Goal: Information Seeking & Learning: Compare options

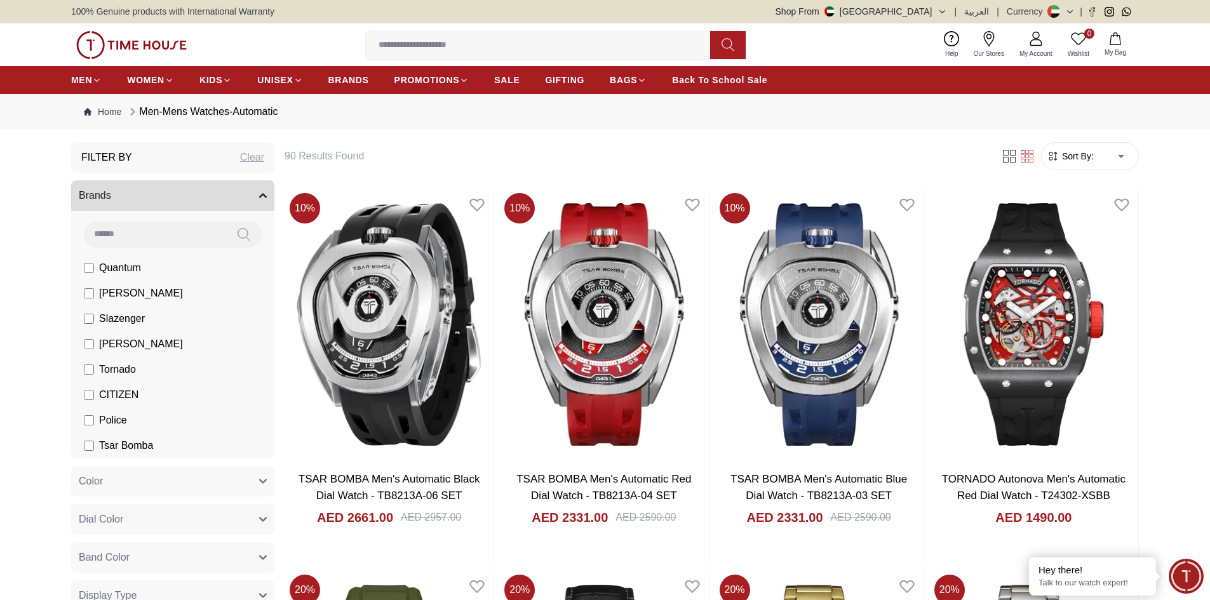
click at [385, 48] on input at bounding box center [543, 44] width 354 height 25
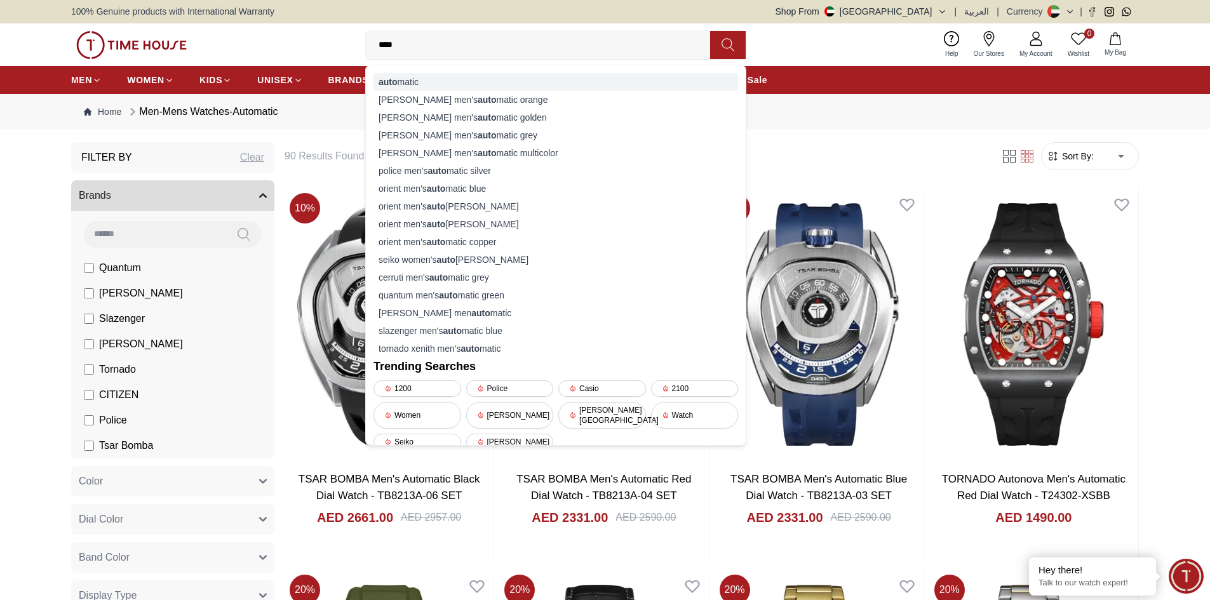
type input "****"
click at [393, 82] on strong "auto" at bounding box center [387, 82] width 19 height 10
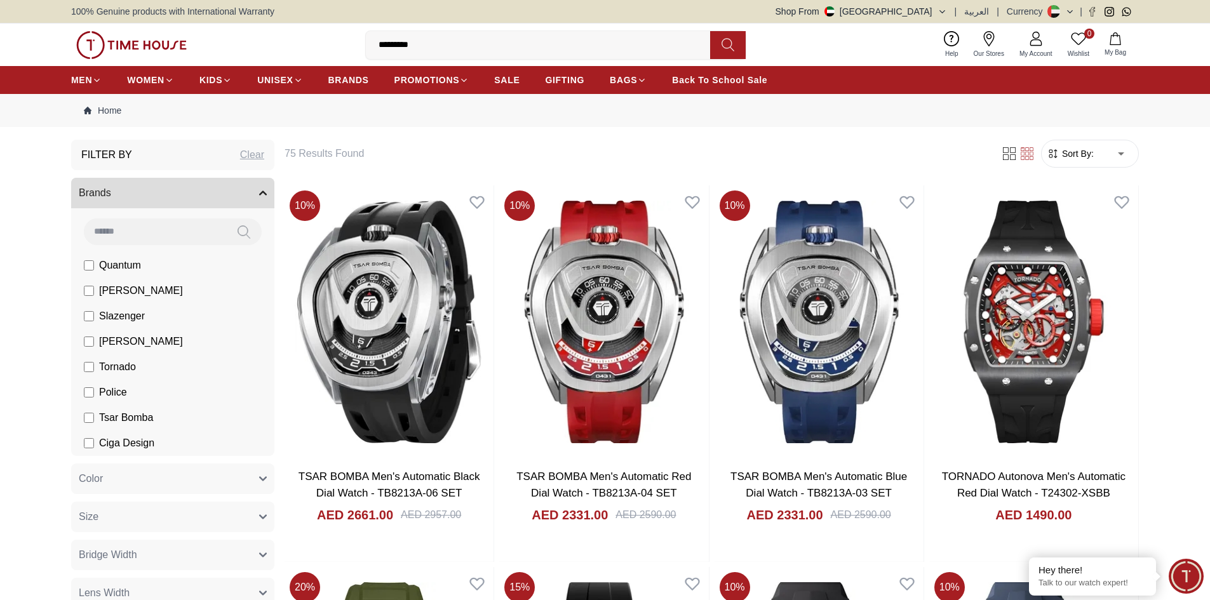
click at [446, 51] on input "*********" at bounding box center [543, 44] width 354 height 25
click at [441, 42] on input "*********" at bounding box center [543, 44] width 354 height 25
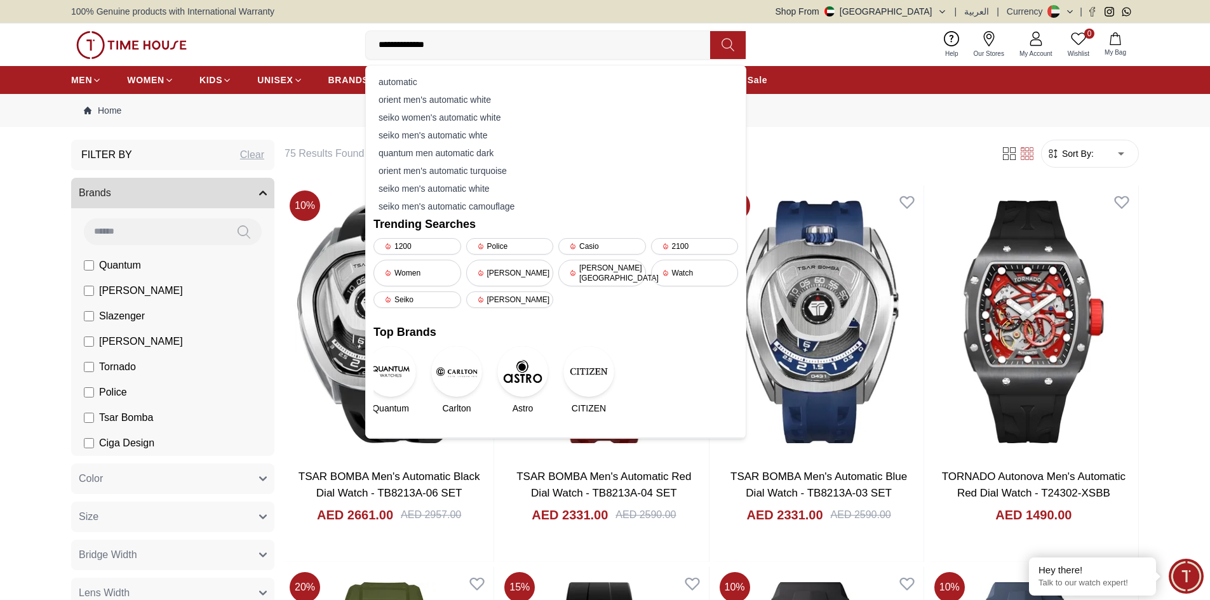
type input "**********"
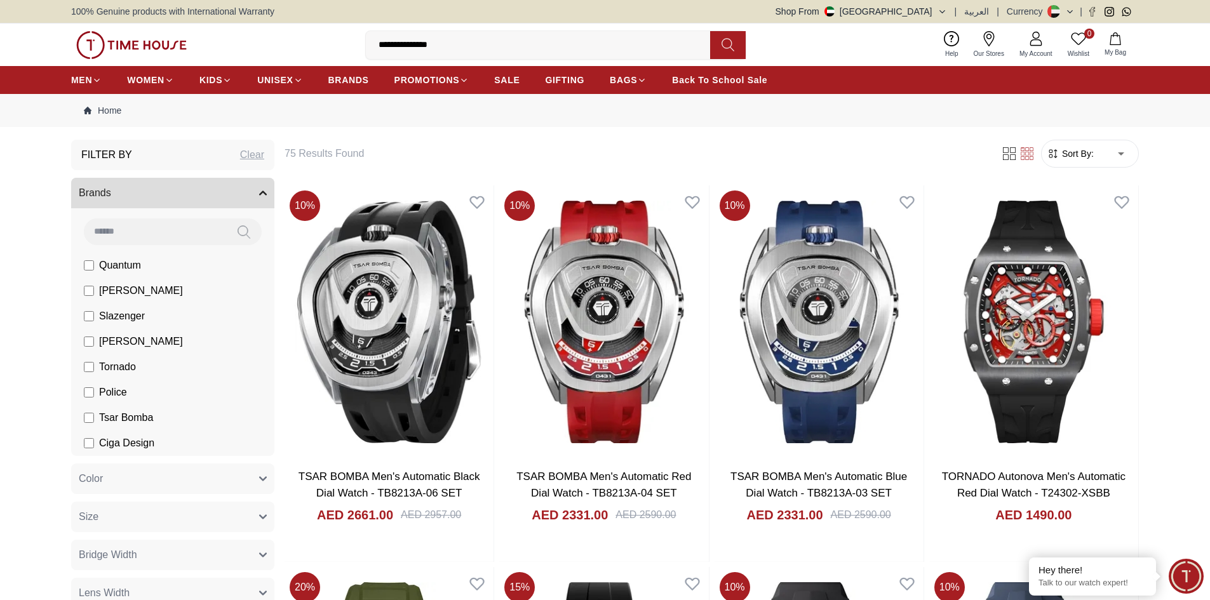
click at [1064, 156] on span "Sort By:" at bounding box center [1076, 153] width 34 height 13
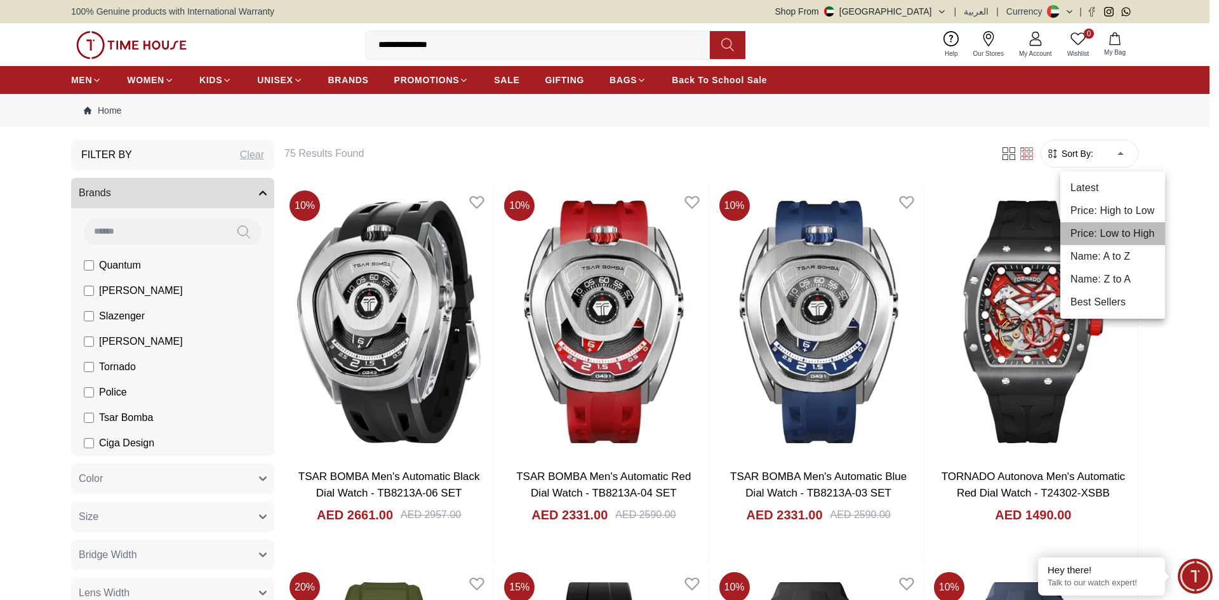
click at [1119, 238] on li "Price: Low to High" at bounding box center [1113, 233] width 105 height 23
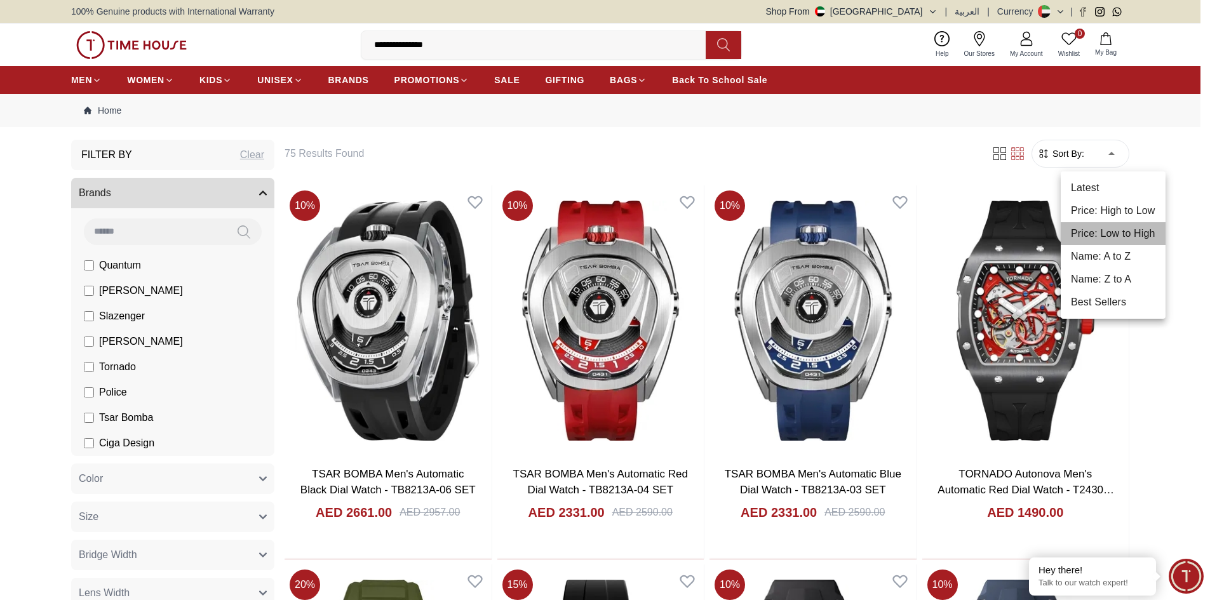
type input "*"
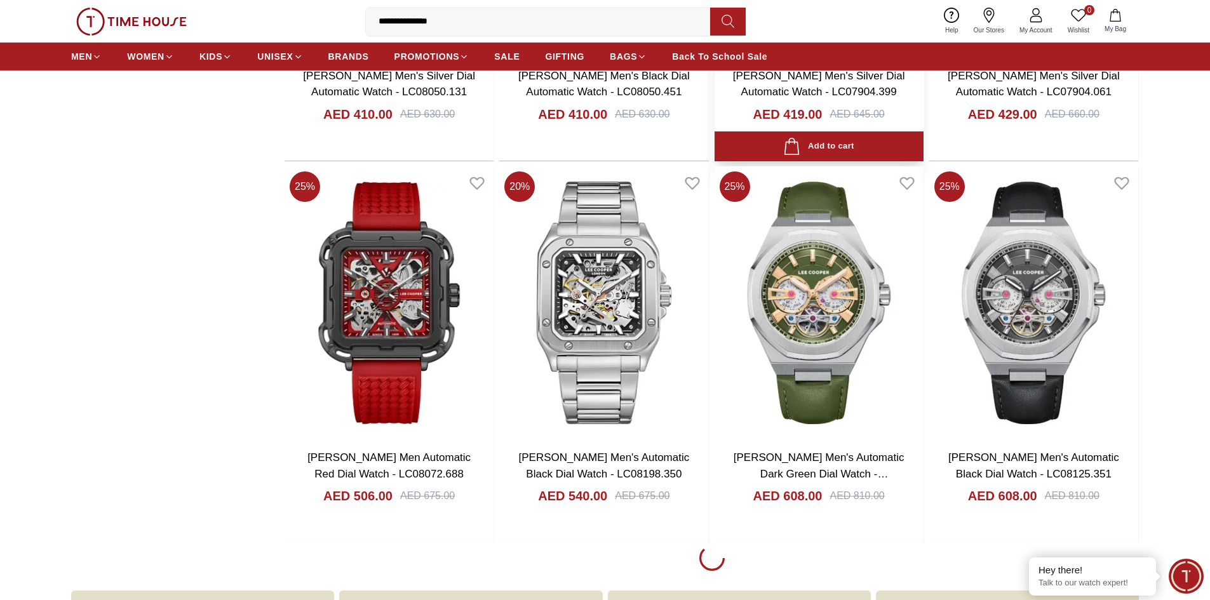
scroll to position [1588, 0]
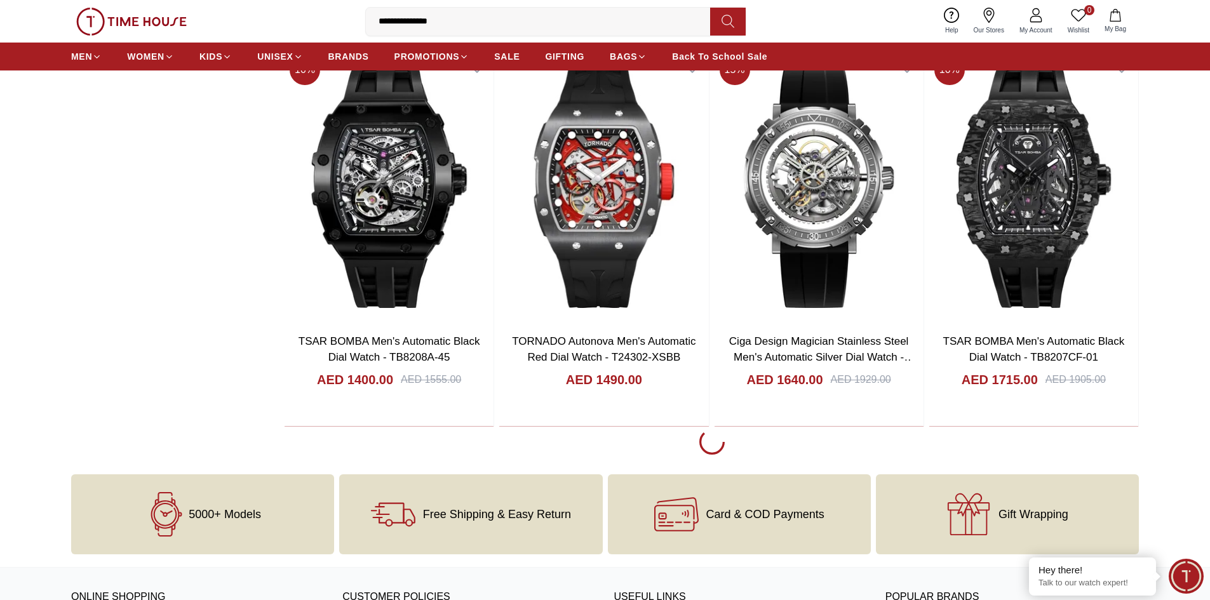
scroll to position [5525, 0]
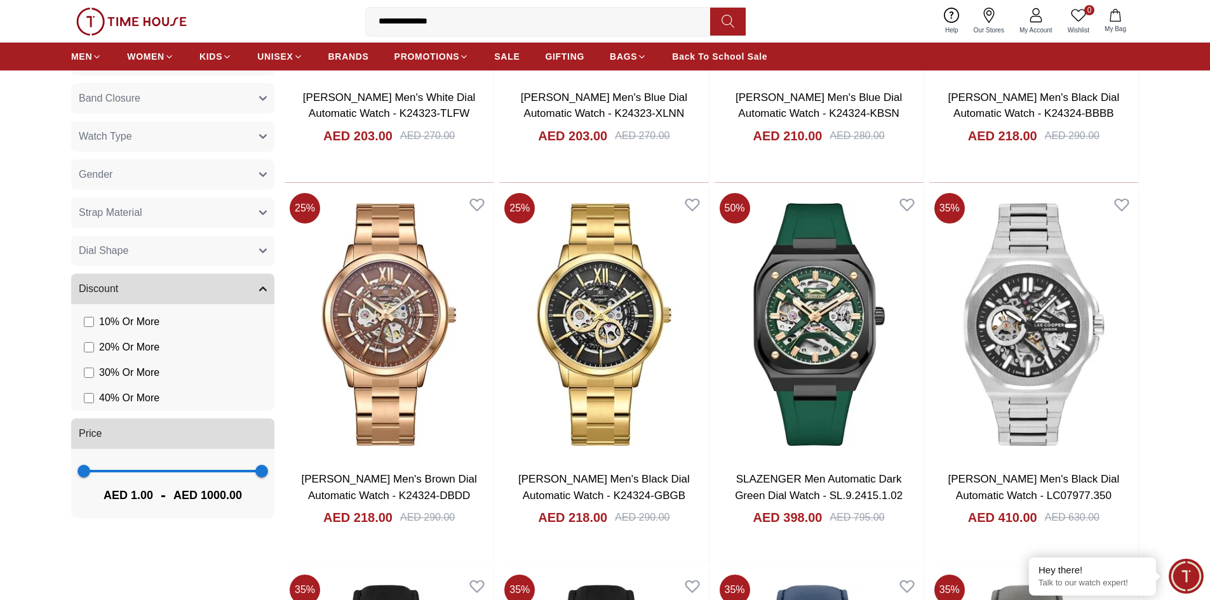
scroll to position [762, 0]
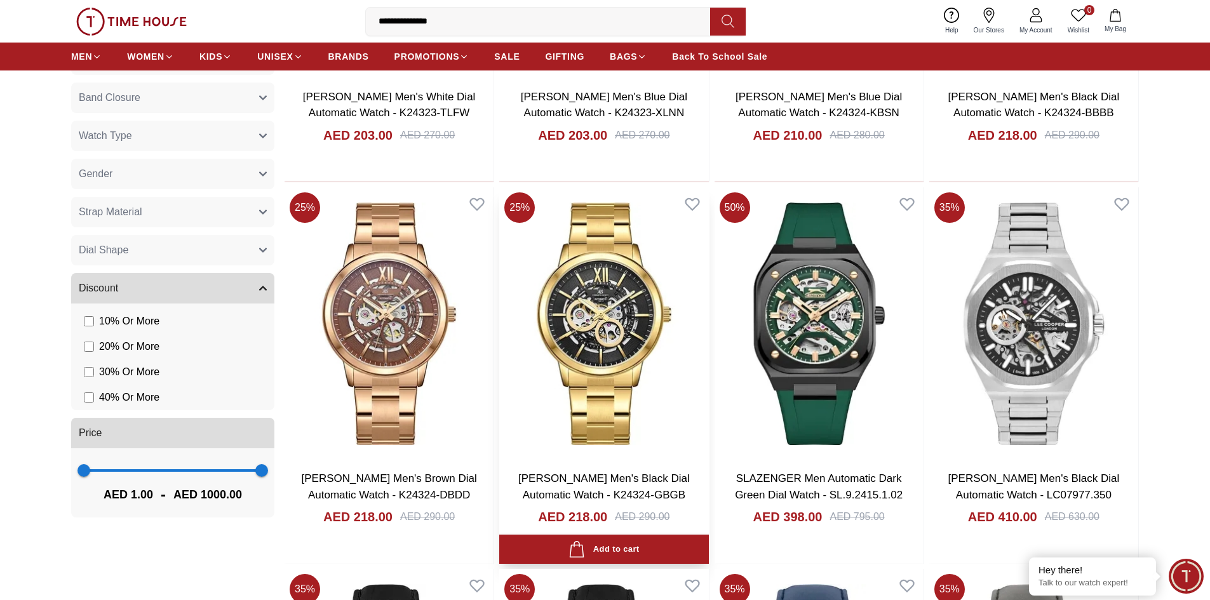
click at [592, 340] on img at bounding box center [603, 323] width 209 height 273
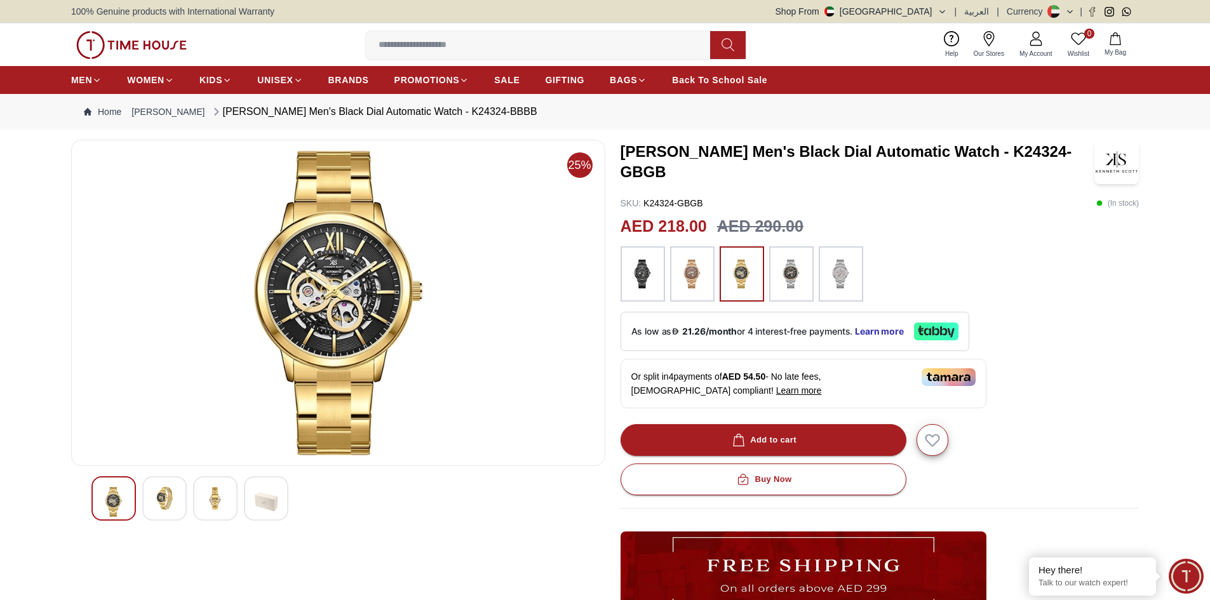
click at [168, 507] on img at bounding box center [164, 498] width 23 height 23
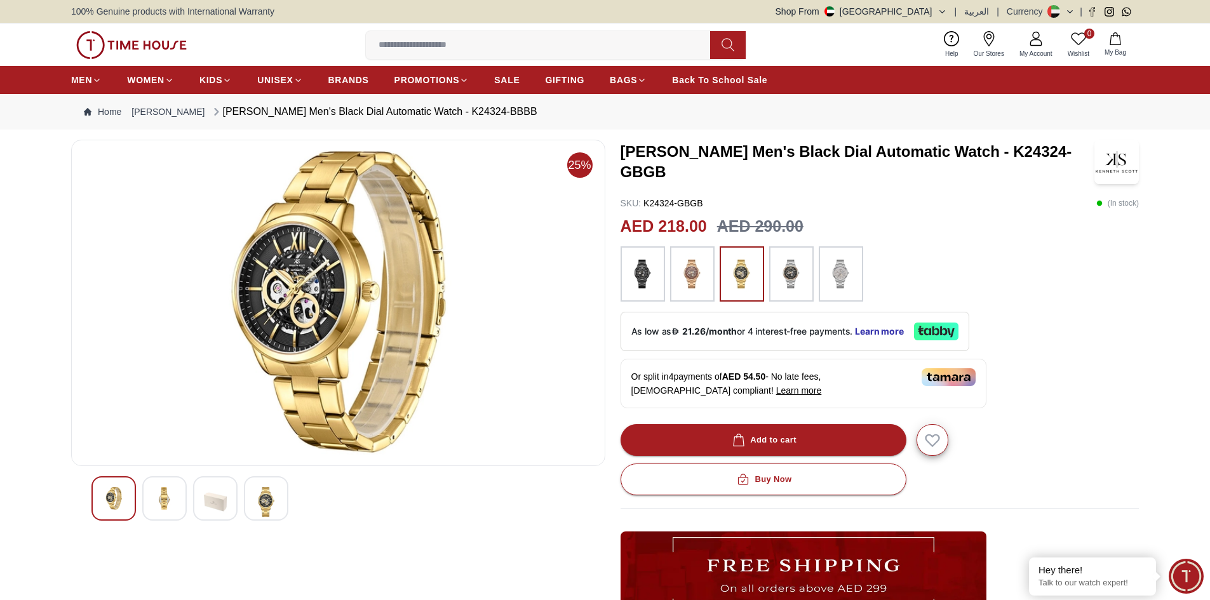
click at [218, 503] on img at bounding box center [215, 502] width 23 height 30
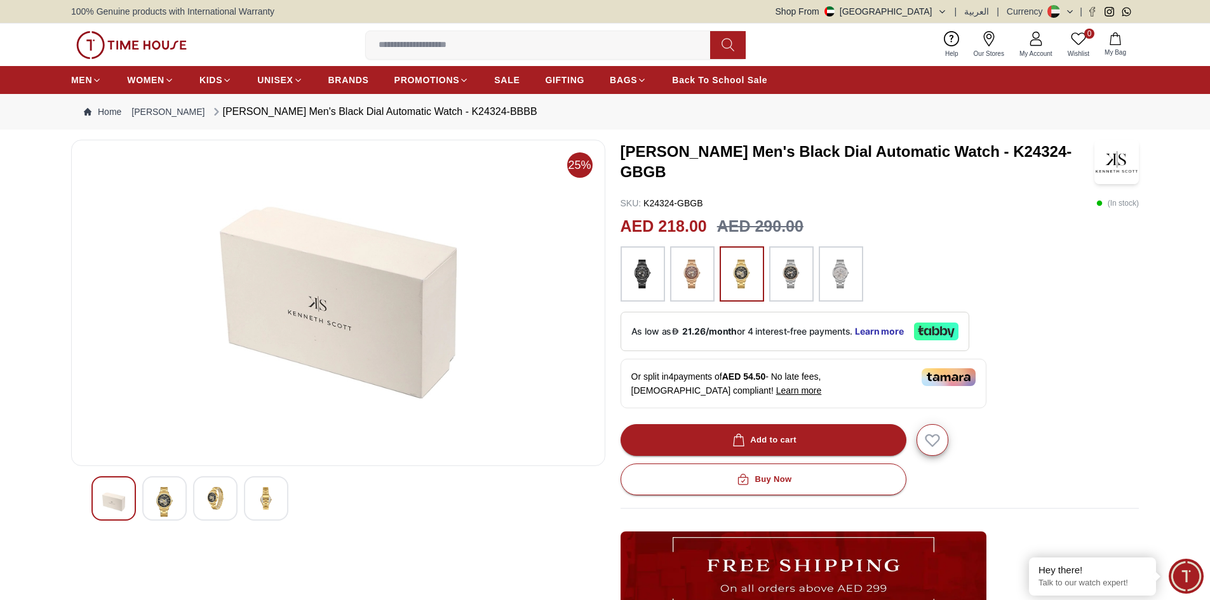
click at [265, 497] on img at bounding box center [266, 498] width 23 height 23
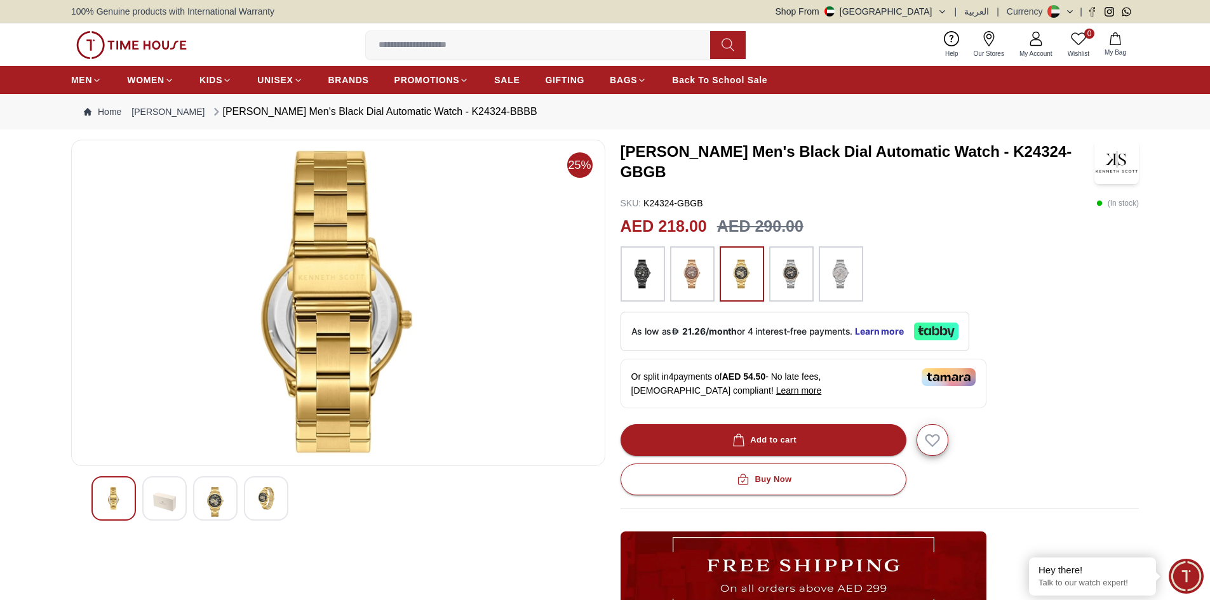
click at [786, 276] on img at bounding box center [791, 274] width 32 height 43
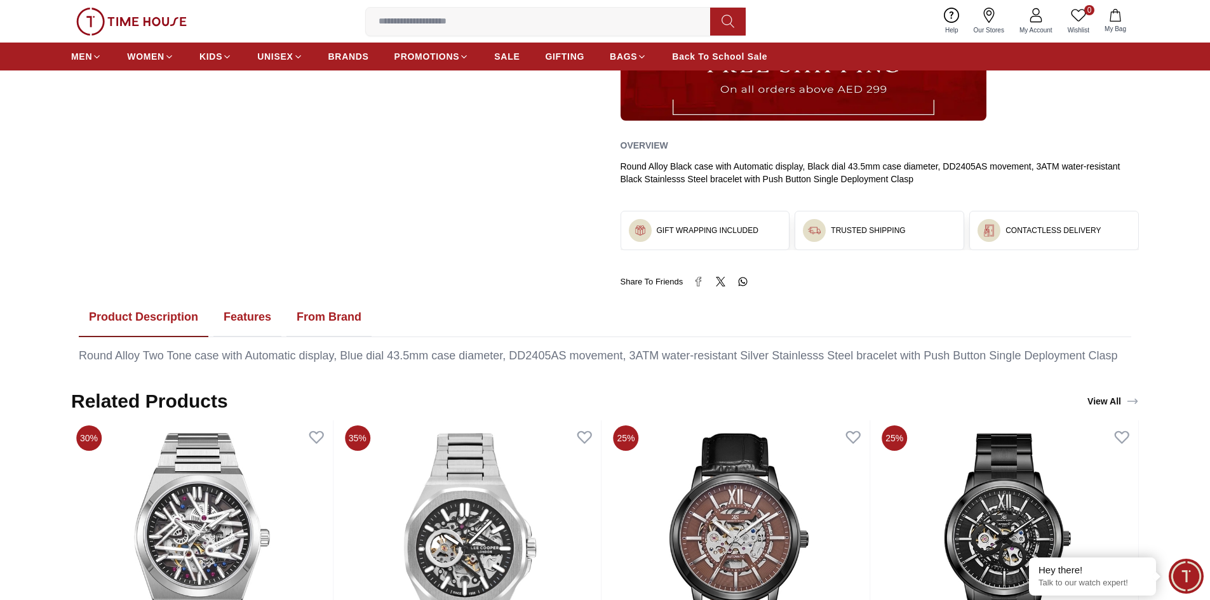
scroll to position [508, 0]
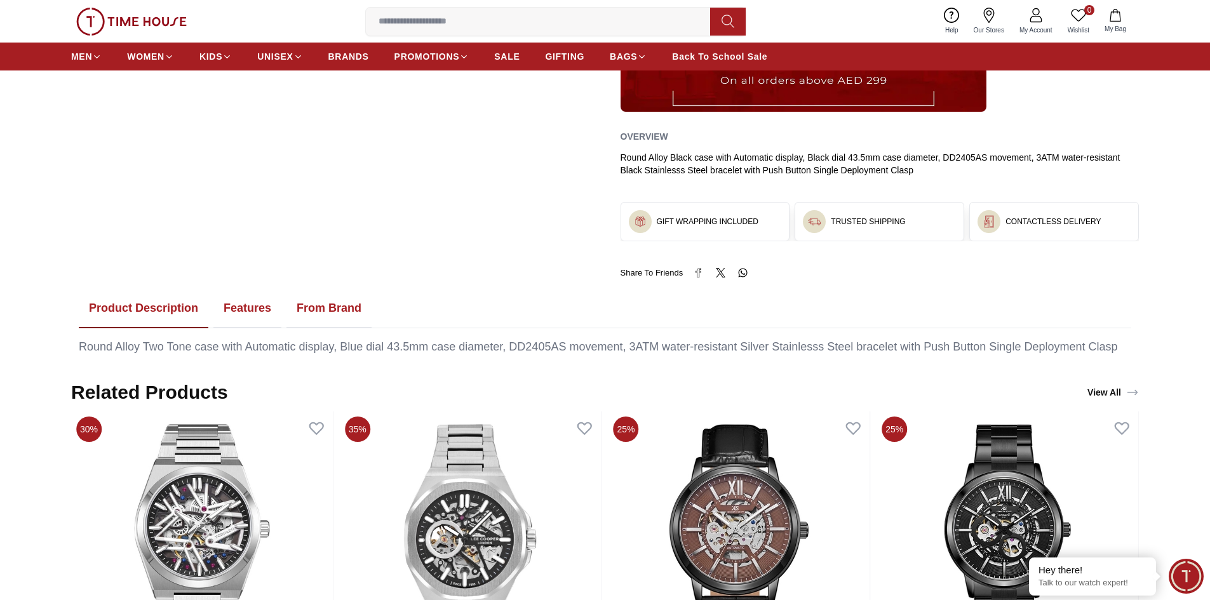
click at [245, 312] on button "Features" at bounding box center [247, 308] width 68 height 39
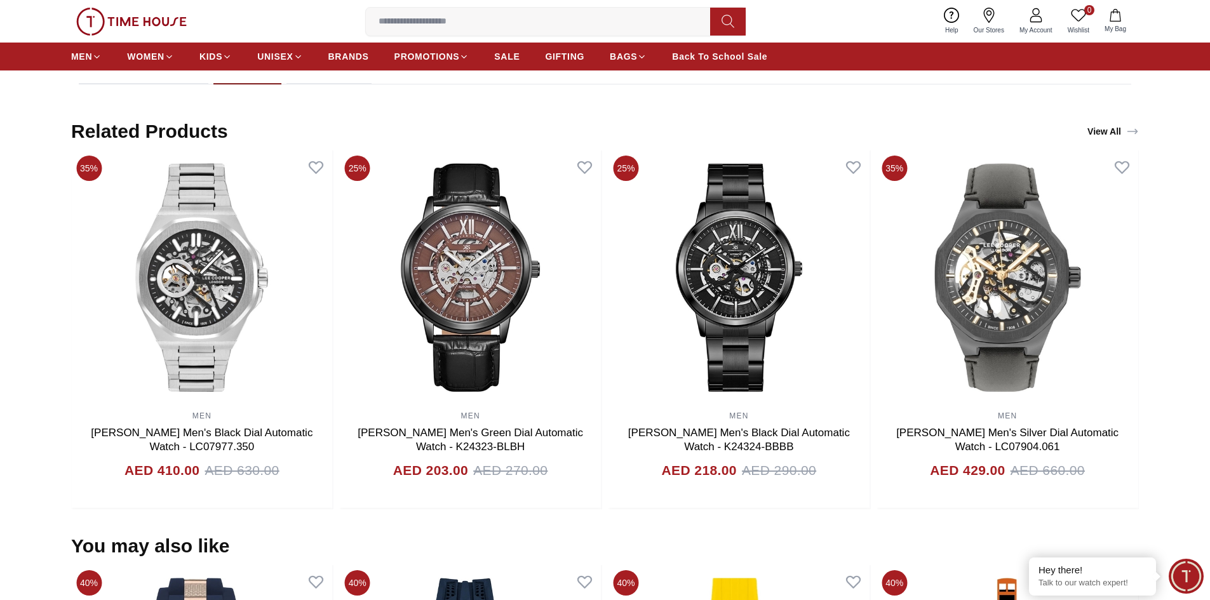
scroll to position [445, 0]
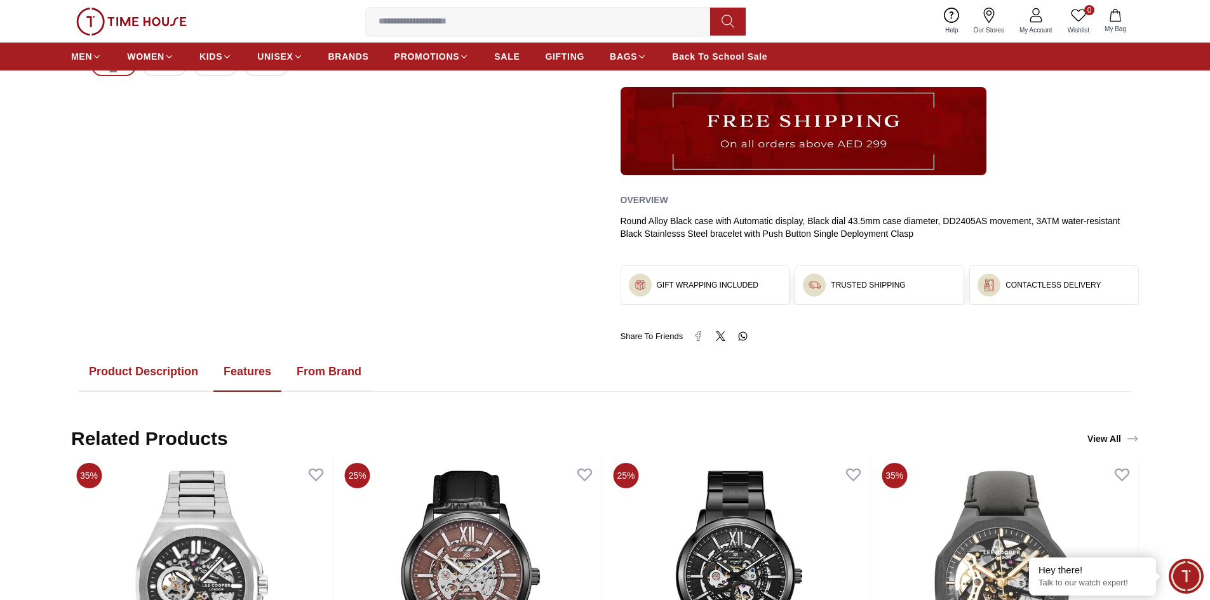
click at [330, 365] on button "From Brand" at bounding box center [328, 371] width 85 height 39
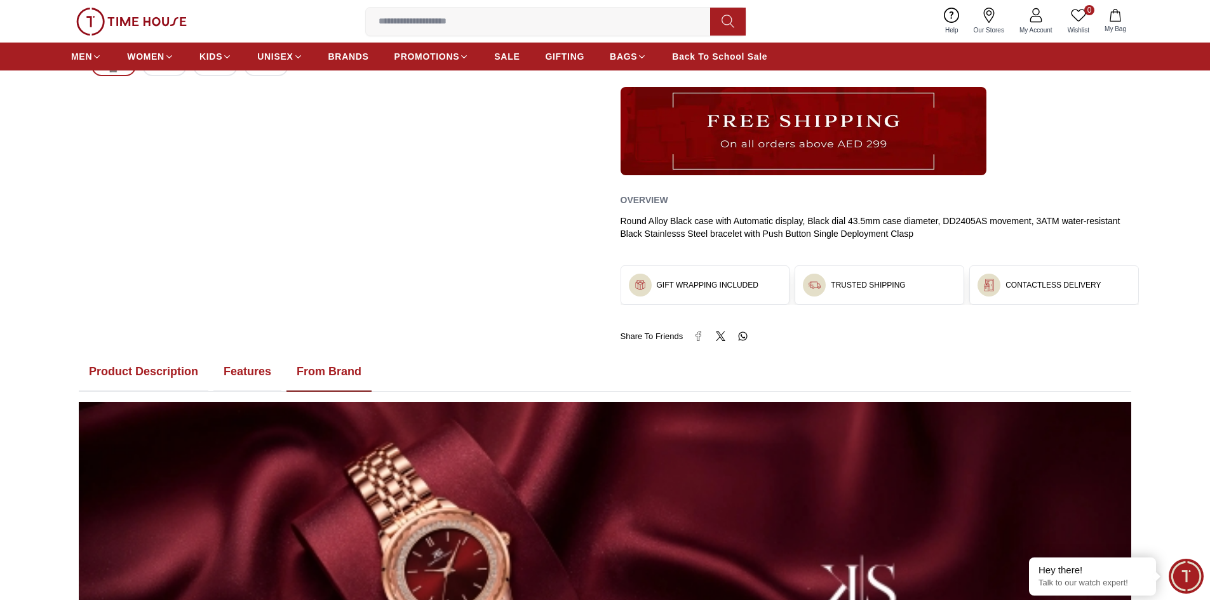
click at [239, 364] on button "Features" at bounding box center [247, 371] width 68 height 39
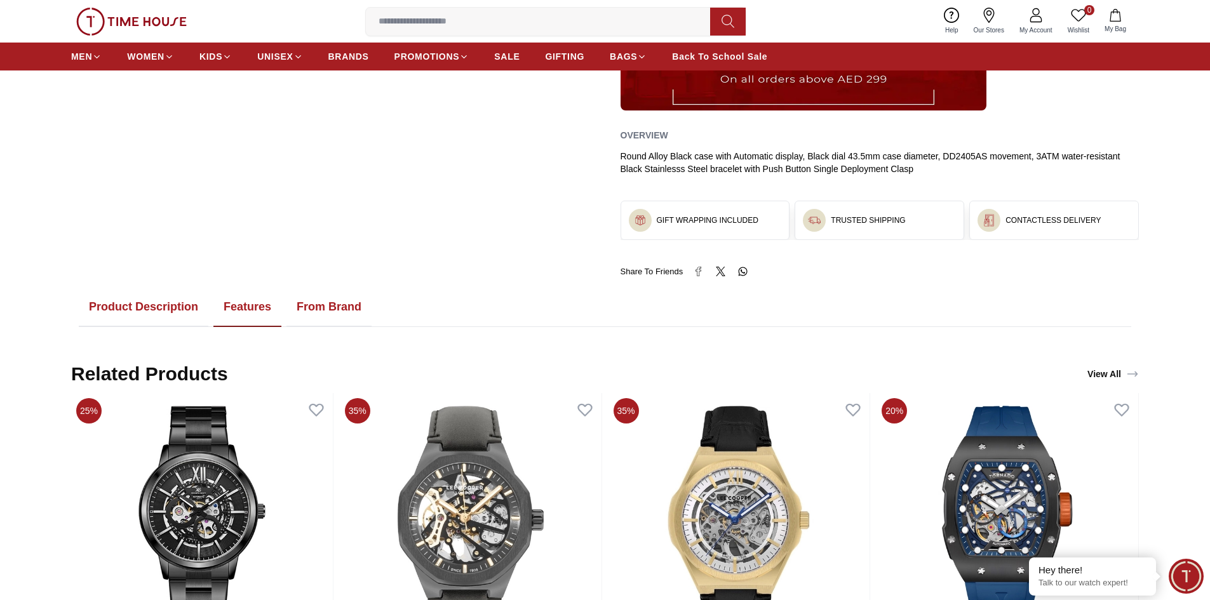
scroll to position [508, 0]
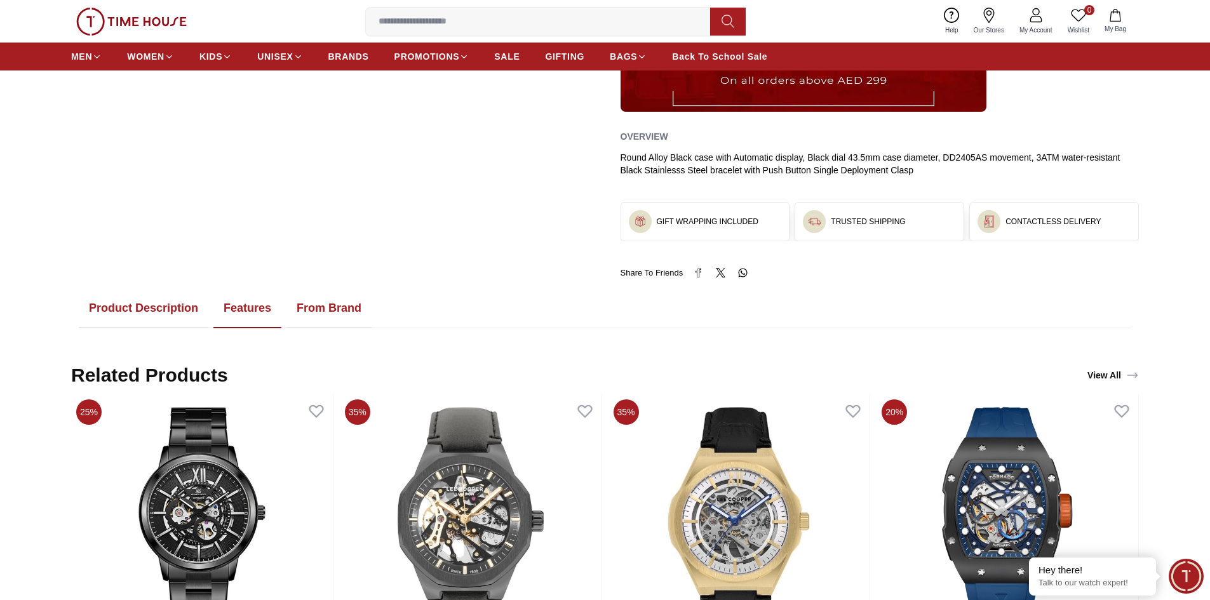
click at [161, 301] on button "Product Description" at bounding box center [144, 308] width 130 height 39
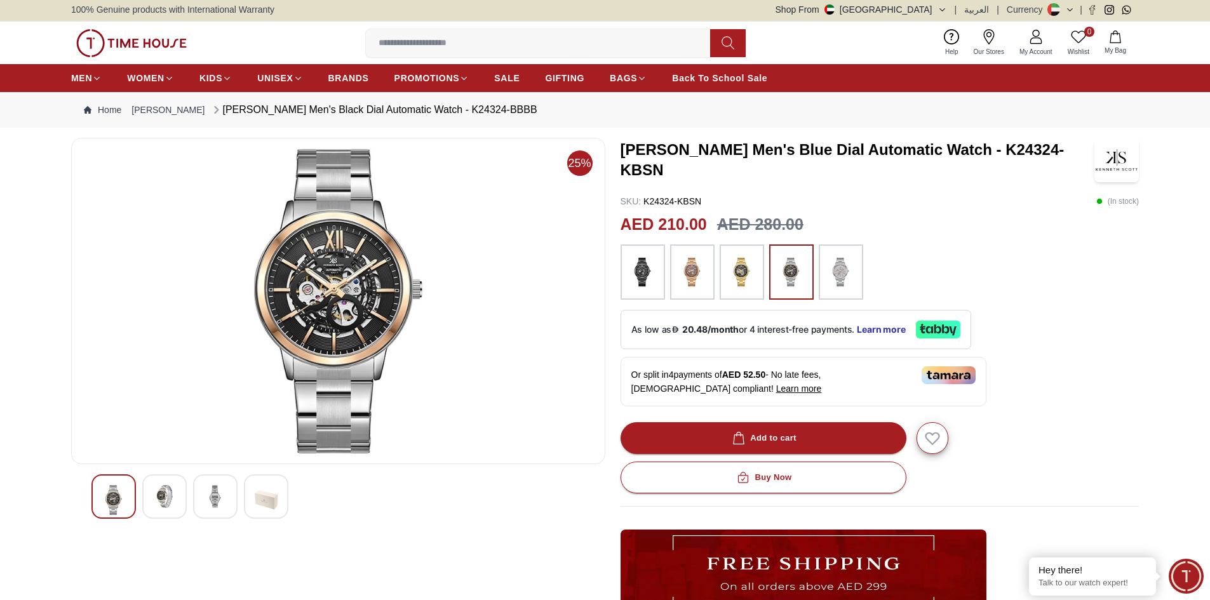
scroll to position [0, 0]
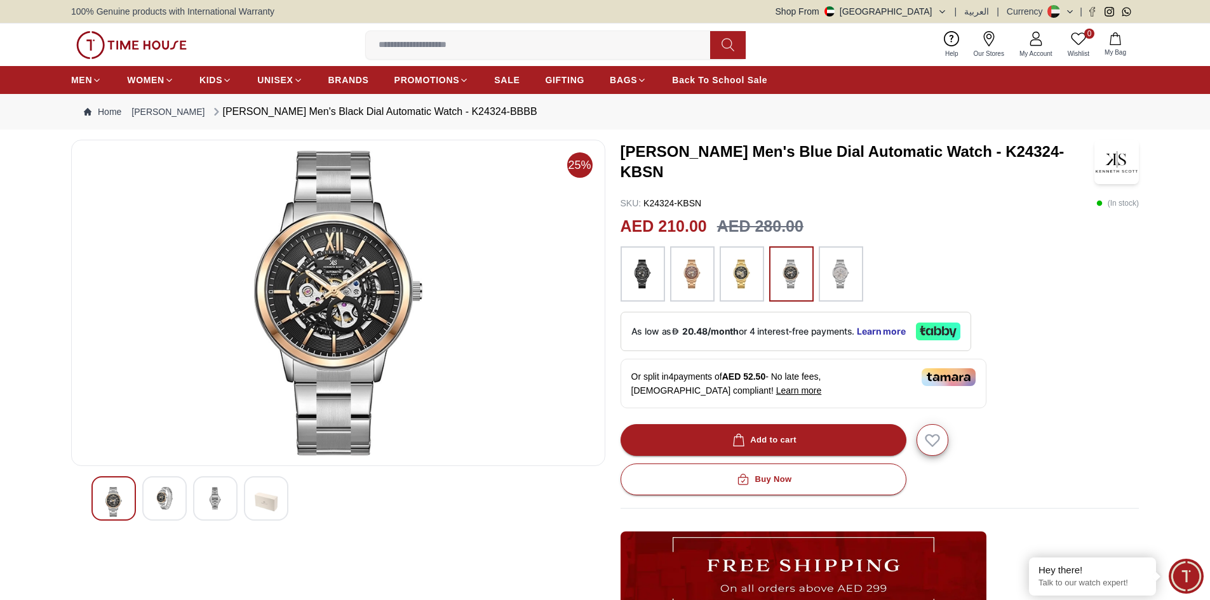
click at [743, 270] on img at bounding box center [742, 274] width 32 height 43
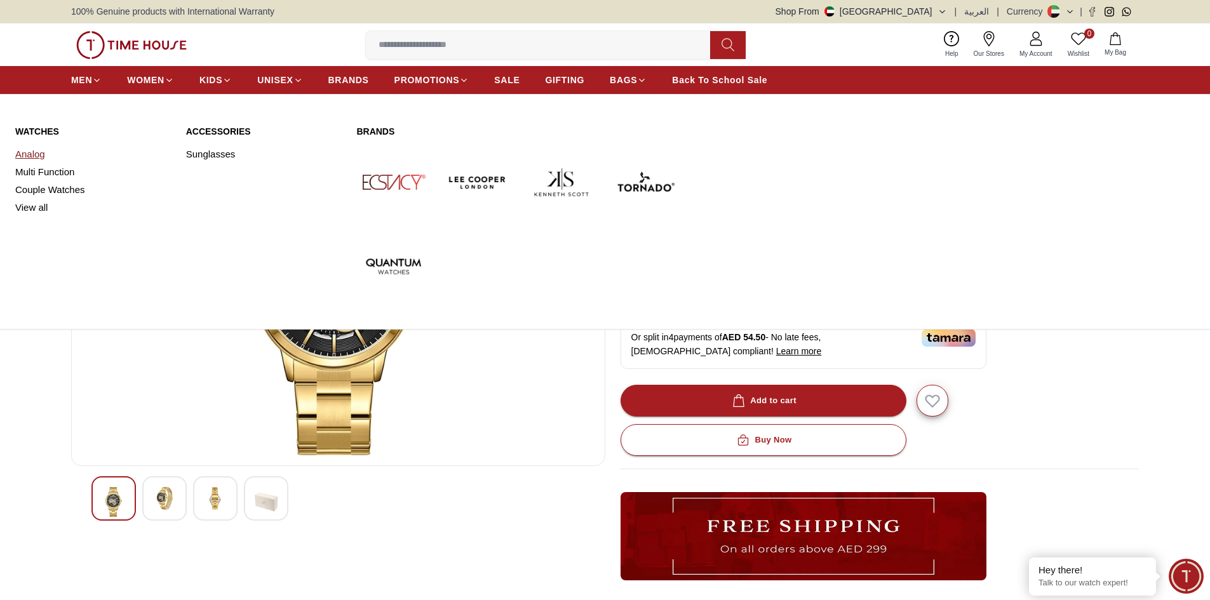
click at [23, 150] on link "Analog" at bounding box center [93, 154] width 156 height 18
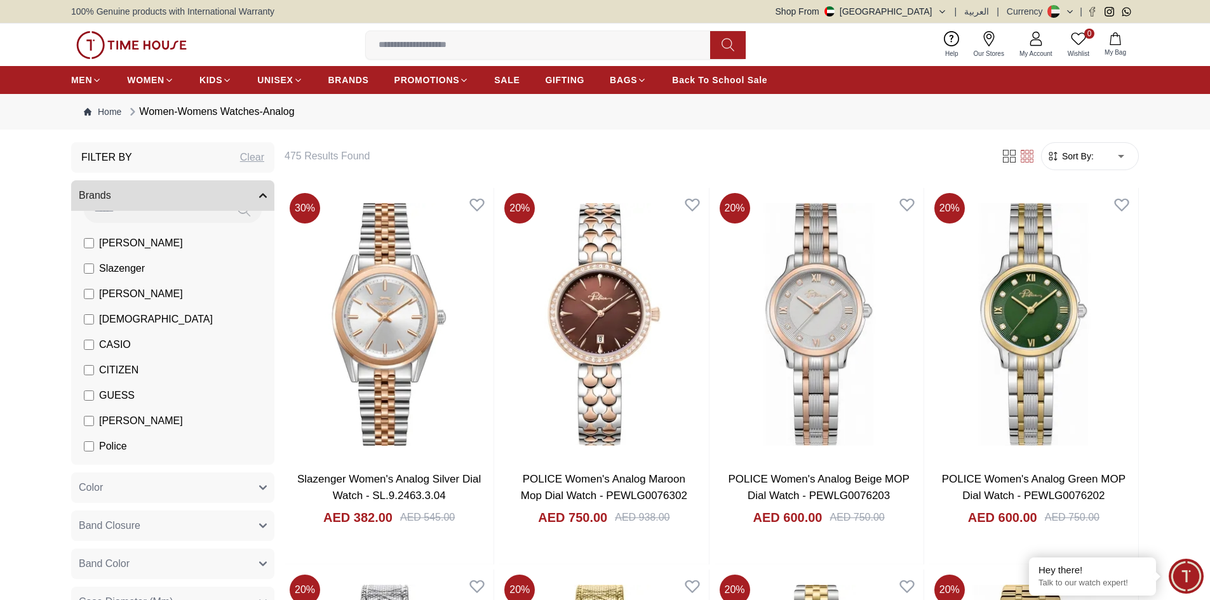
scroll to position [44, 0]
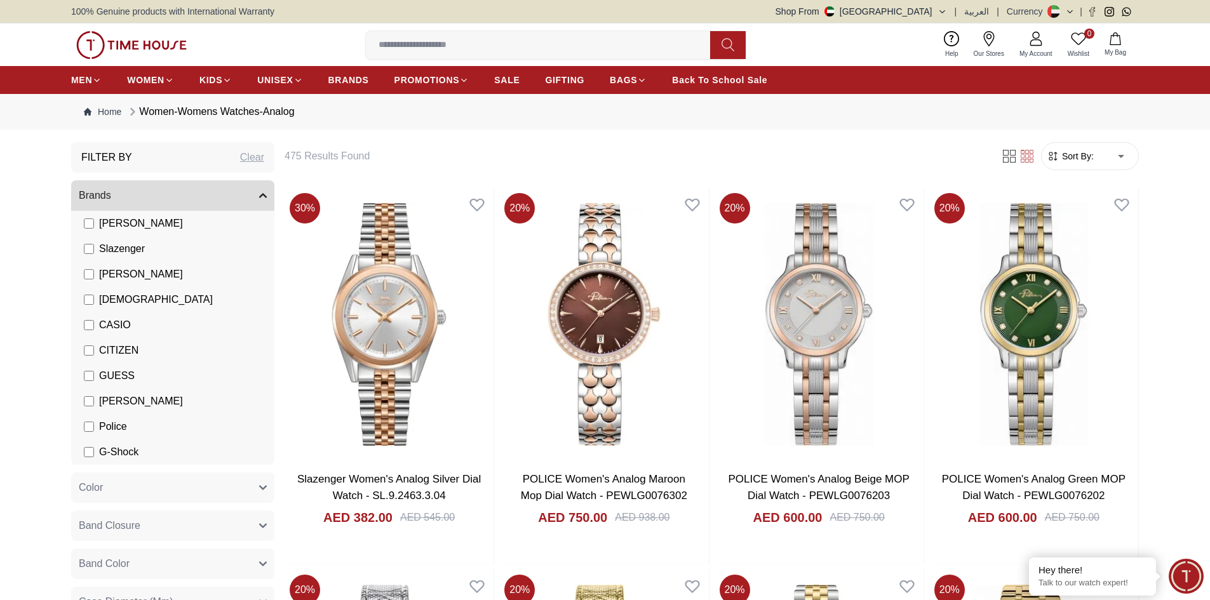
click at [116, 496] on button "Color" at bounding box center [172, 487] width 203 height 30
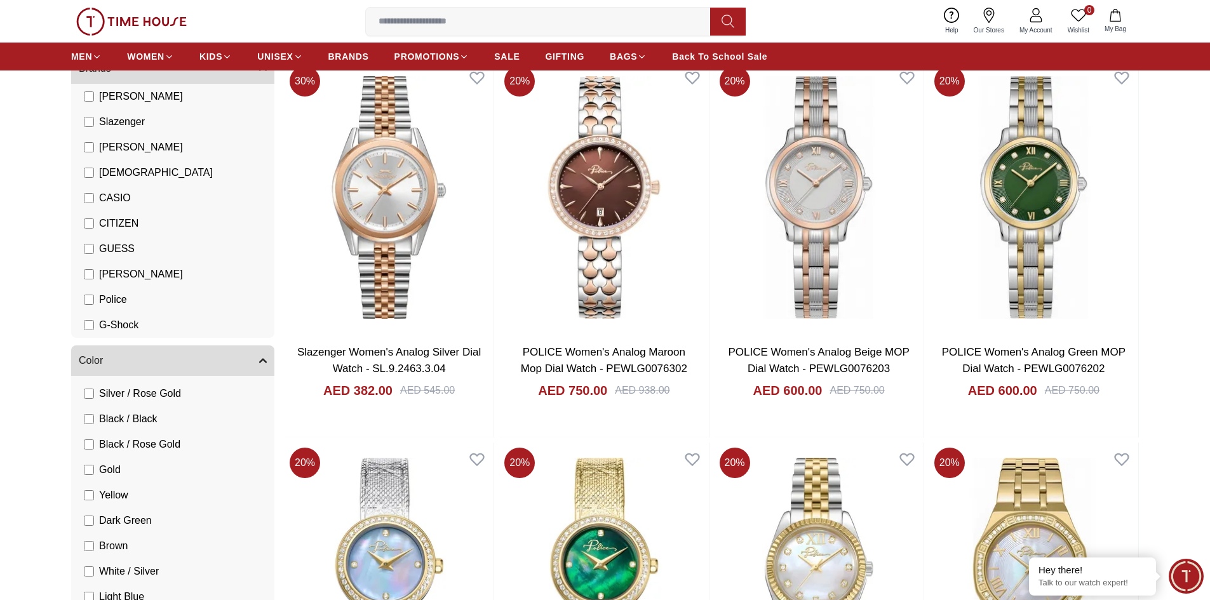
scroll to position [381, 0]
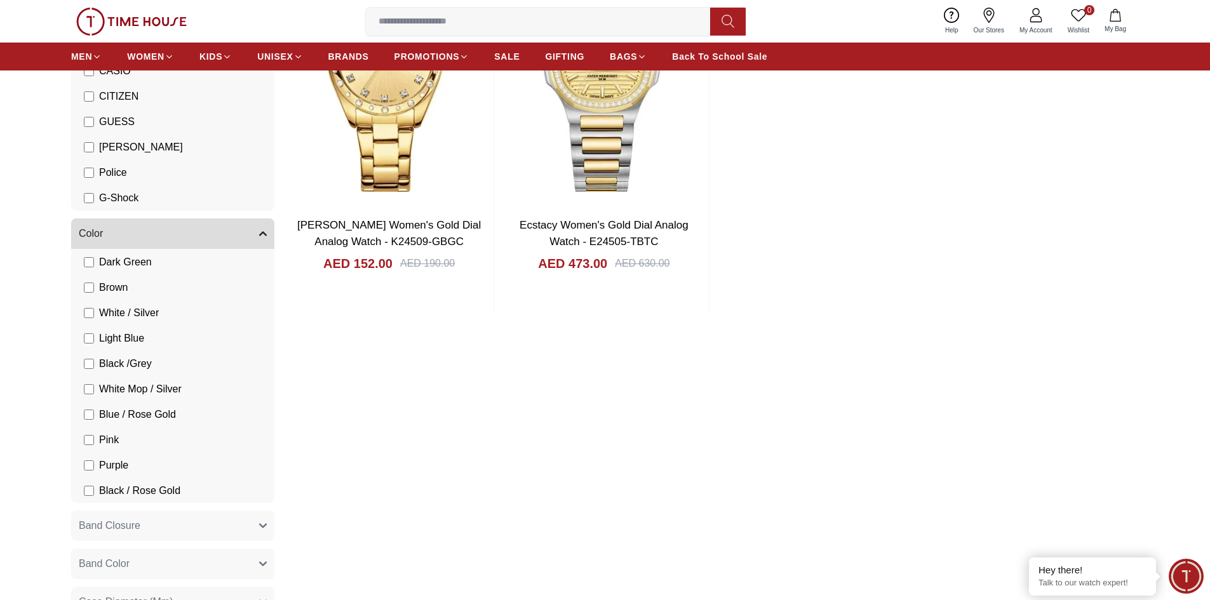
scroll to position [508, 0]
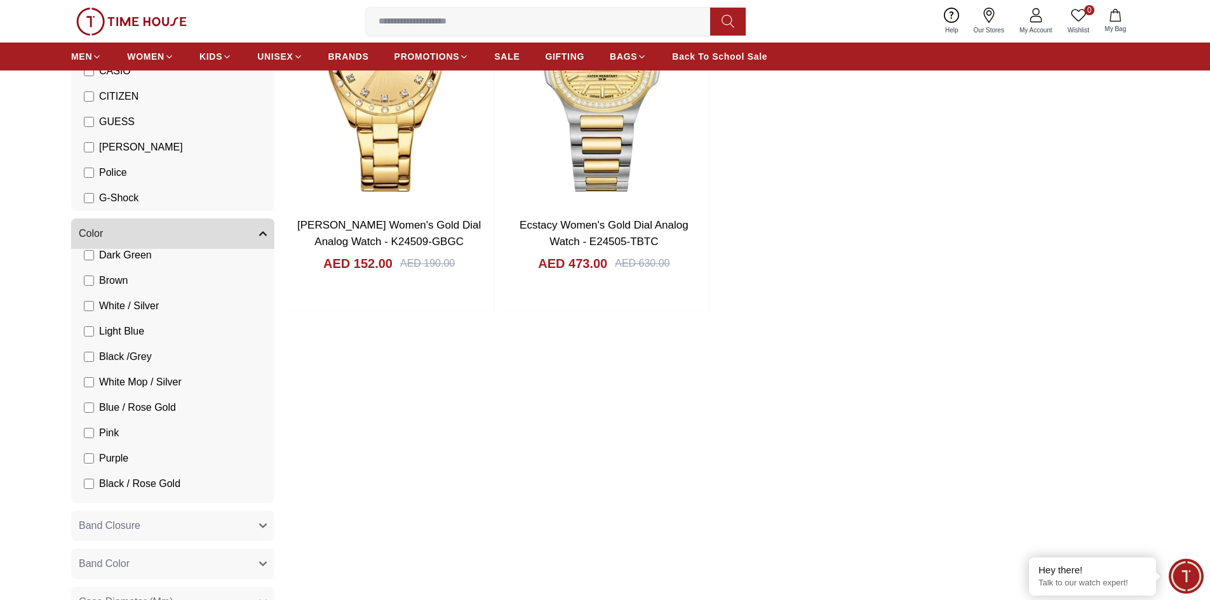
click at [130, 524] on span "Band Closure" at bounding box center [110, 525] width 62 height 15
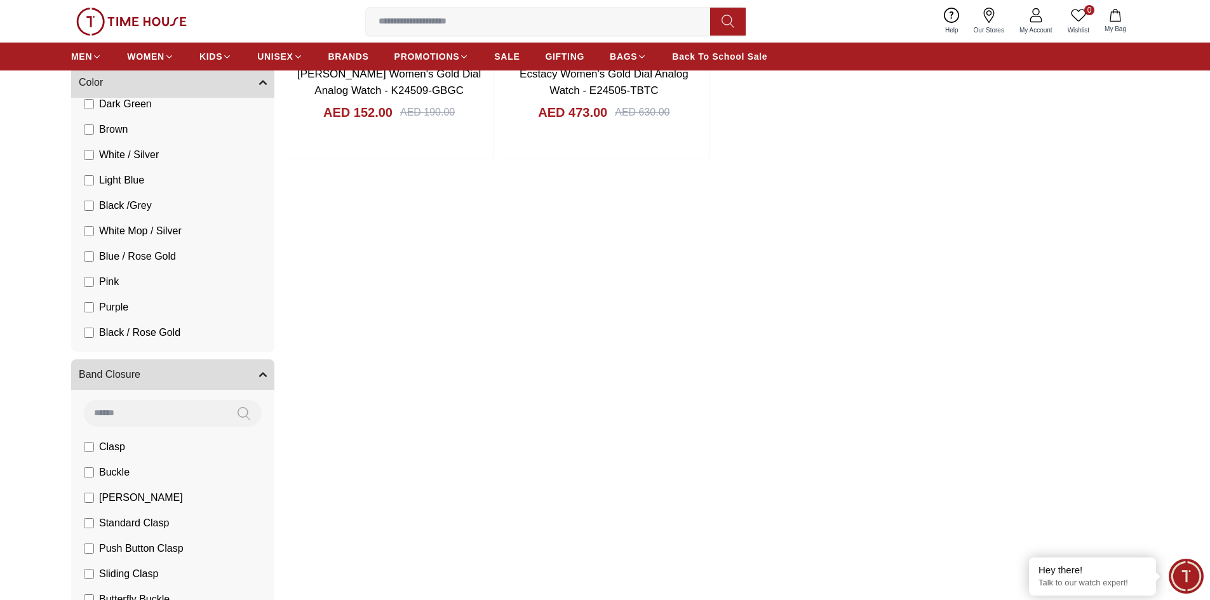
scroll to position [445, 0]
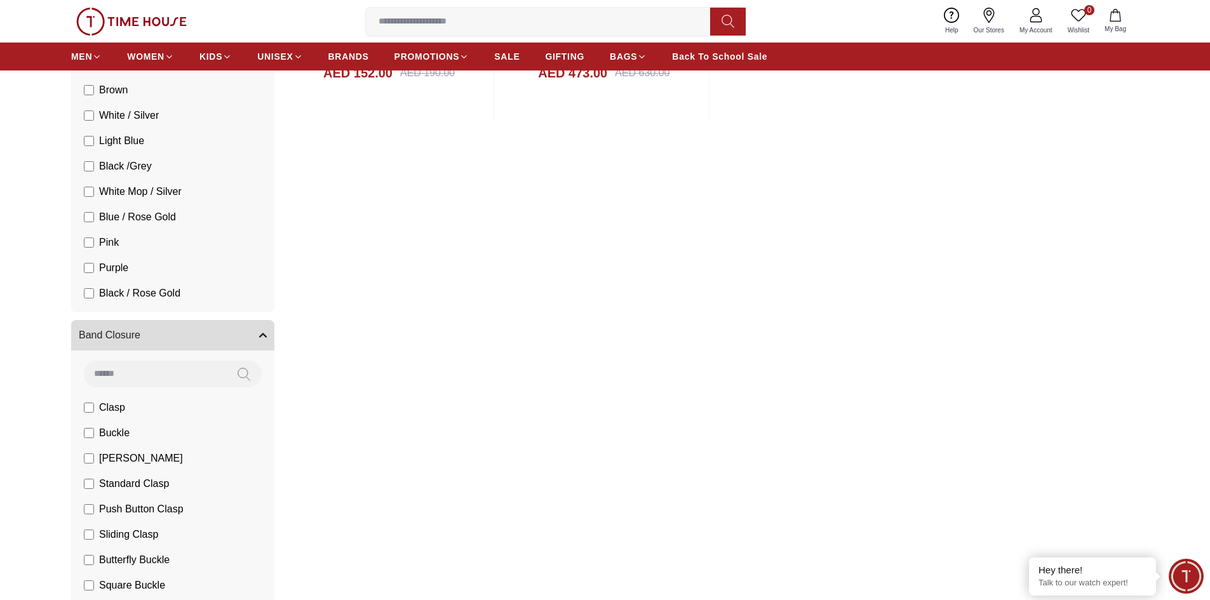
click at [175, 333] on button "Band Closure" at bounding box center [172, 335] width 203 height 30
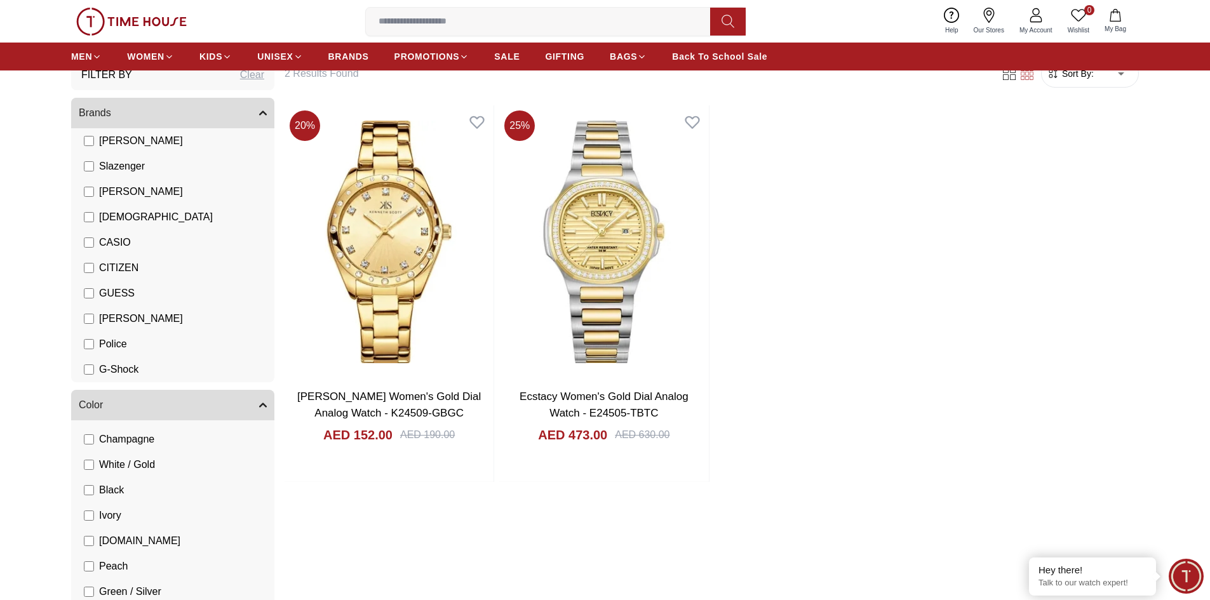
scroll to position [0, 0]
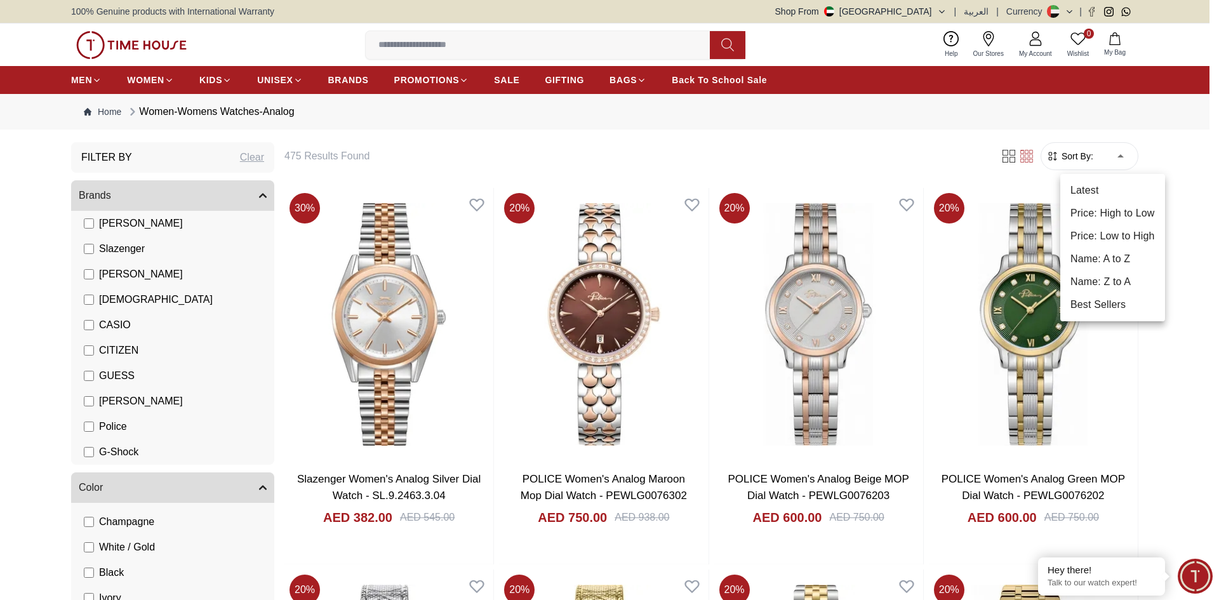
click at [1109, 240] on li "Price: Low to High" at bounding box center [1113, 236] width 105 height 23
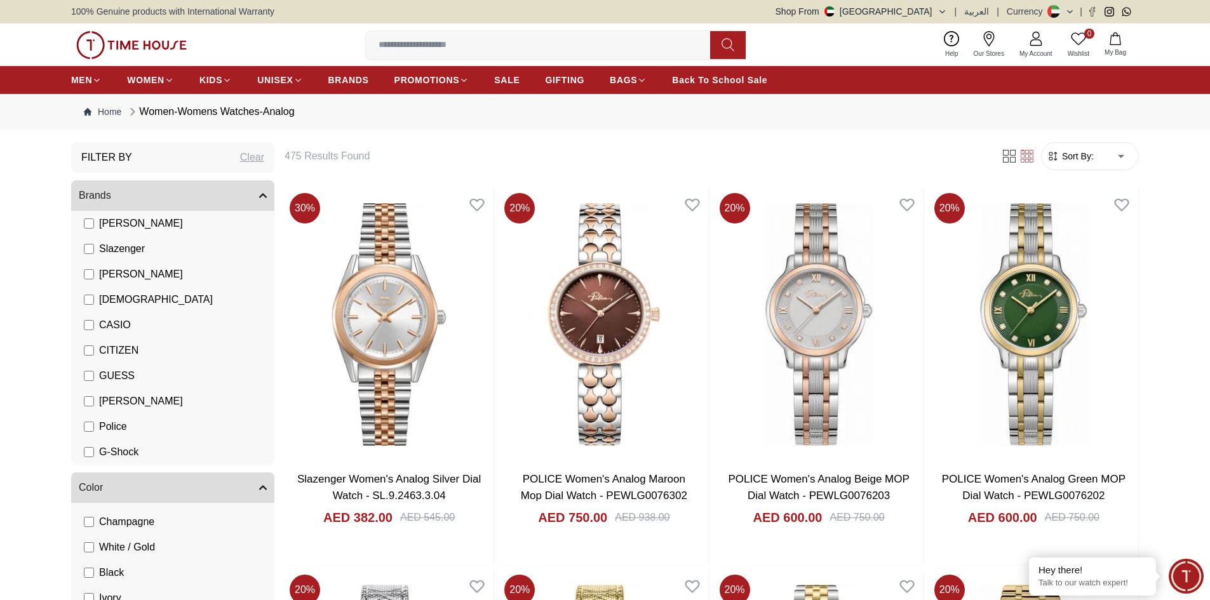
type input "*"
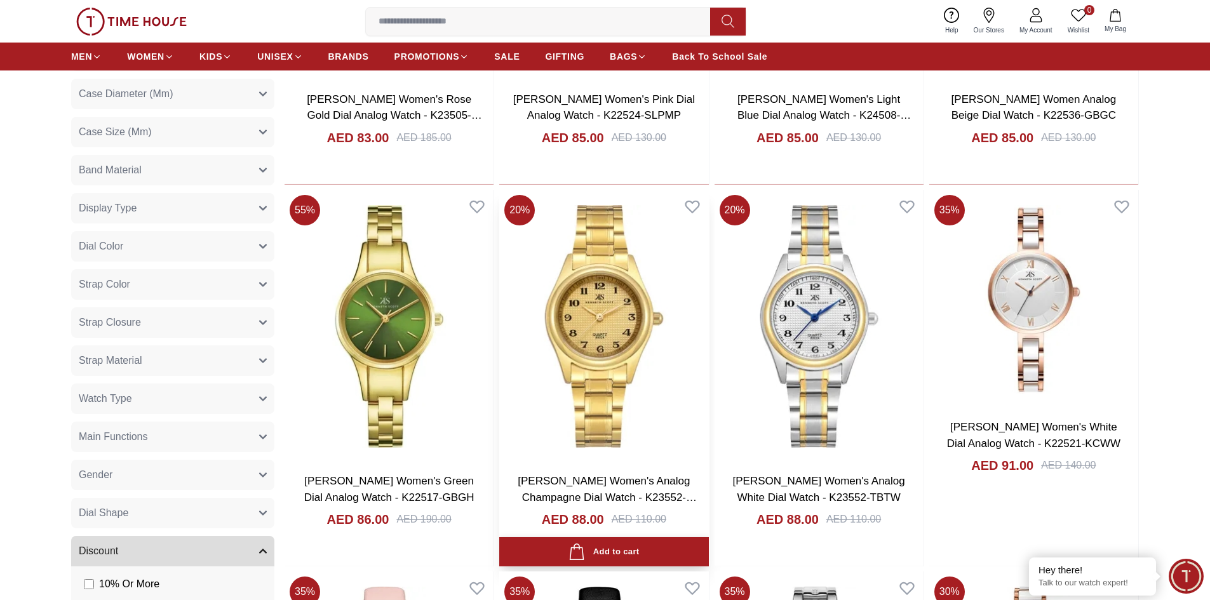
scroll to position [826, 0]
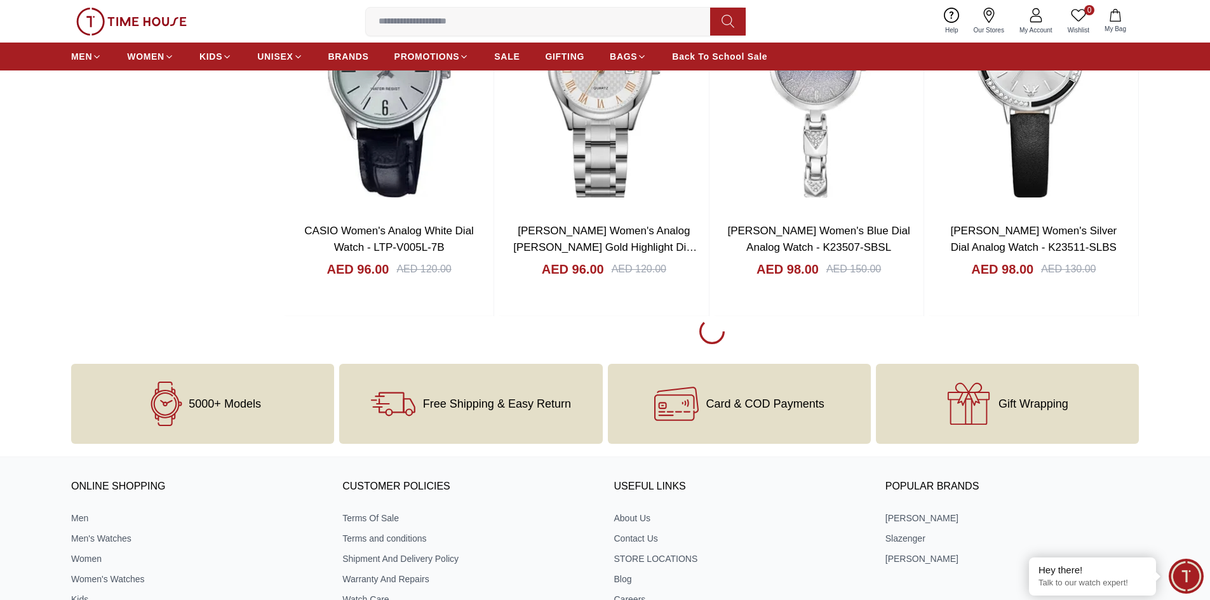
scroll to position [1778, 0]
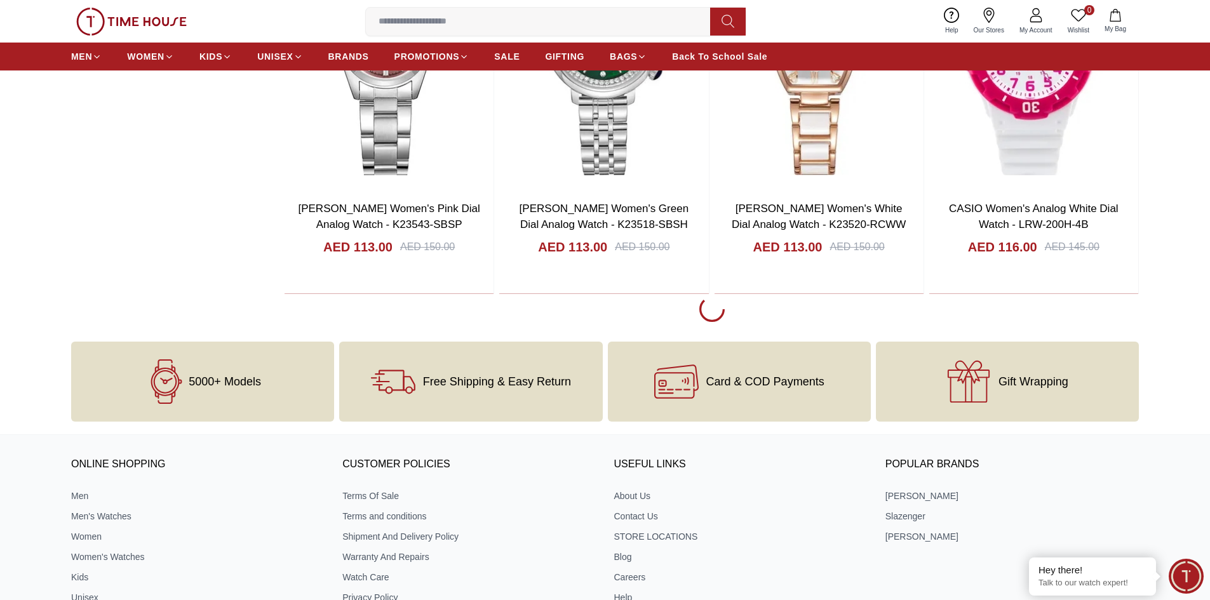
scroll to position [5652, 0]
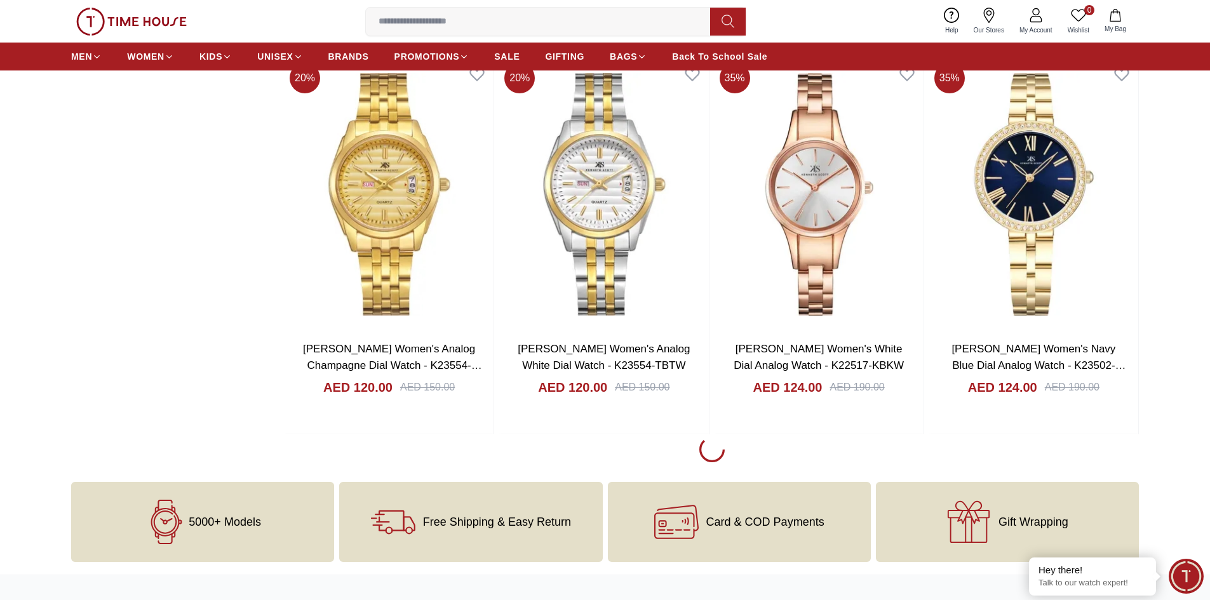
scroll to position [9335, 0]
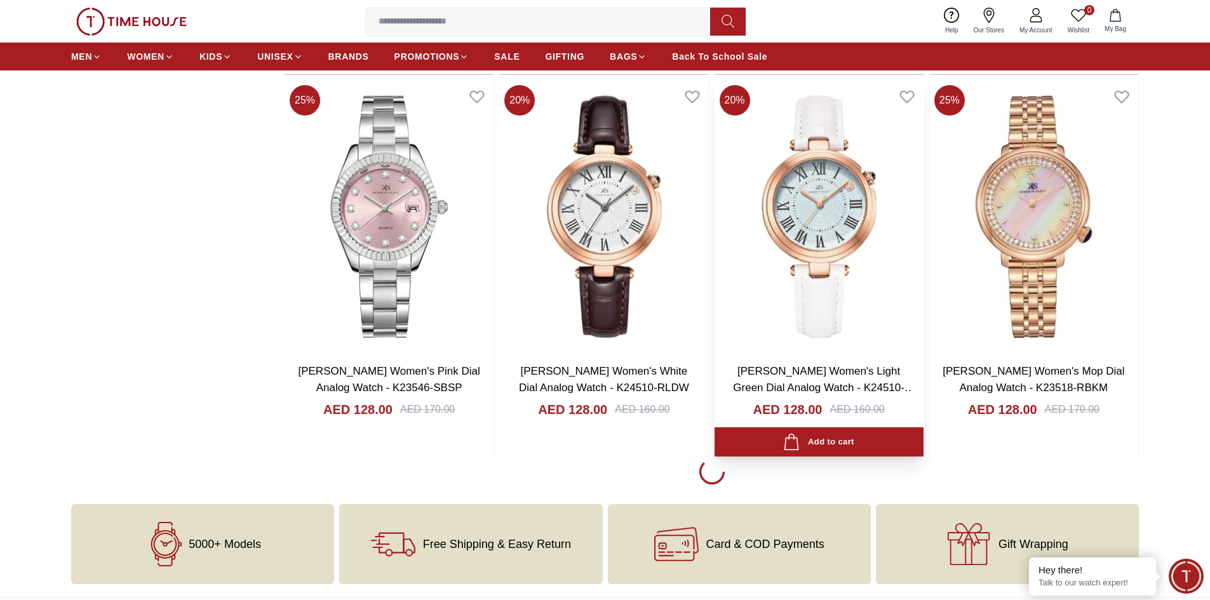
scroll to position [11368, 0]
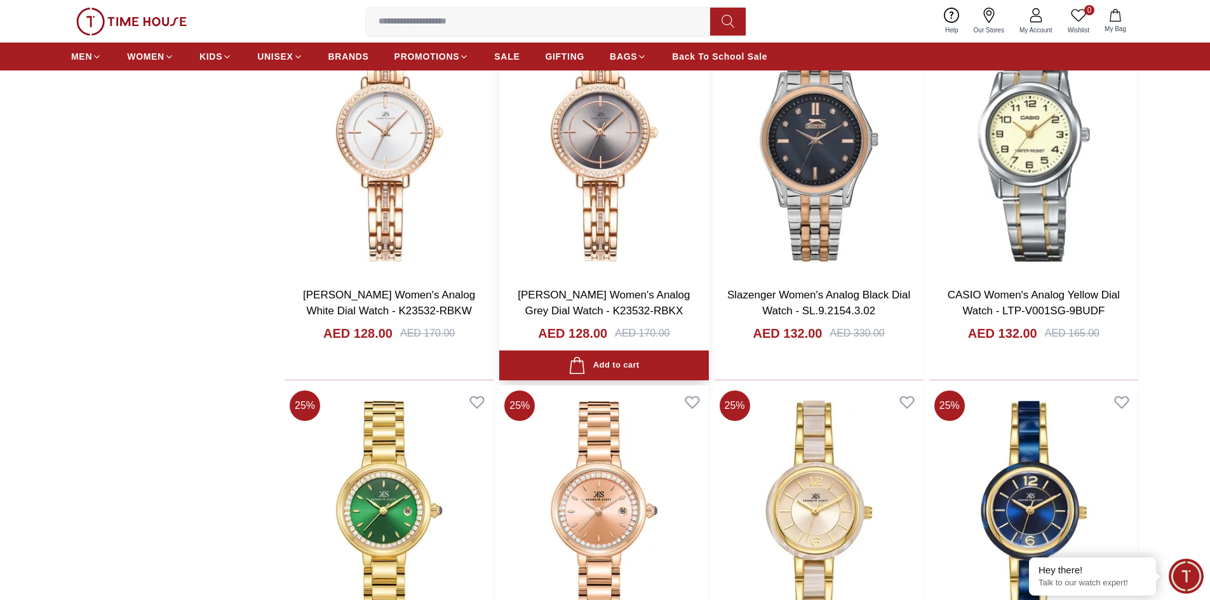
scroll to position [12574, 0]
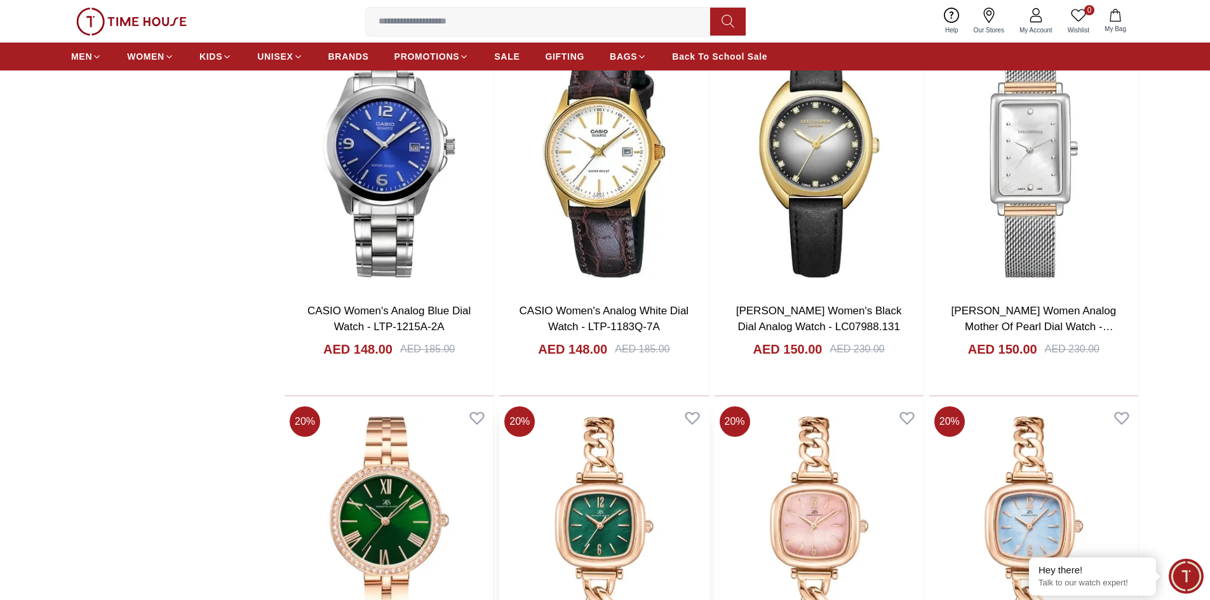
scroll to position [18430, 0]
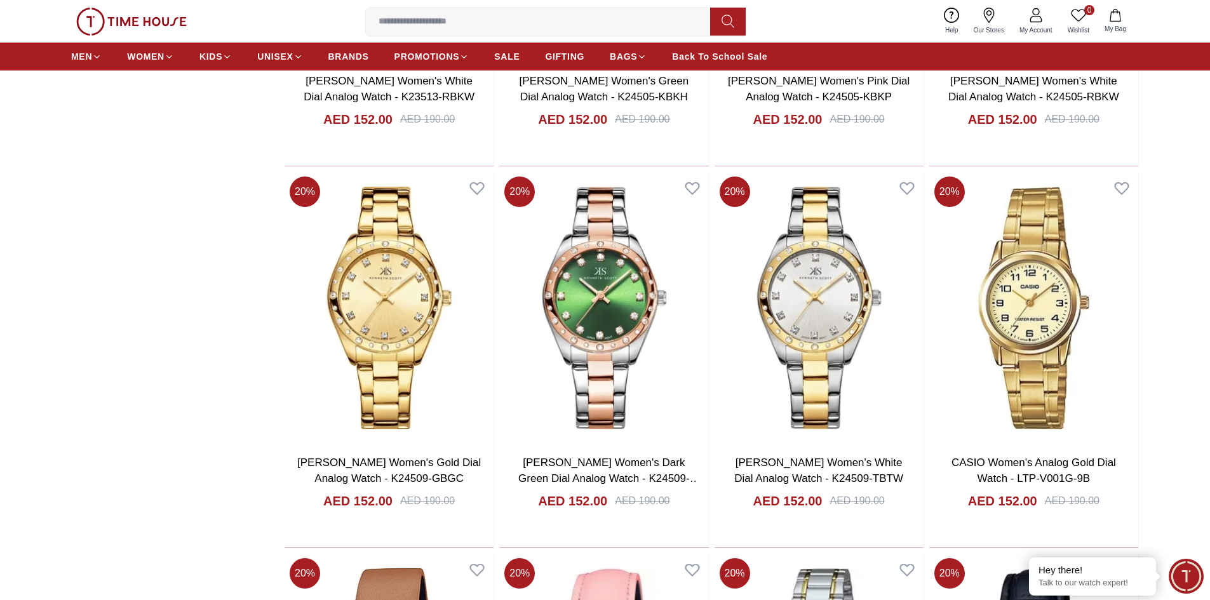
scroll to position [19255, 0]
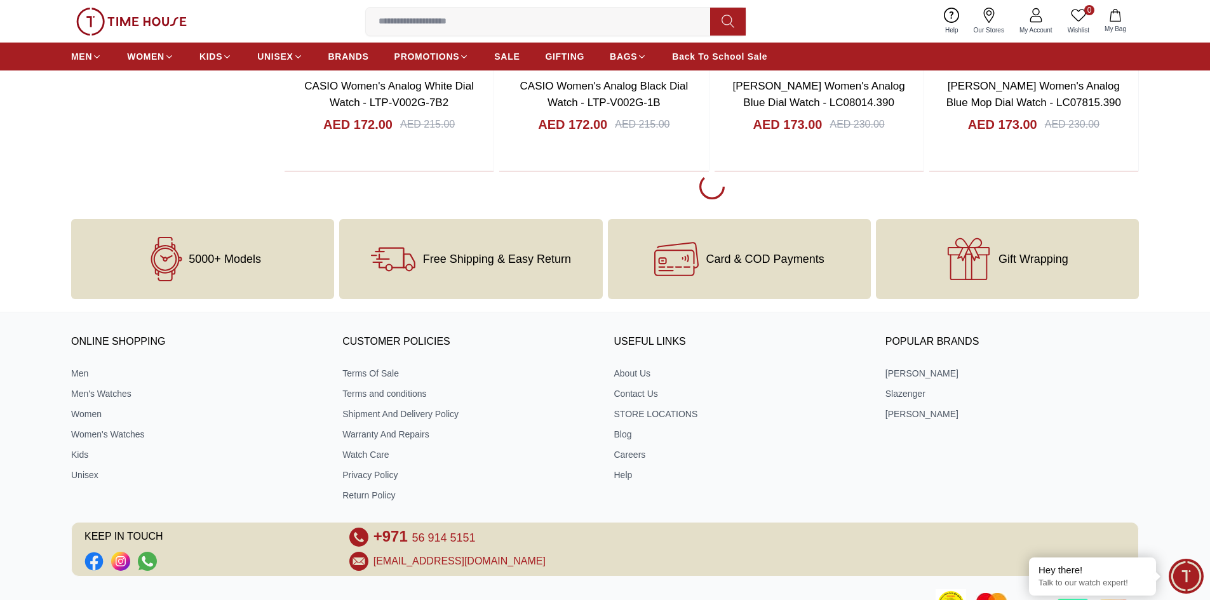
scroll to position [22938, 0]
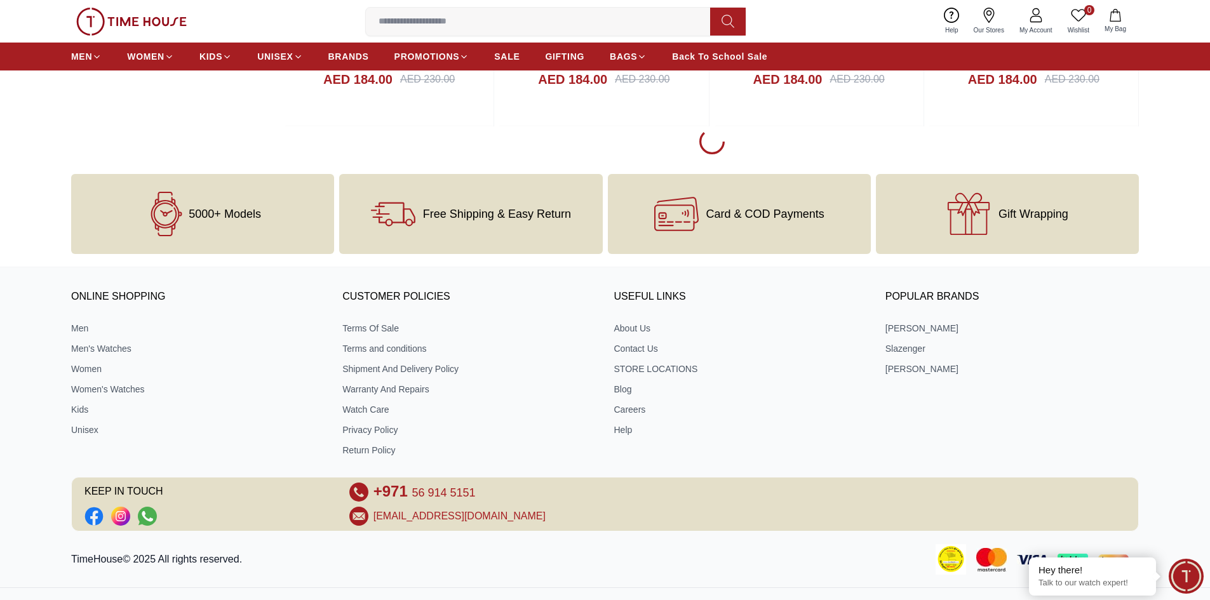
scroll to position [24937, 0]
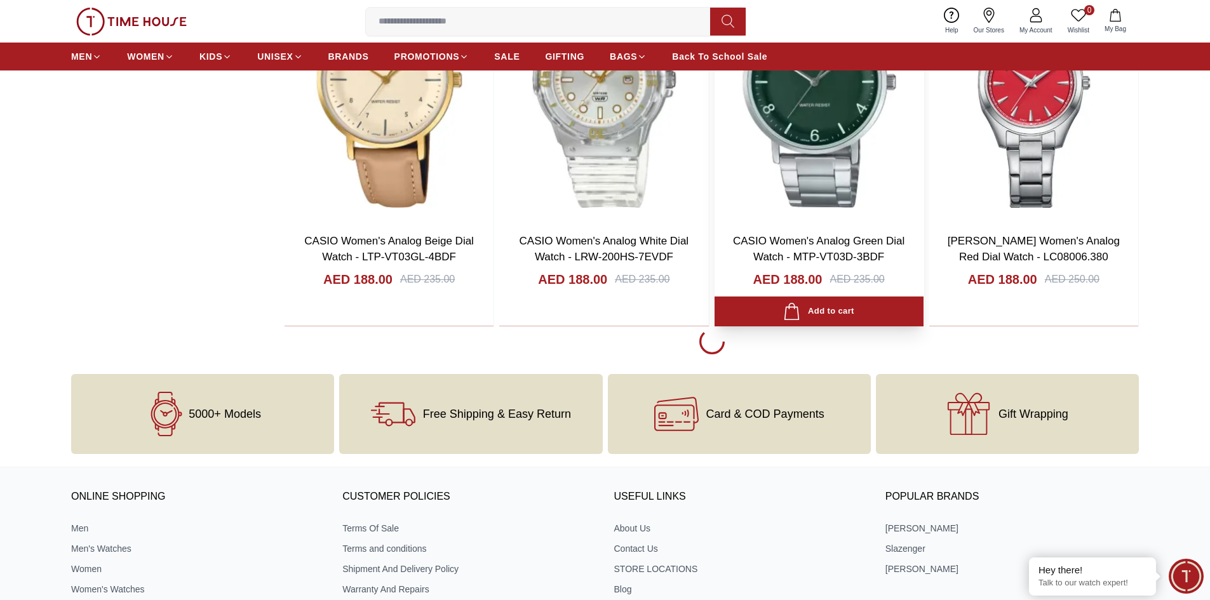
scroll to position [26649, 0]
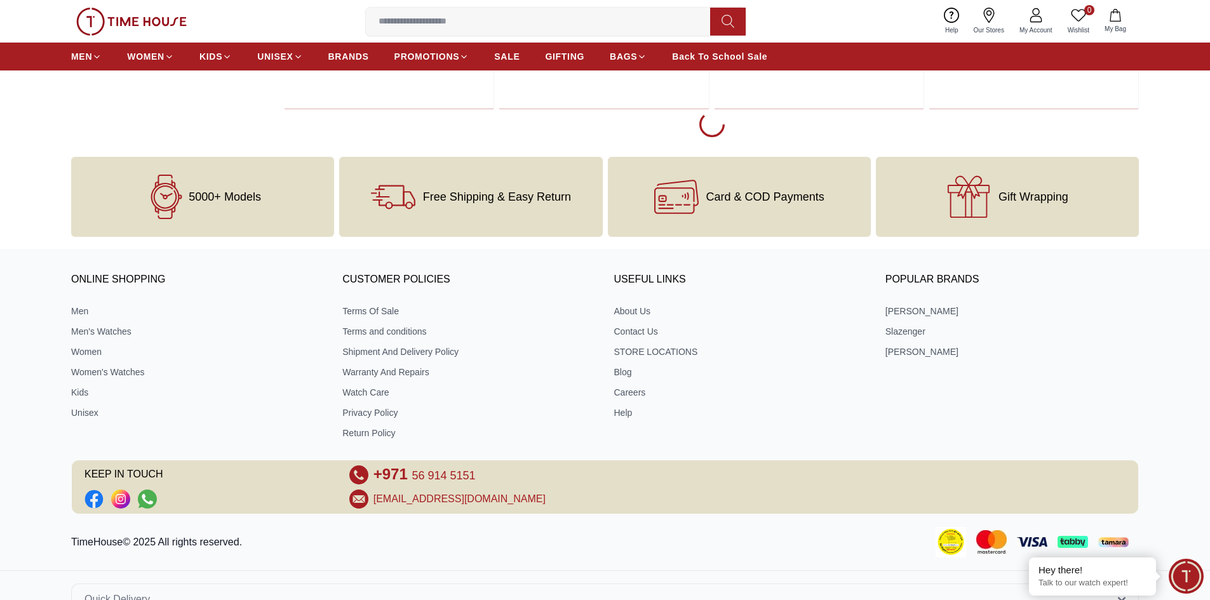
scroll to position [28745, 0]
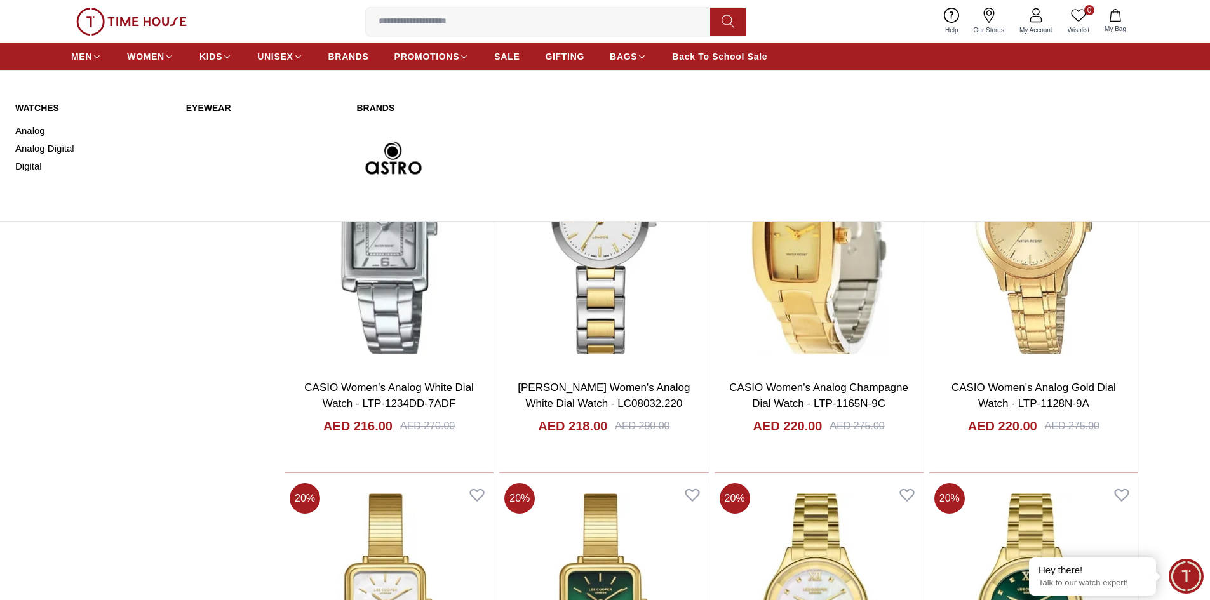
scroll to position [28999, 0]
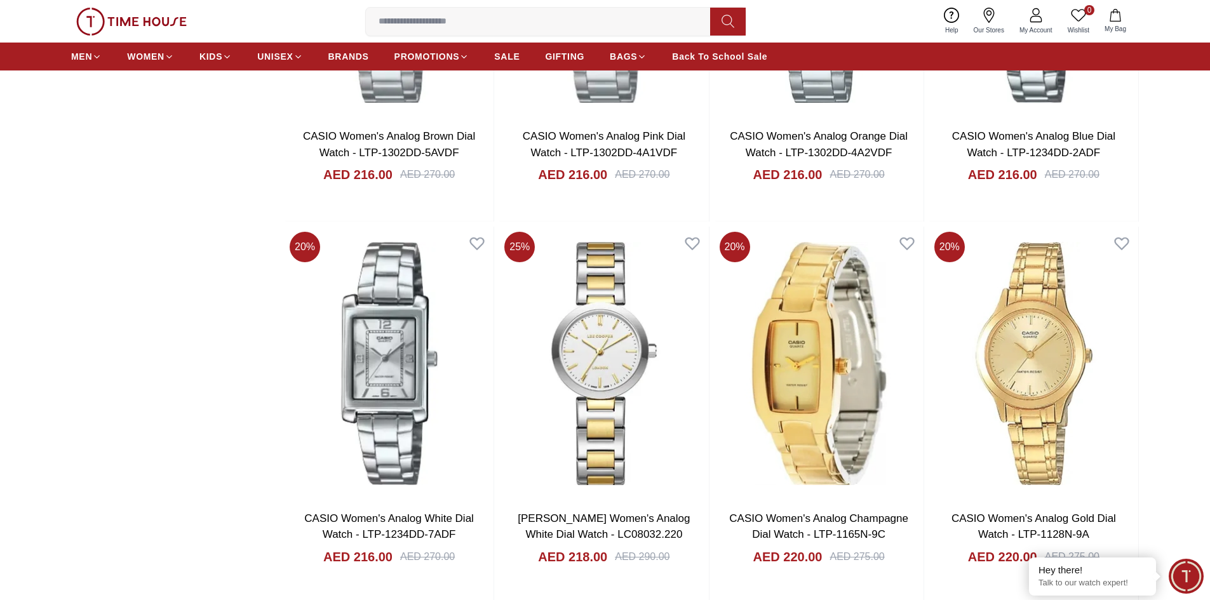
click at [463, 30] on input at bounding box center [543, 21] width 354 height 25
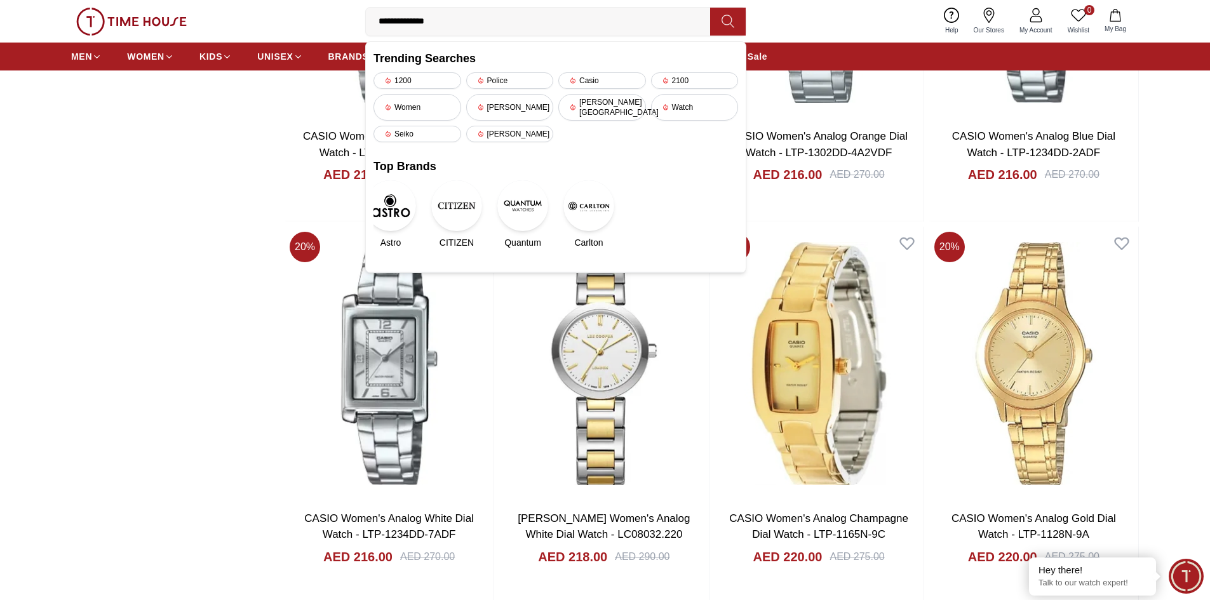
type input "**********"
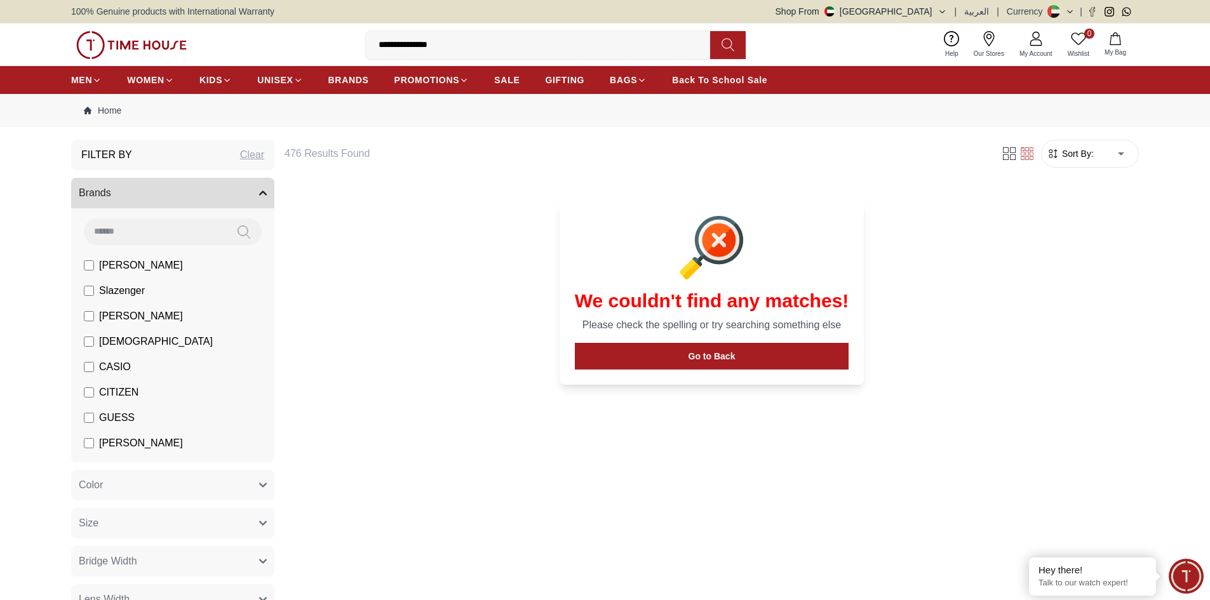
click at [708, 361] on button "Go to Back" at bounding box center [712, 356] width 274 height 27
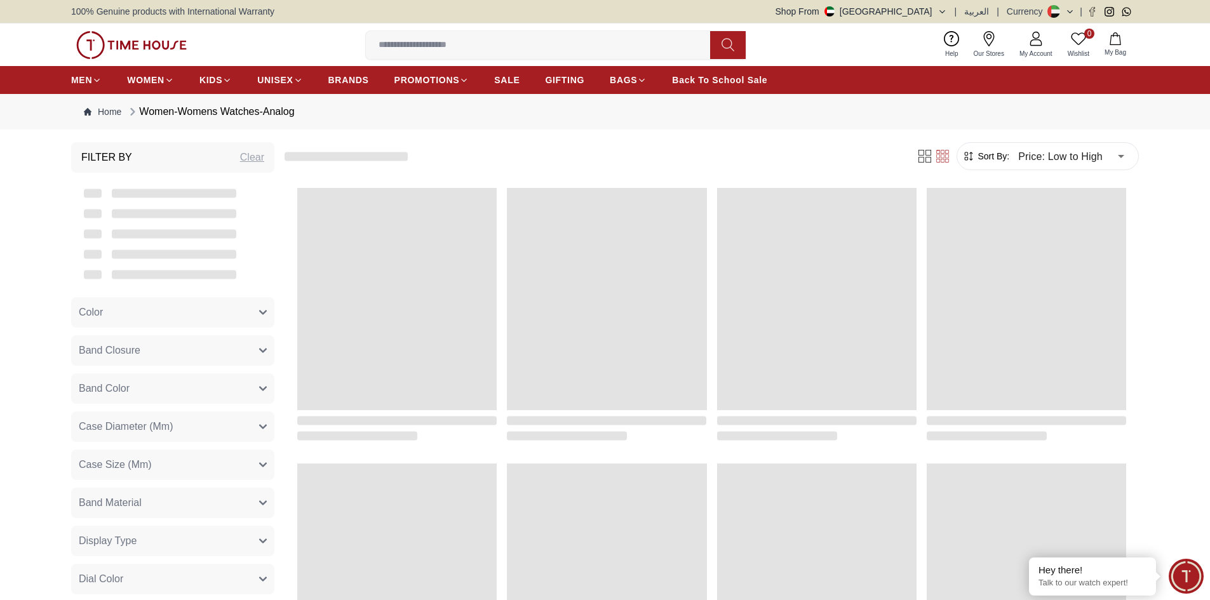
scroll to position [1179, 0]
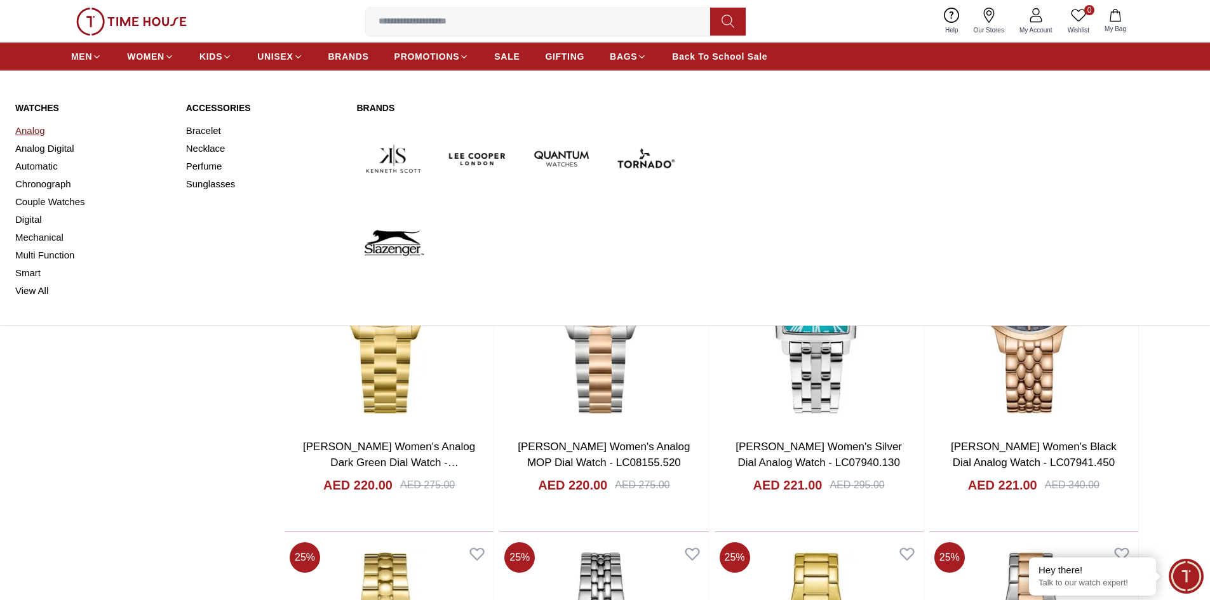
click at [22, 126] on link "Analog" at bounding box center [93, 131] width 156 height 18
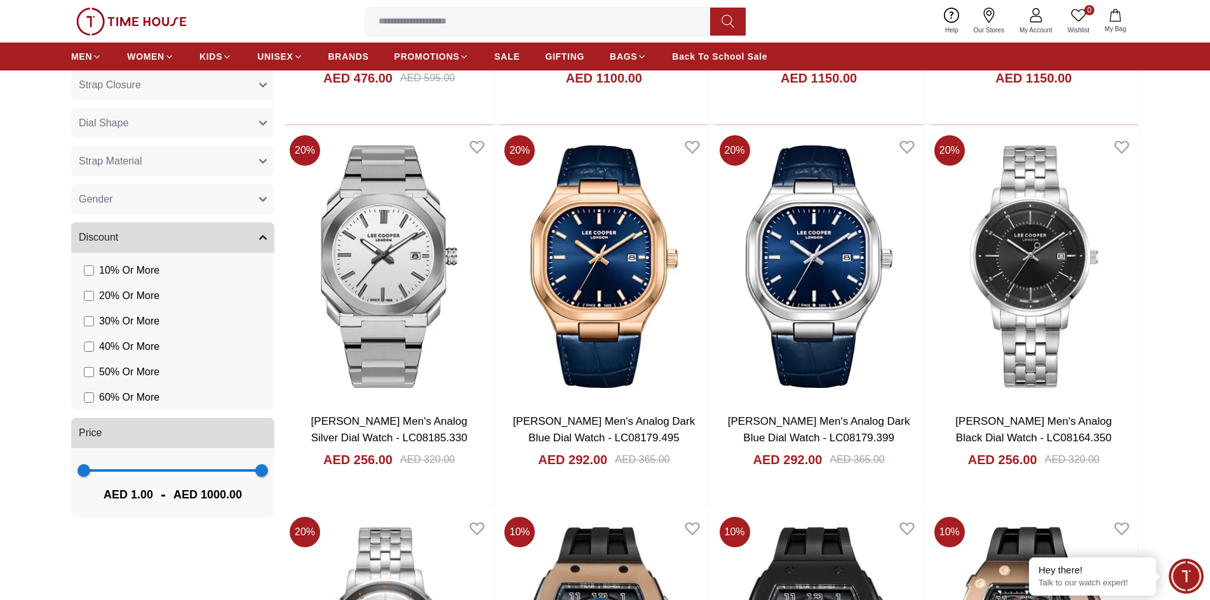
scroll to position [826, 0]
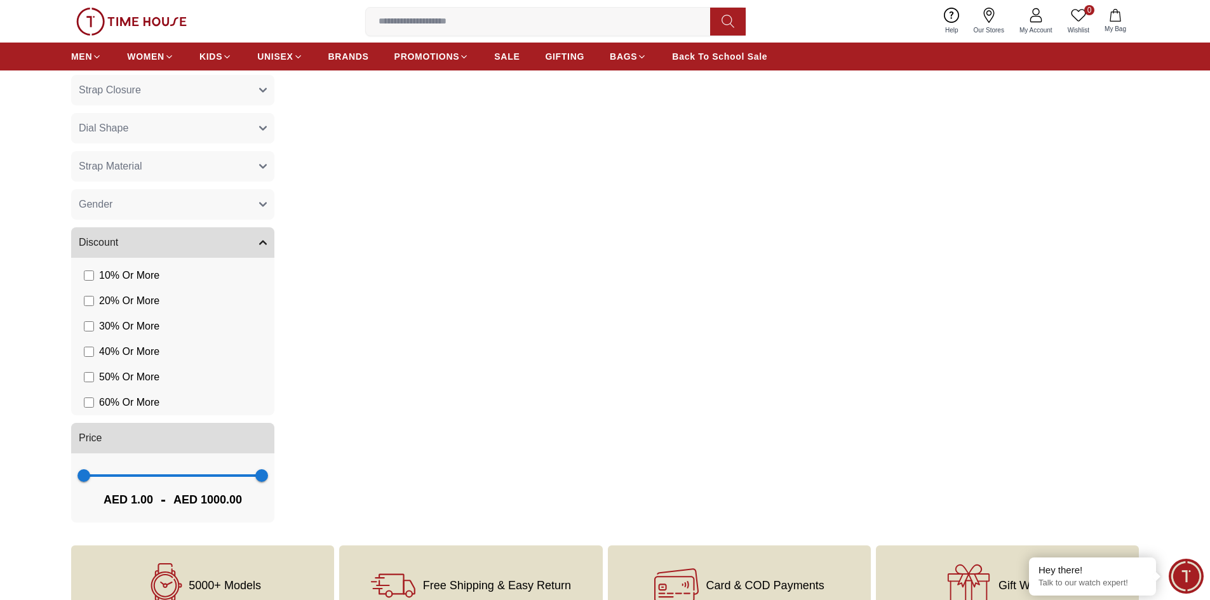
scroll to position [641, 0]
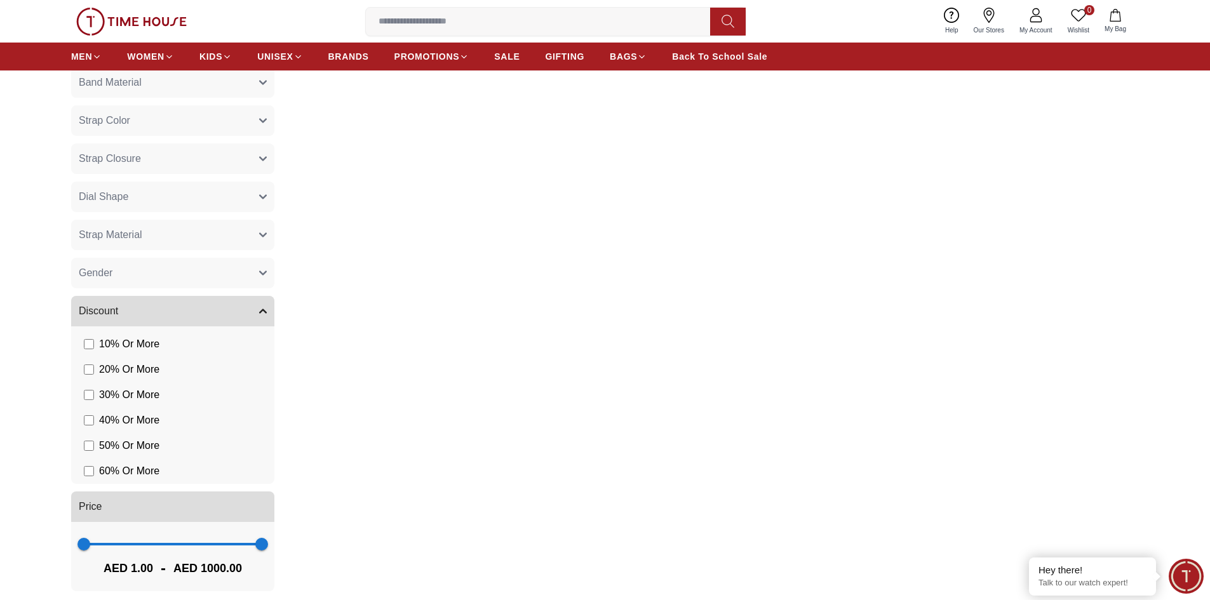
scroll to position [699, 0]
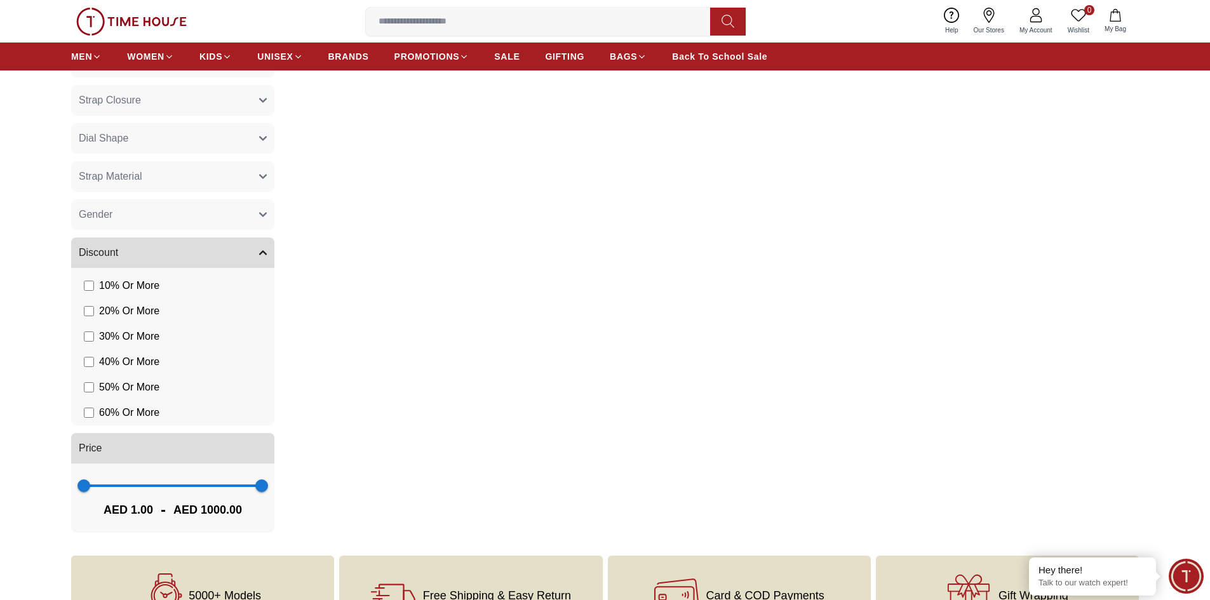
click at [90, 367] on label "40 % Or More" at bounding box center [122, 361] width 76 height 15
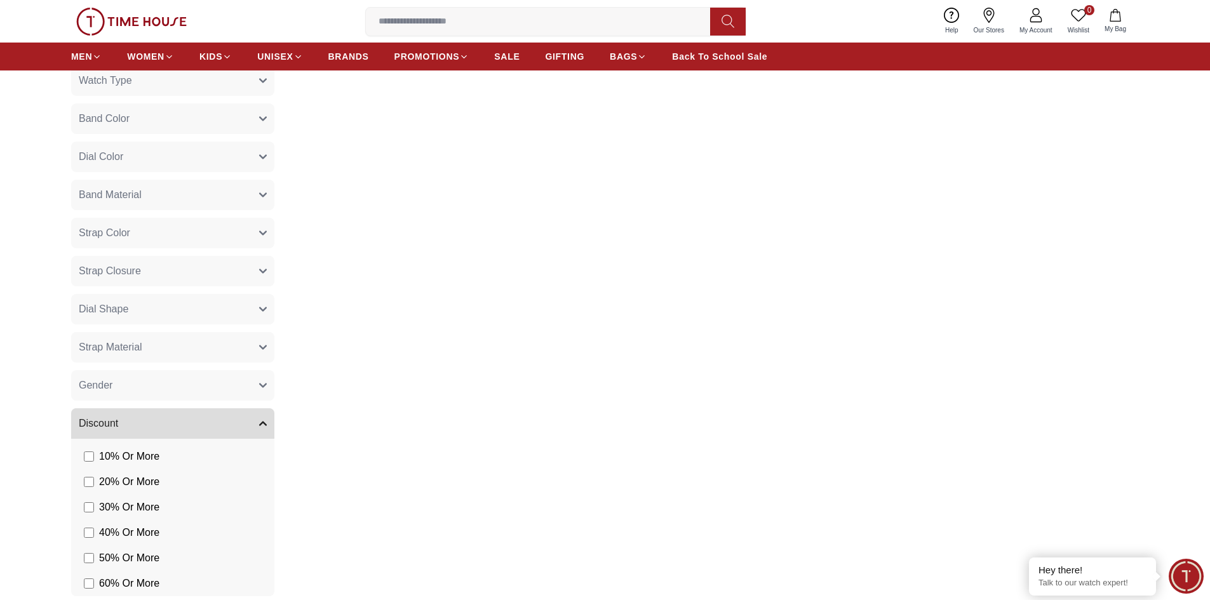
scroll to position [572, 0]
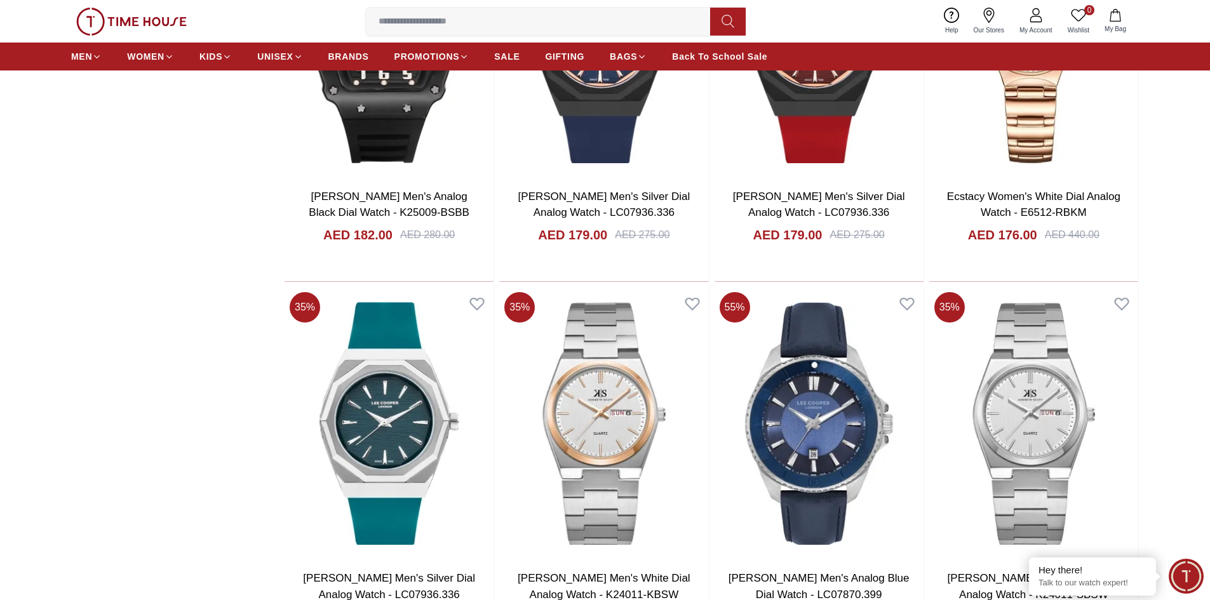
scroll to position [1524, 0]
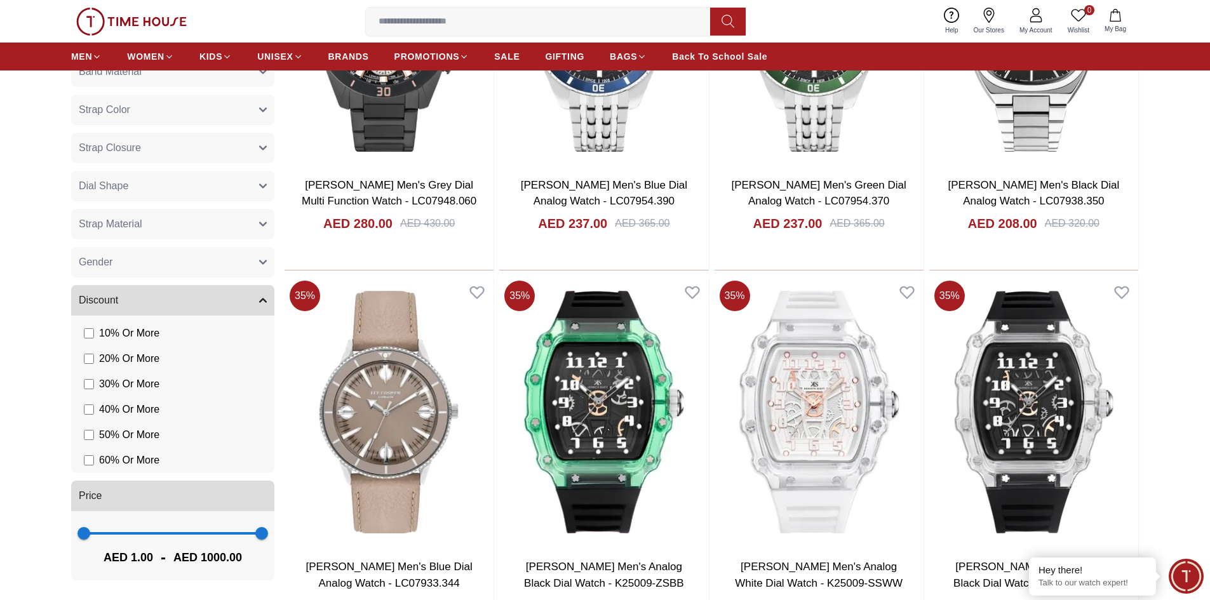
scroll to position [635, 0]
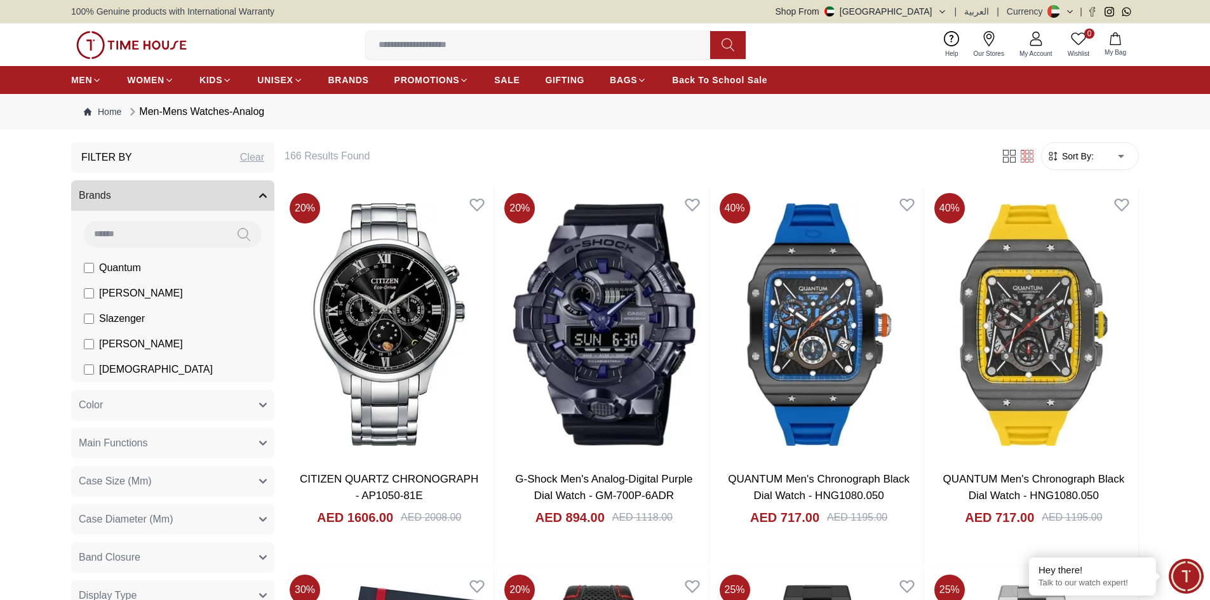
click at [1071, 151] on span "Sort By:" at bounding box center [1076, 156] width 34 height 13
click at [1075, 156] on span "Sort By:" at bounding box center [1076, 156] width 34 height 13
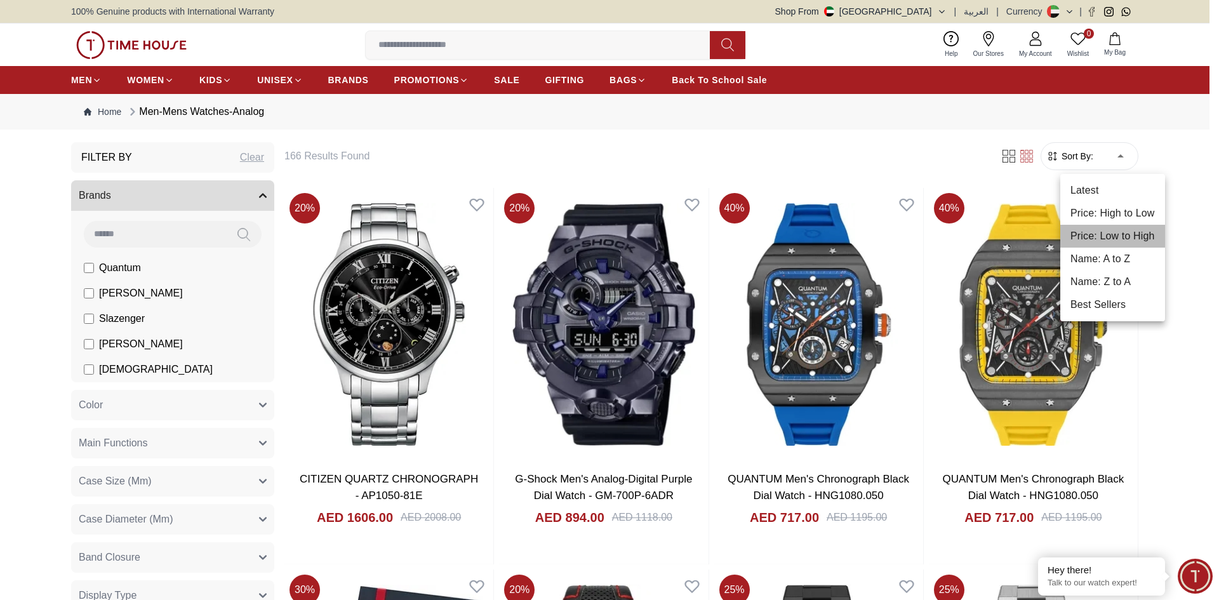
click at [1101, 241] on li "Price: Low to High" at bounding box center [1113, 236] width 105 height 23
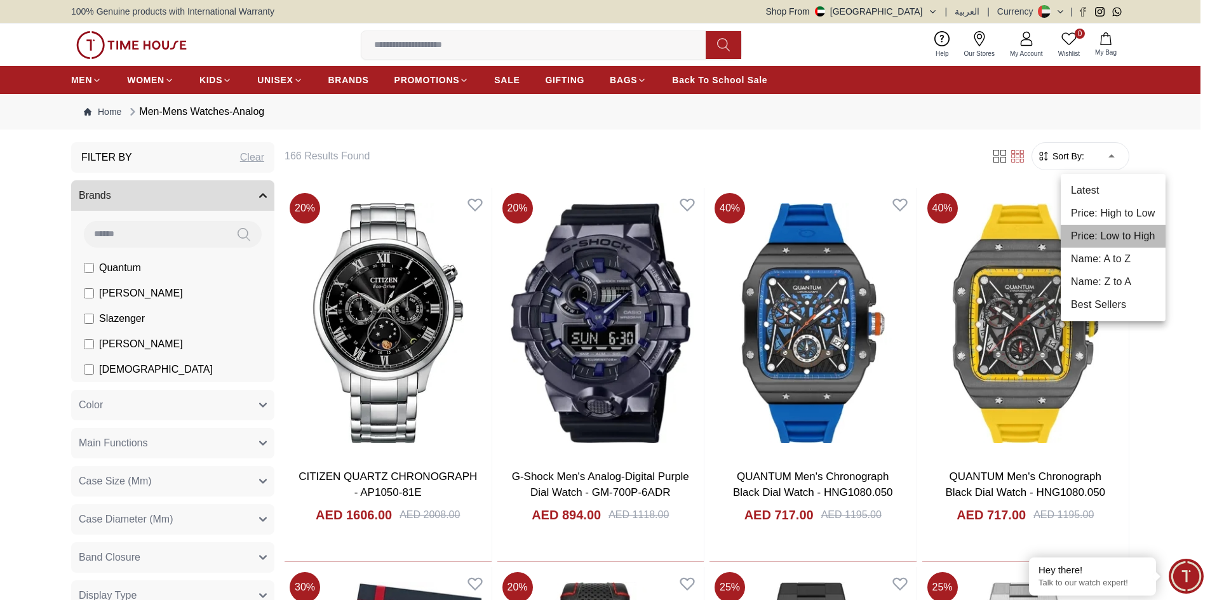
type input "*"
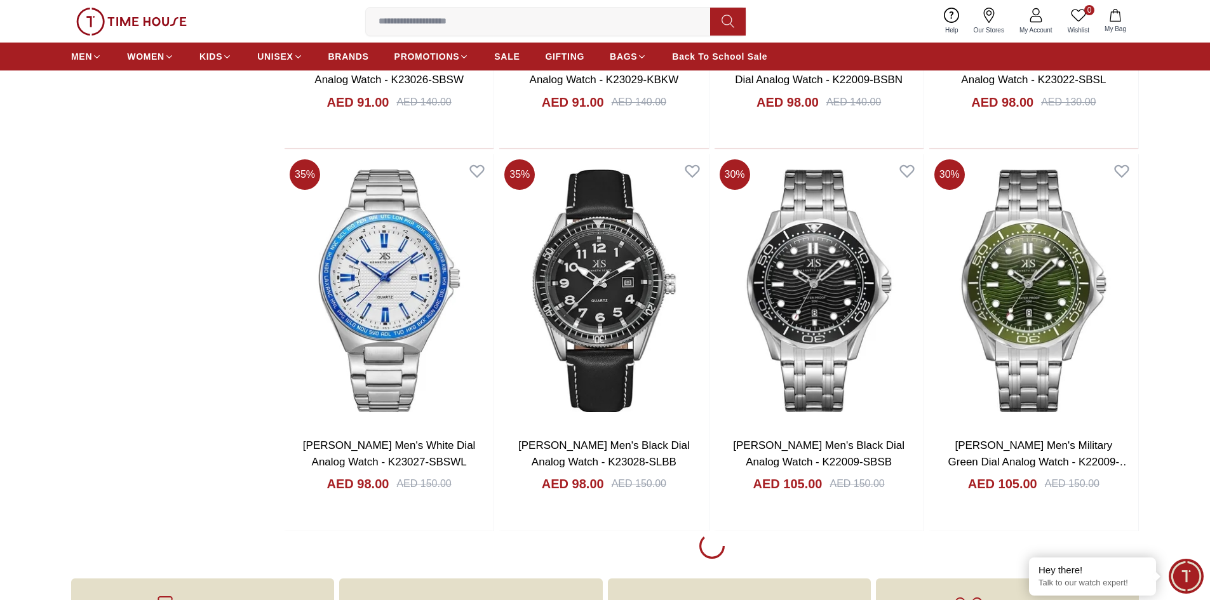
scroll to position [1588, 0]
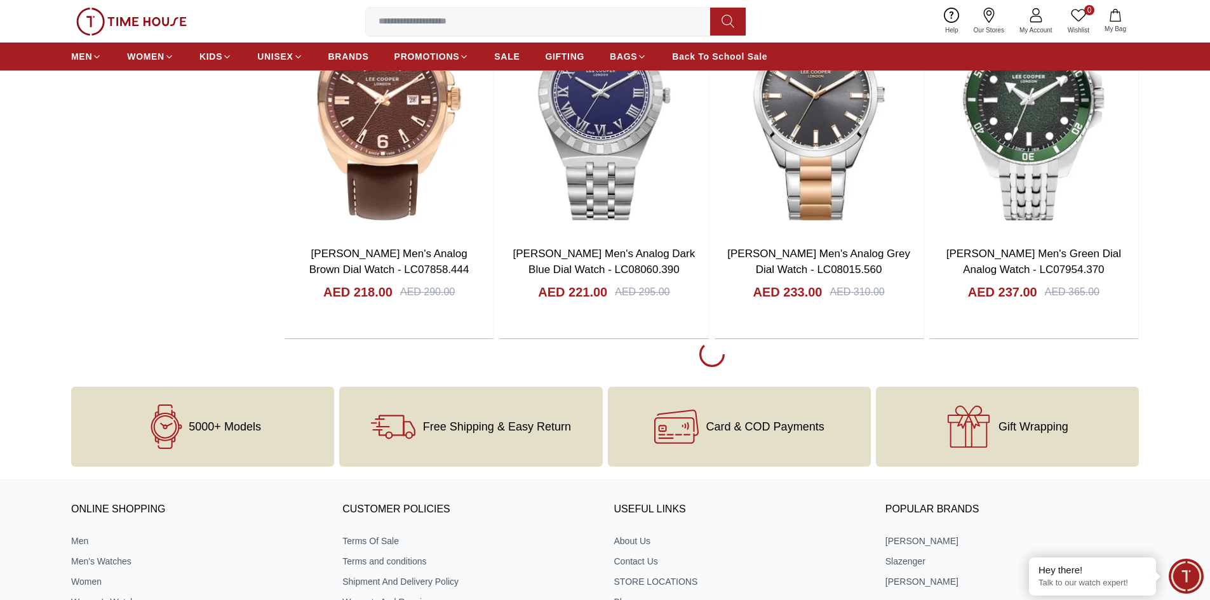
scroll to position [5589, 0]
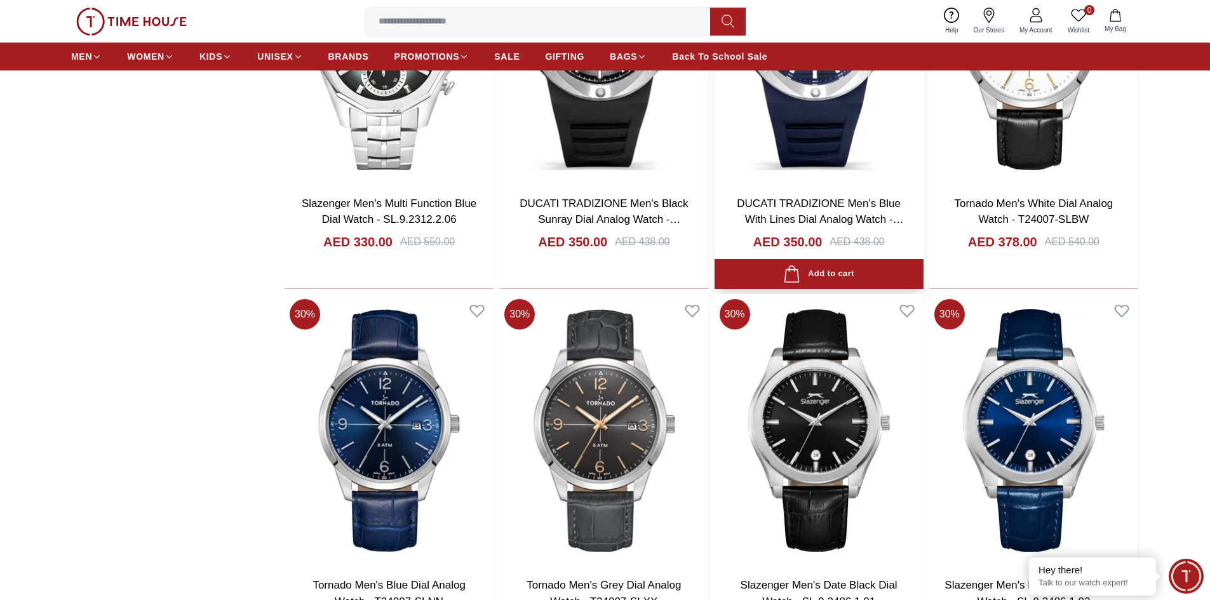
scroll to position [7303, 0]
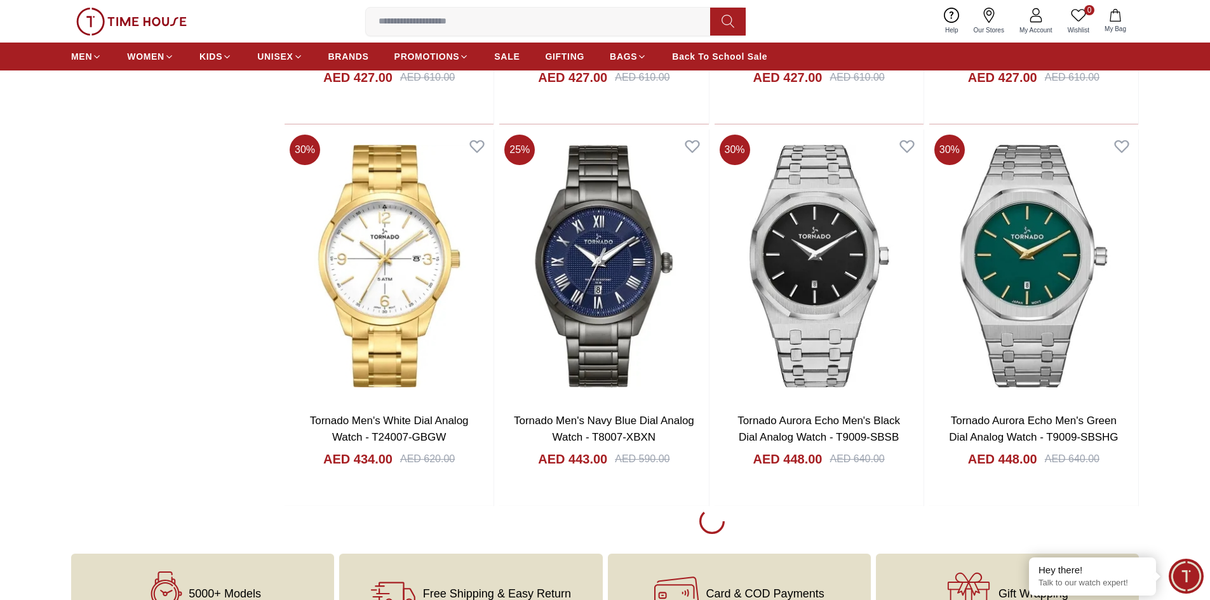
scroll to position [9272, 0]
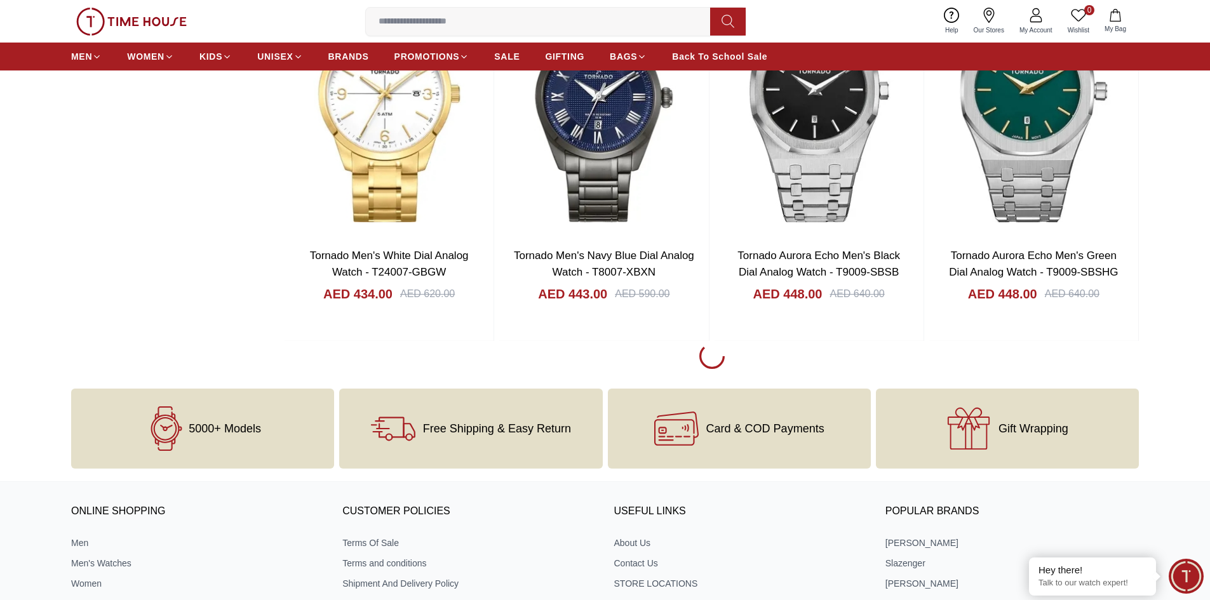
scroll to position [9526, 0]
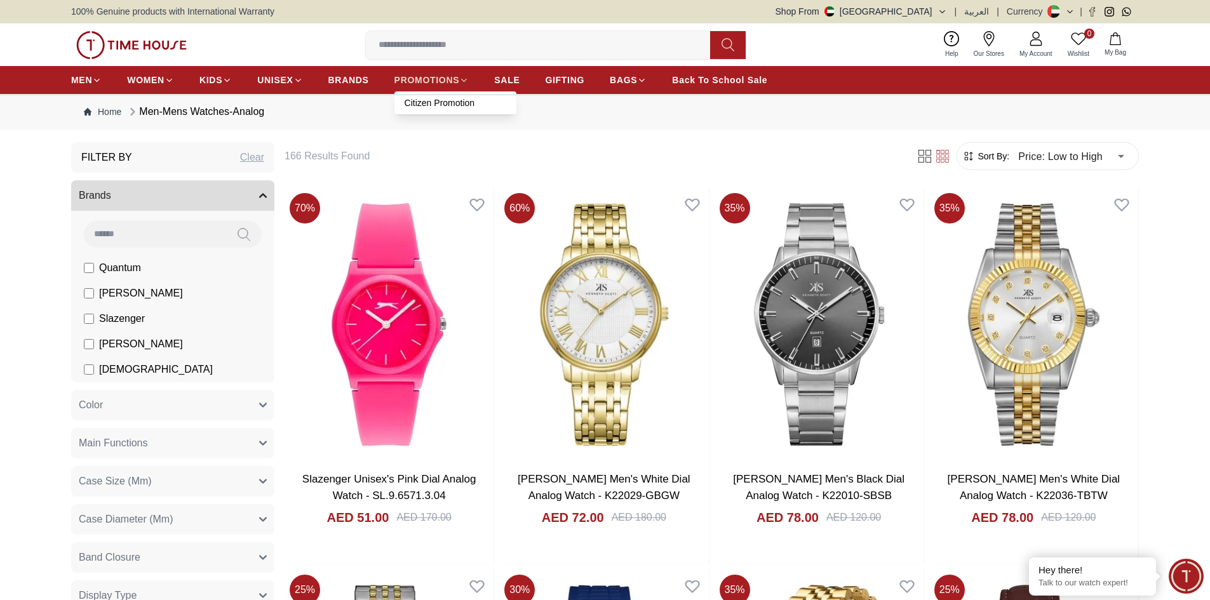
click at [456, 82] on span "PROMOTIONS" at bounding box center [426, 80] width 65 height 13
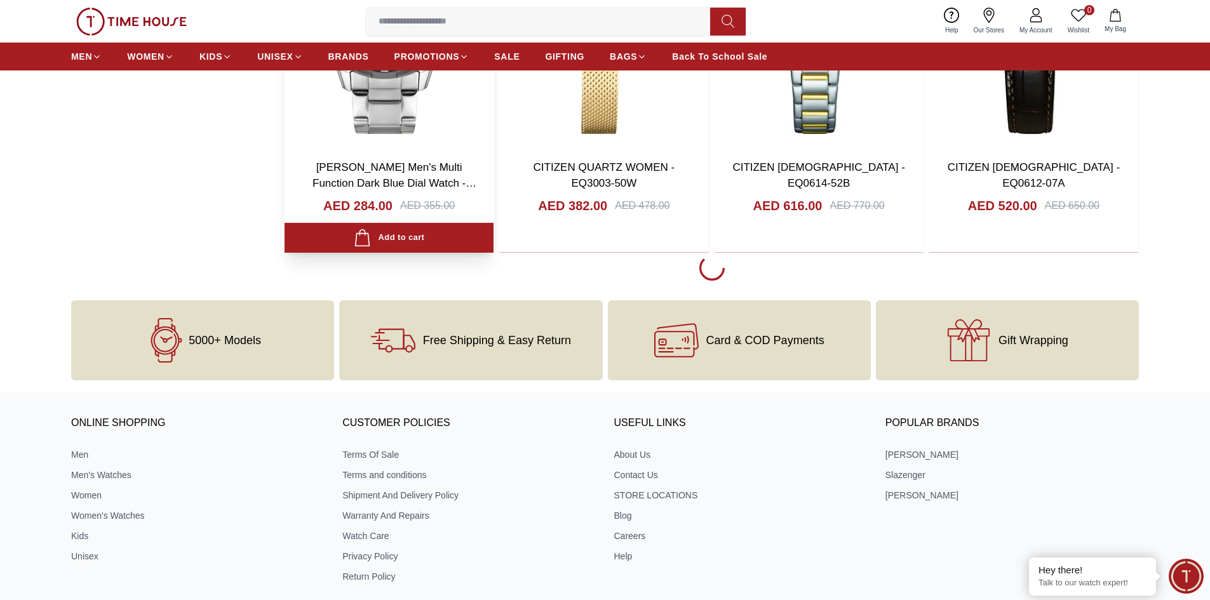
scroll to position [5716, 0]
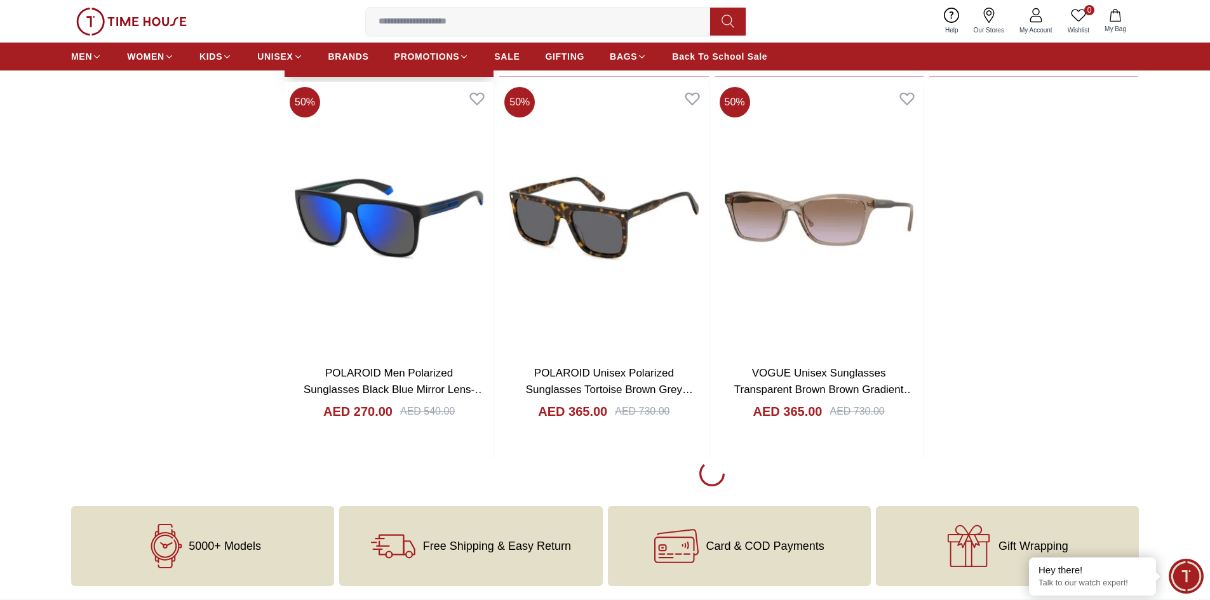
scroll to position [9272, 0]
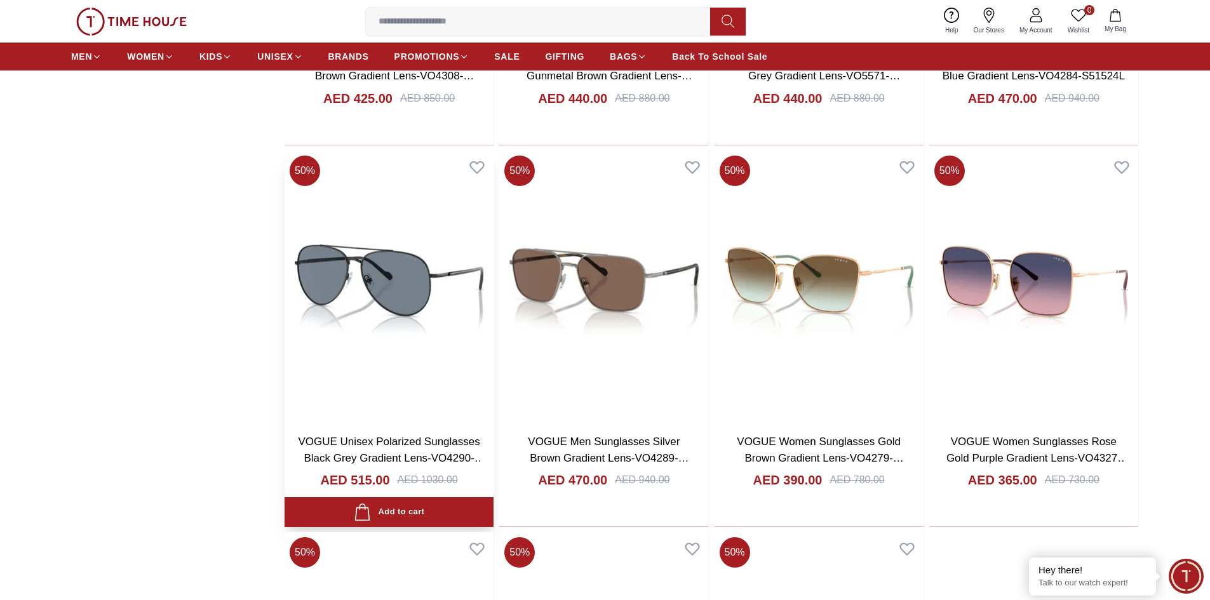
scroll to position [10796, 0]
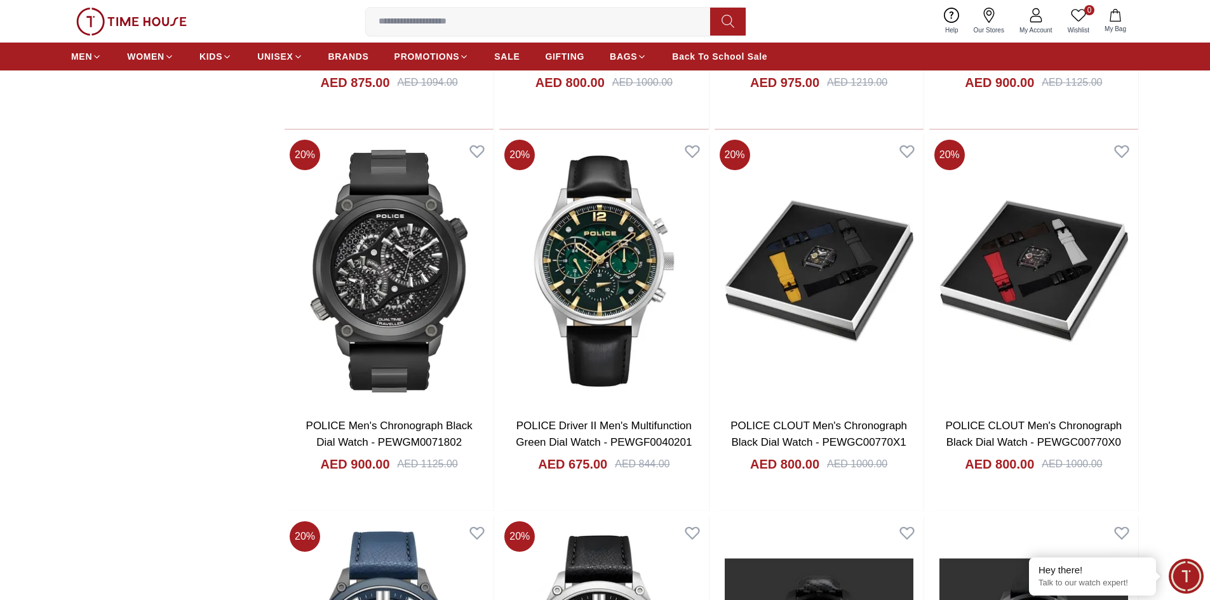
scroll to position [4252, 0]
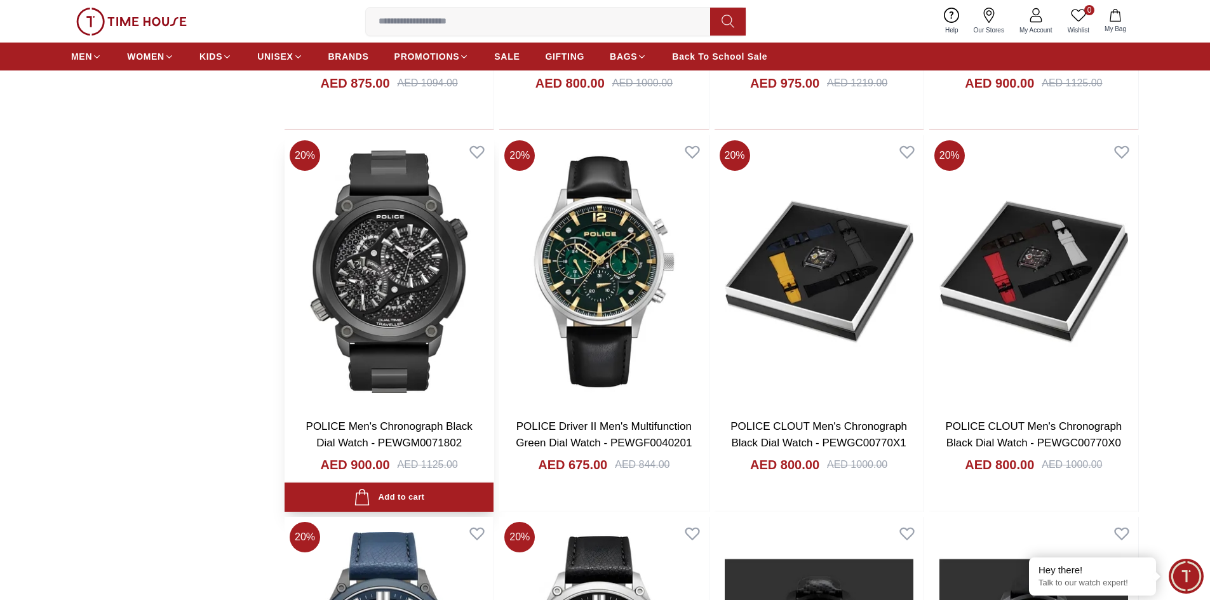
click at [406, 269] on img at bounding box center [389, 271] width 209 height 273
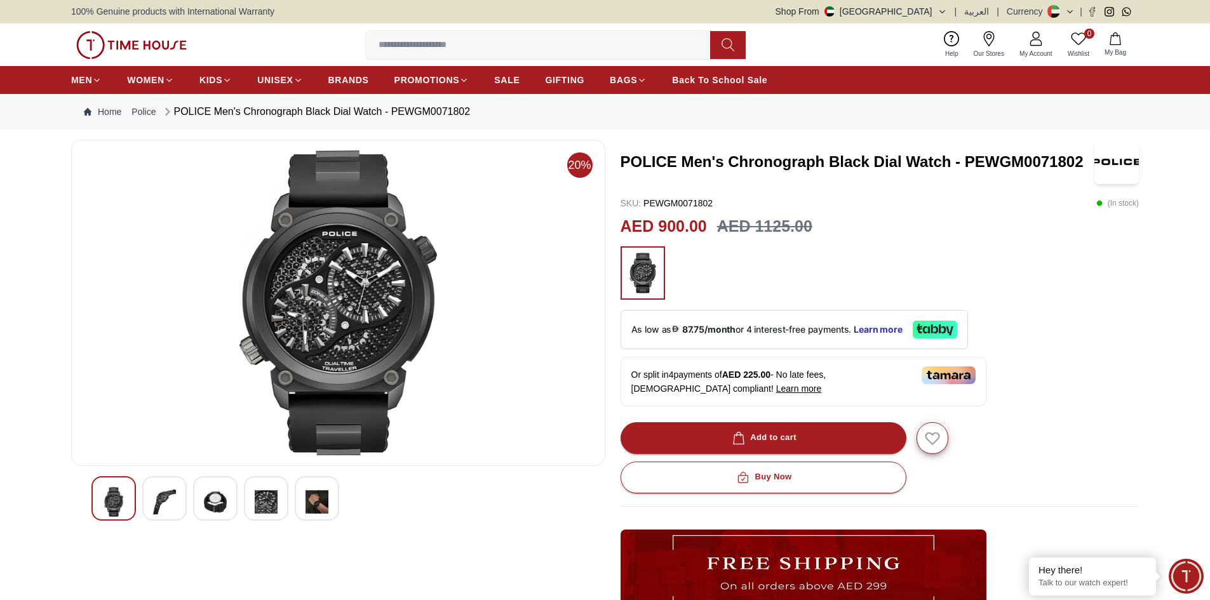
click at [168, 492] on img at bounding box center [164, 502] width 23 height 30
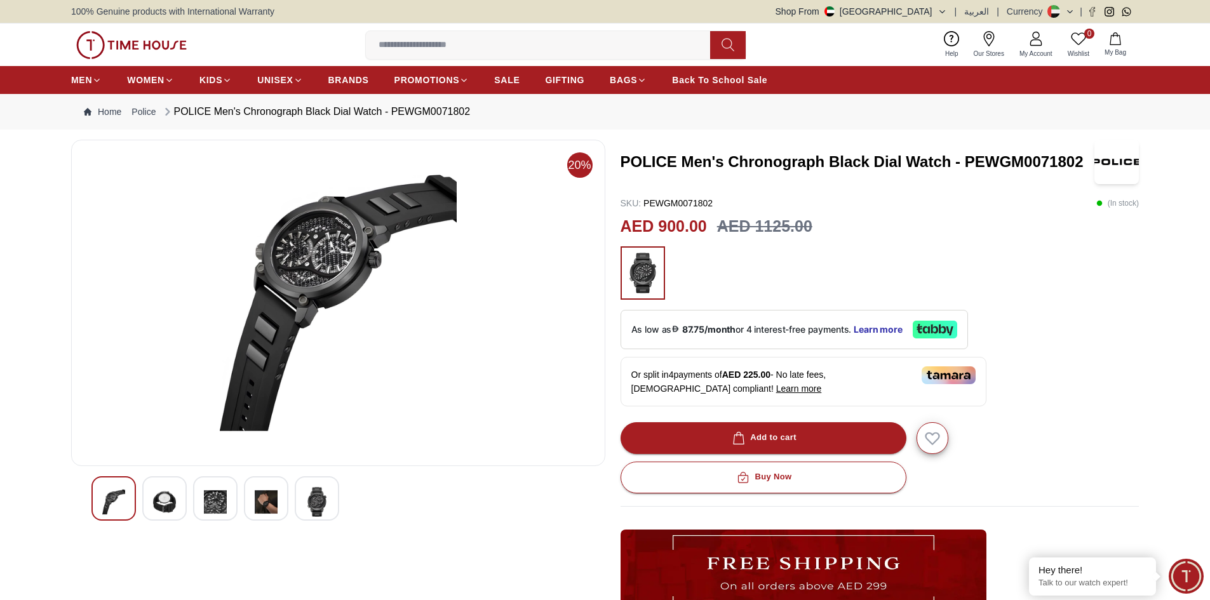
click at [214, 499] on img at bounding box center [215, 502] width 23 height 30
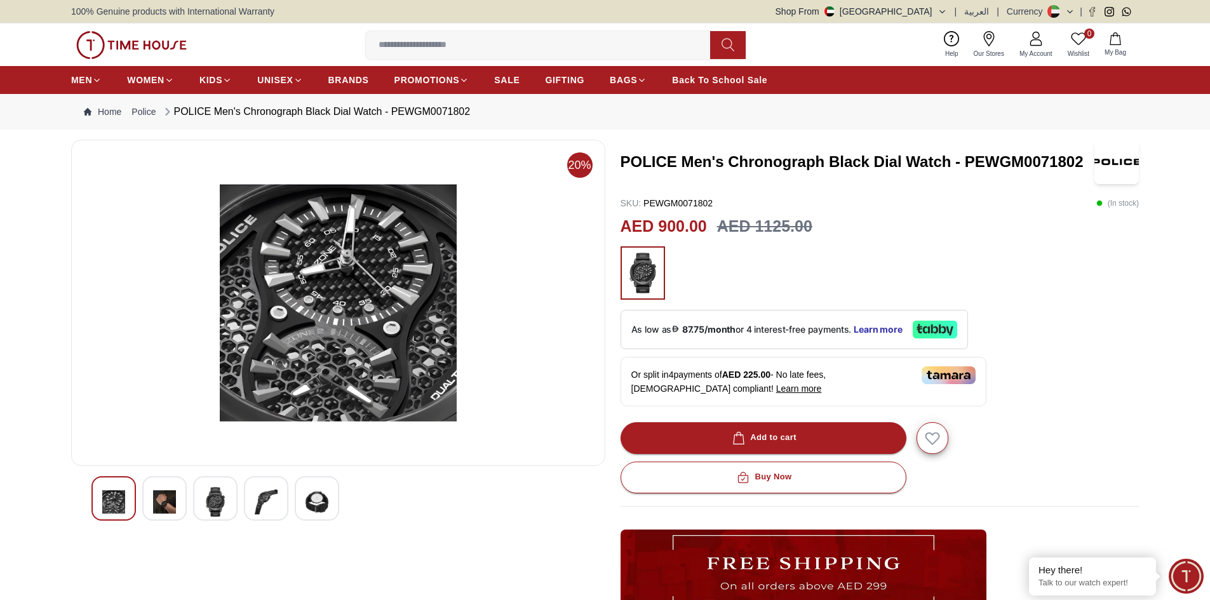
click at [265, 500] on img at bounding box center [266, 502] width 23 height 30
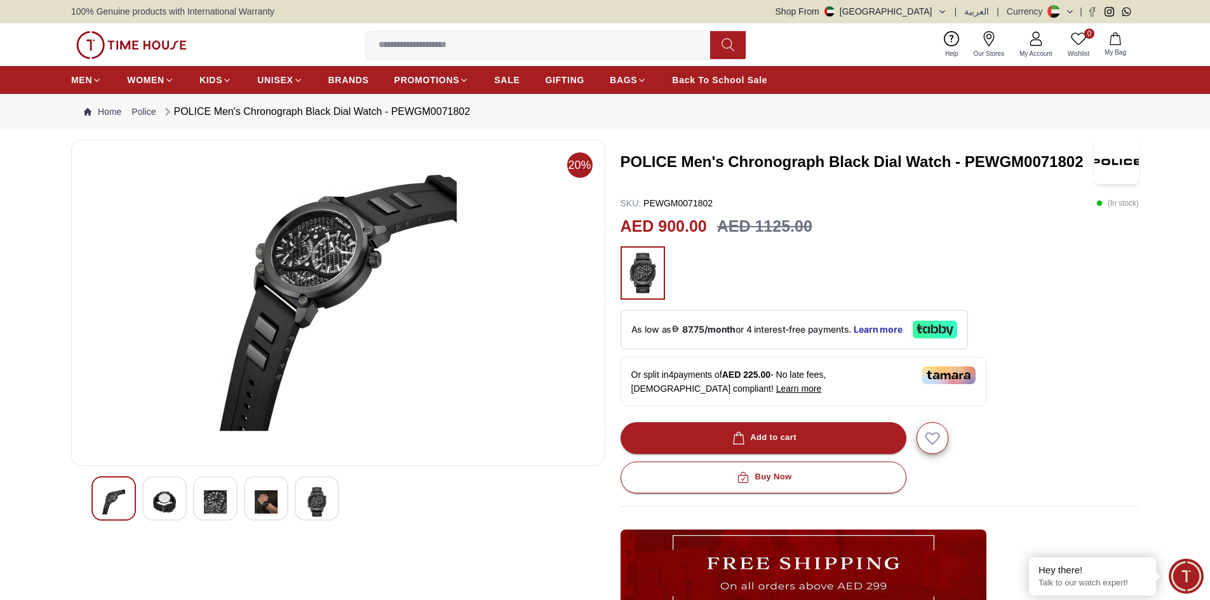
click at [314, 500] on img at bounding box center [316, 502] width 23 height 30
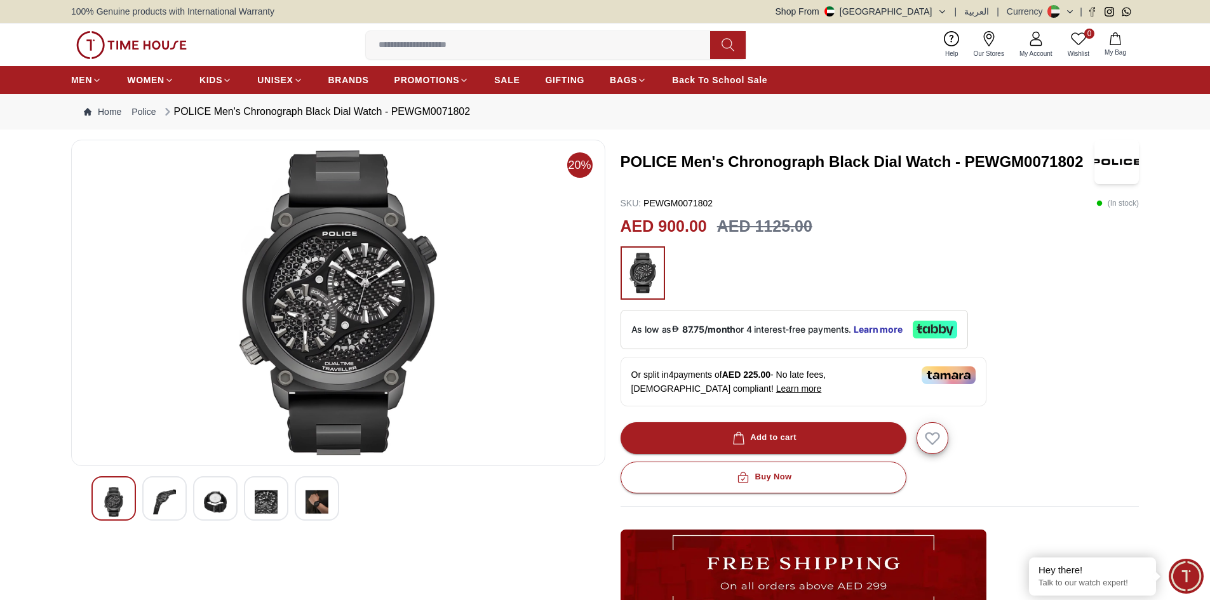
click at [312, 504] on img at bounding box center [316, 502] width 23 height 30
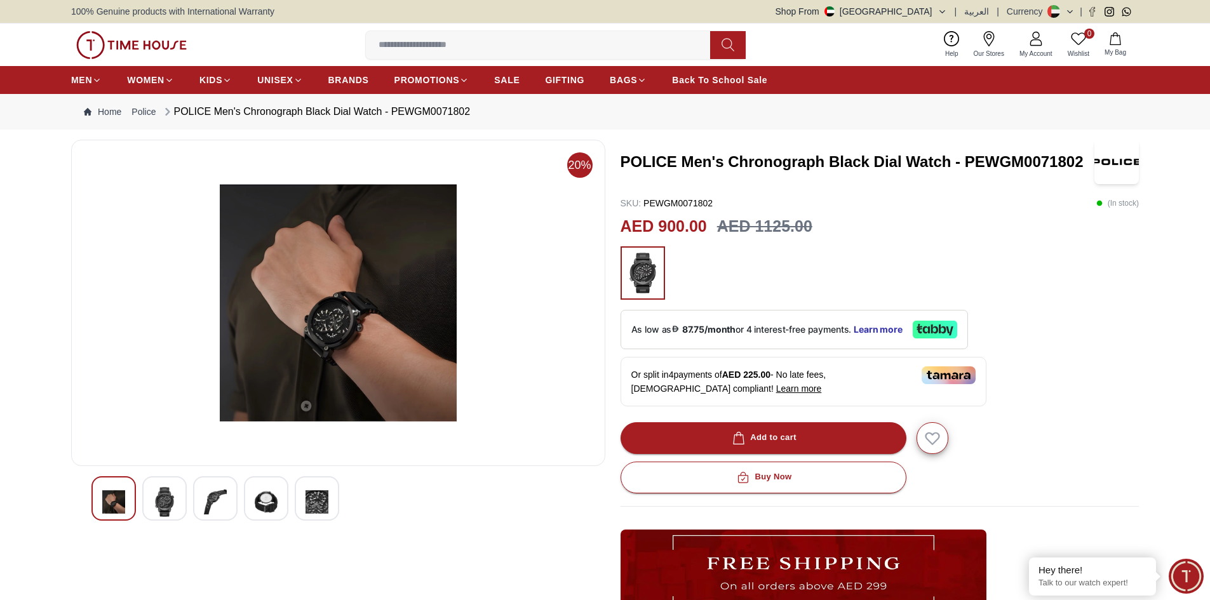
click at [376, 316] on img at bounding box center [338, 303] width 512 height 305
click at [725, 81] on span "Back To School Sale" at bounding box center [719, 80] width 95 height 13
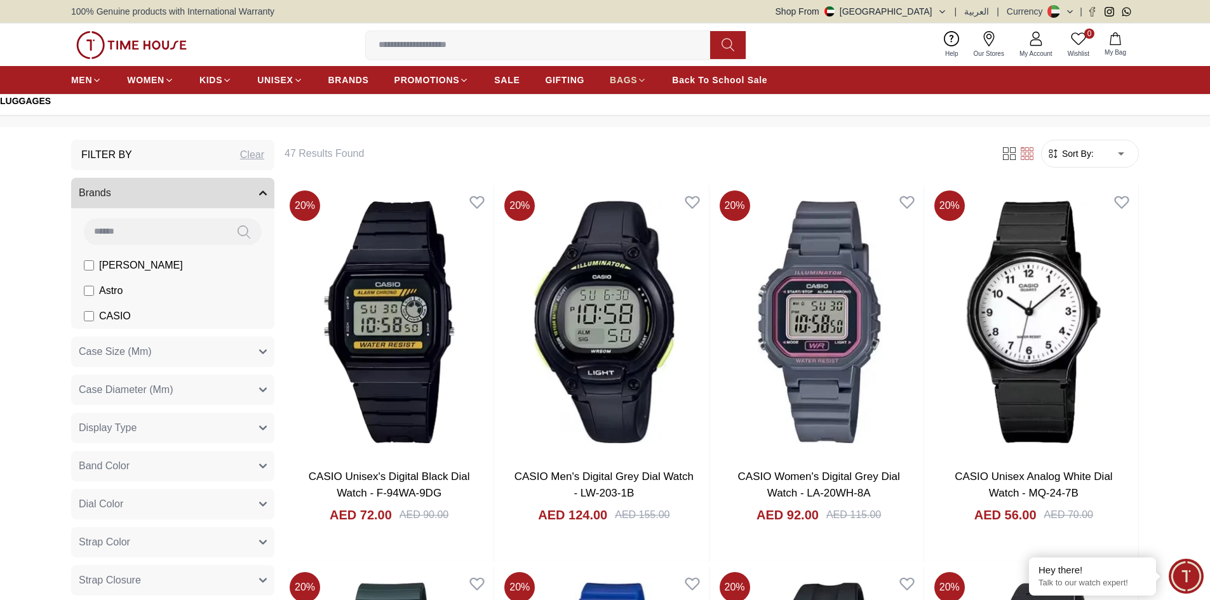
click at [629, 81] on span "BAGS" at bounding box center [623, 80] width 27 height 13
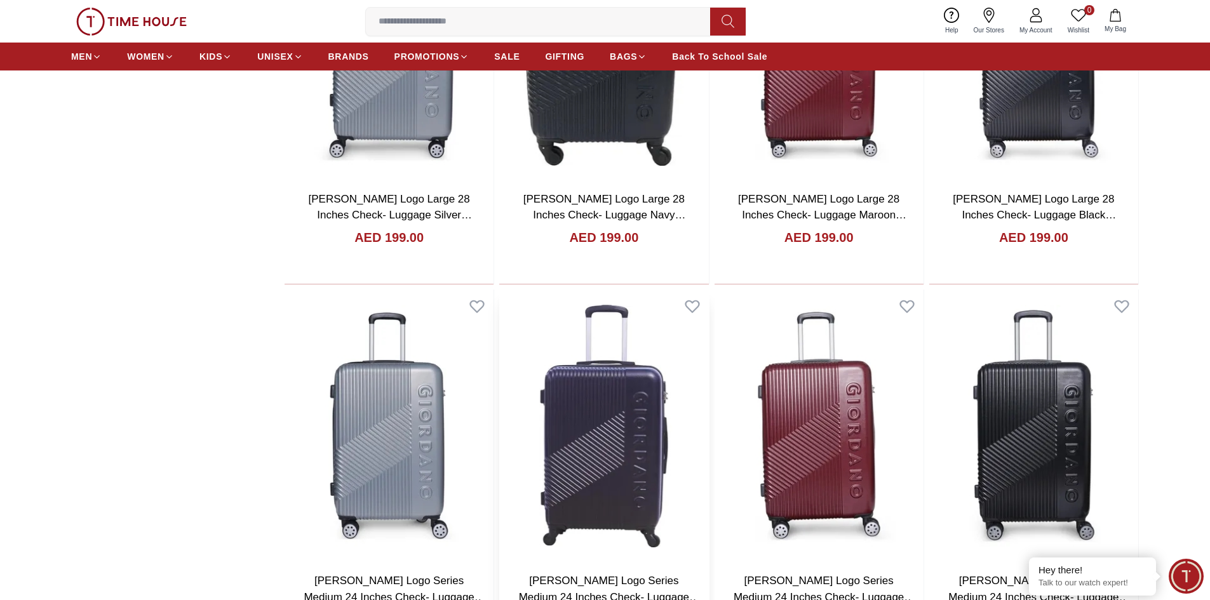
scroll to position [644, 0]
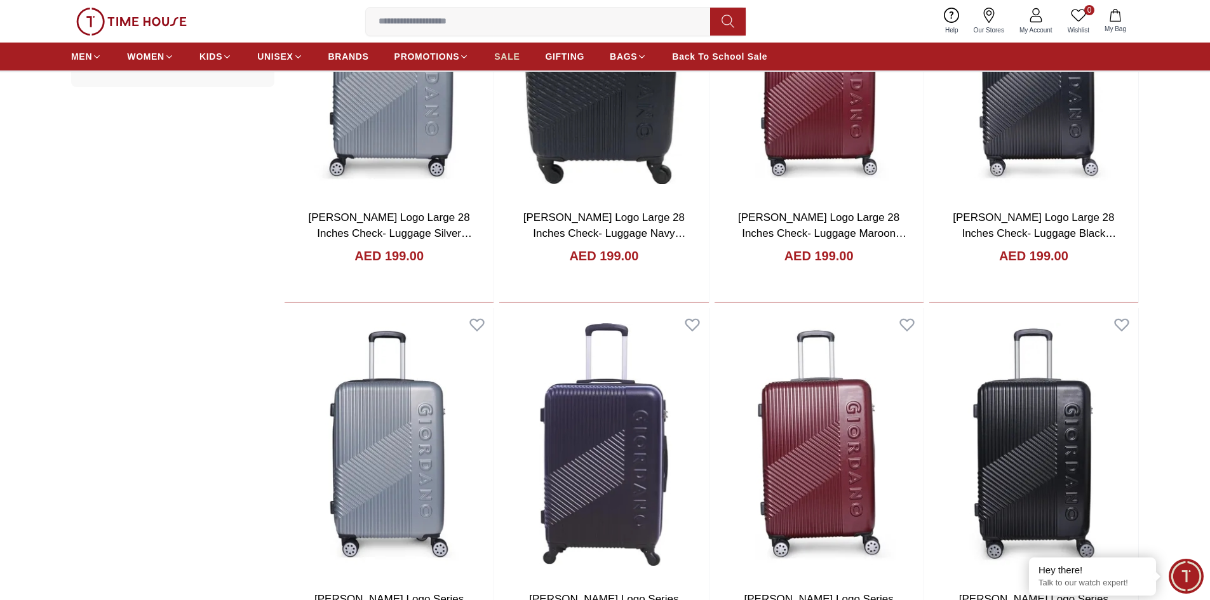
click at [500, 53] on span "SALE" at bounding box center [506, 56] width 25 height 13
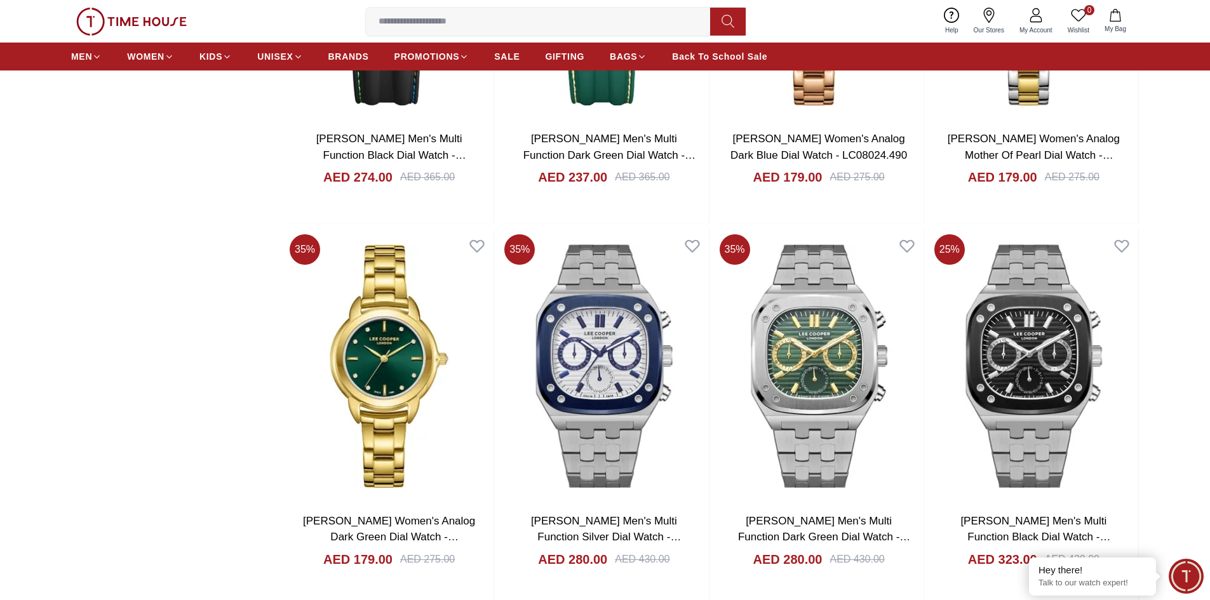
scroll to position [1905, 0]
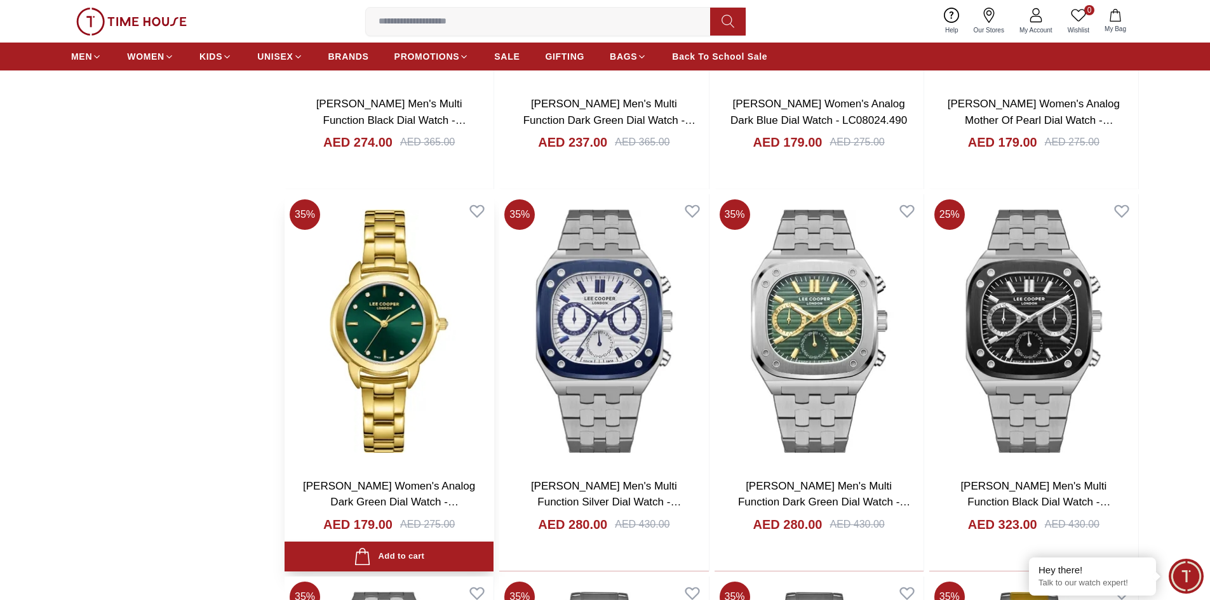
click at [376, 335] on img at bounding box center [389, 330] width 209 height 273
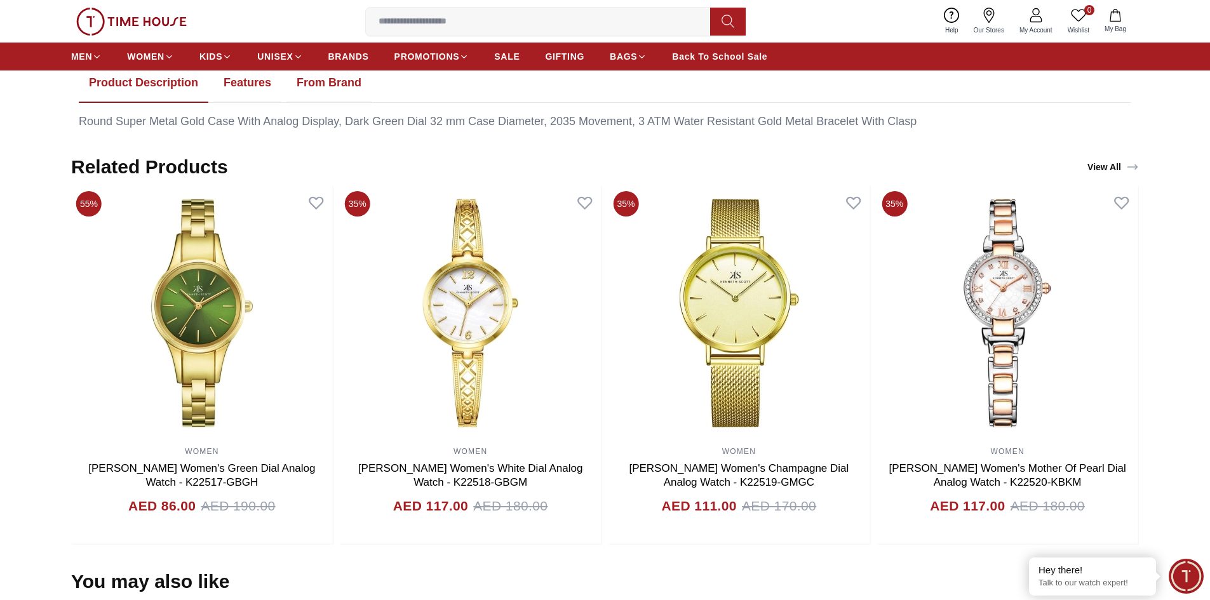
scroll to position [762, 0]
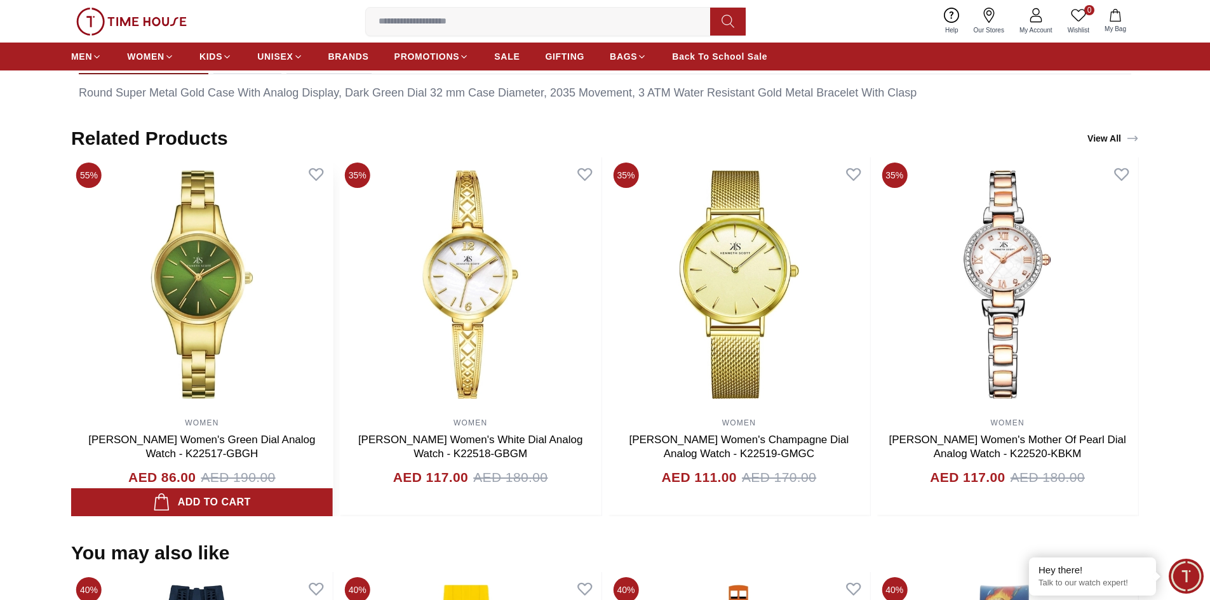
click at [268, 291] on img at bounding box center [202, 284] width 262 height 254
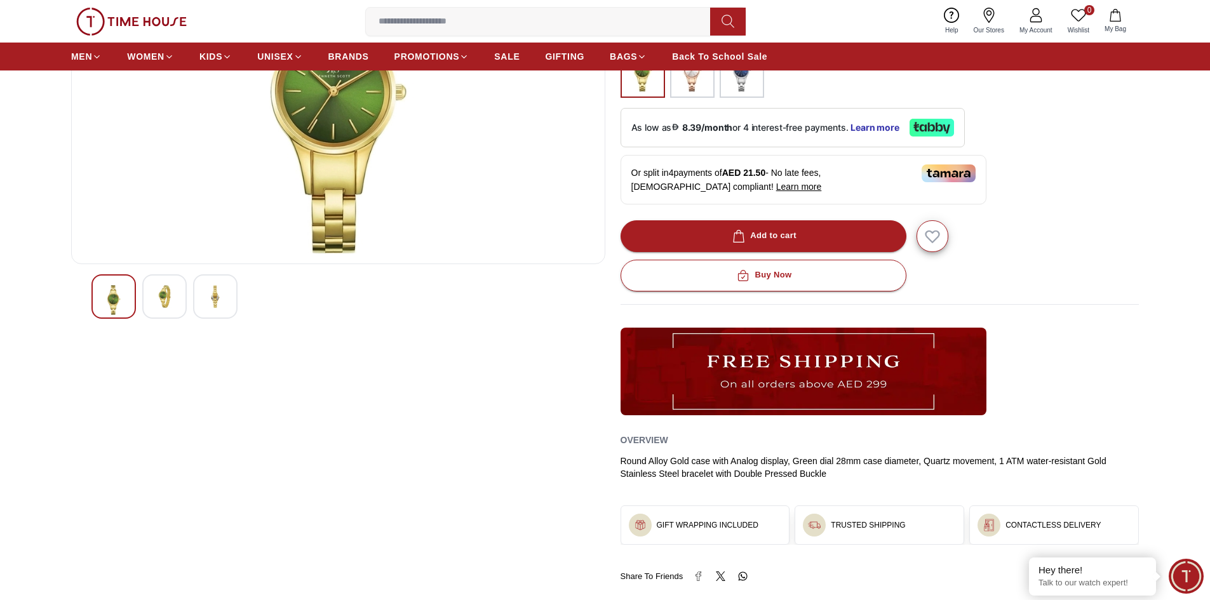
scroll to position [318, 0]
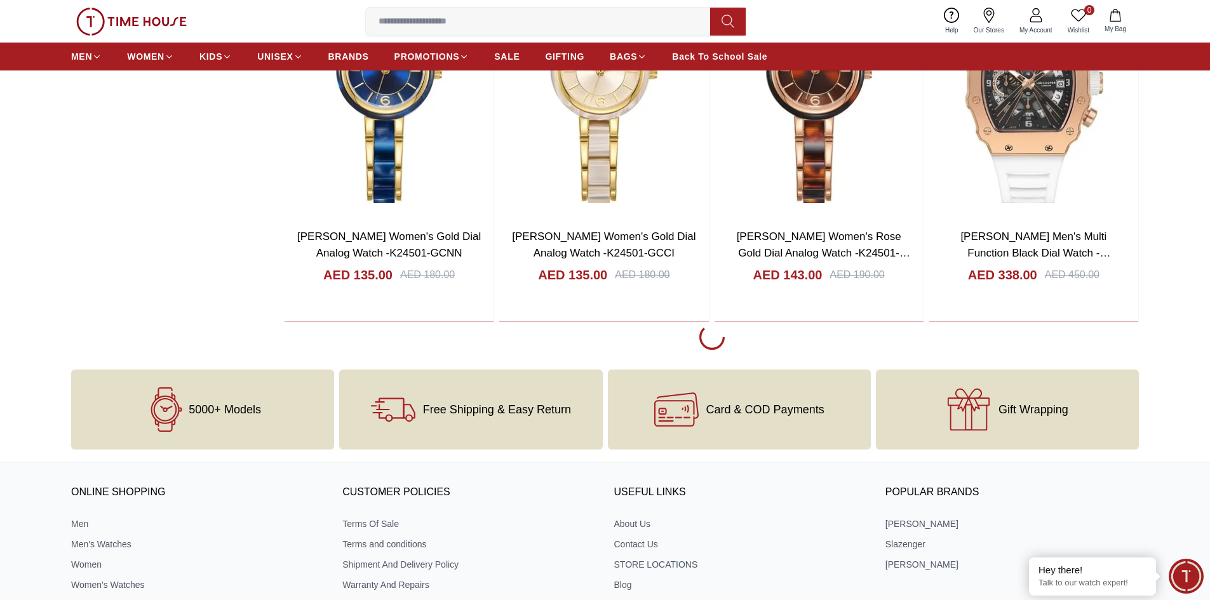
scroll to position [6071, 0]
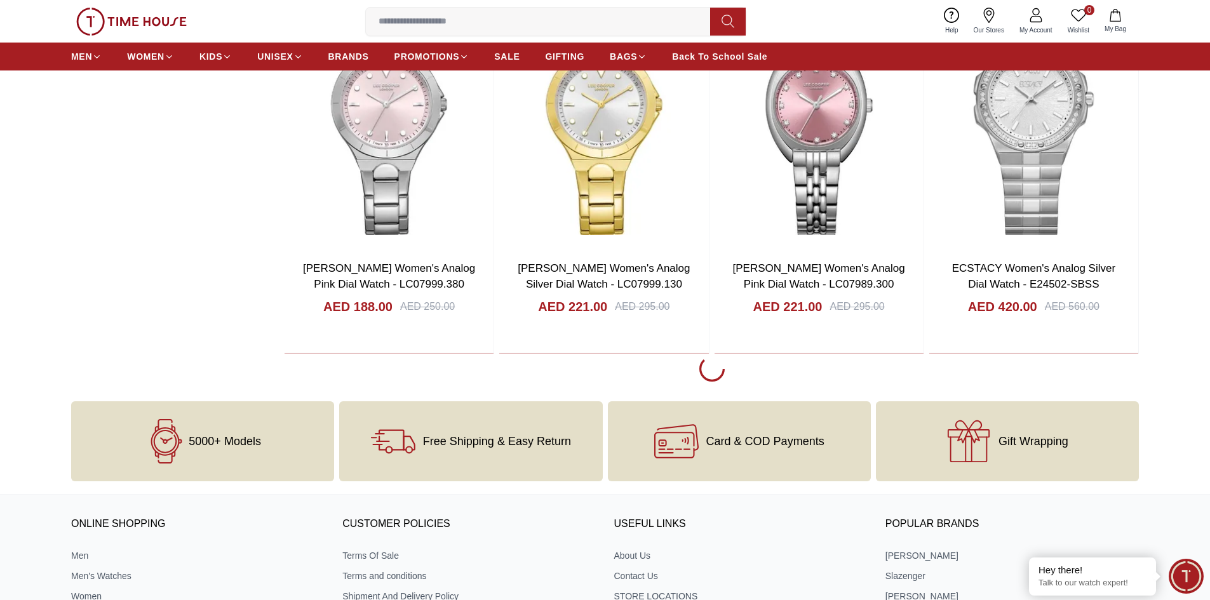
scroll to position [9818, 0]
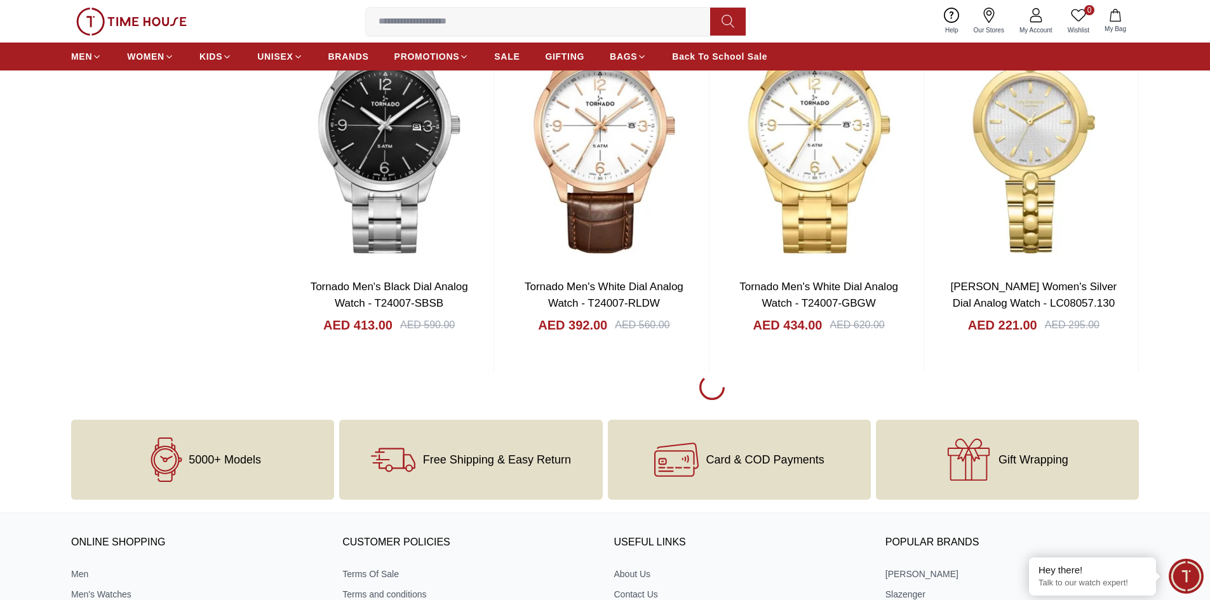
scroll to position [13565, 0]
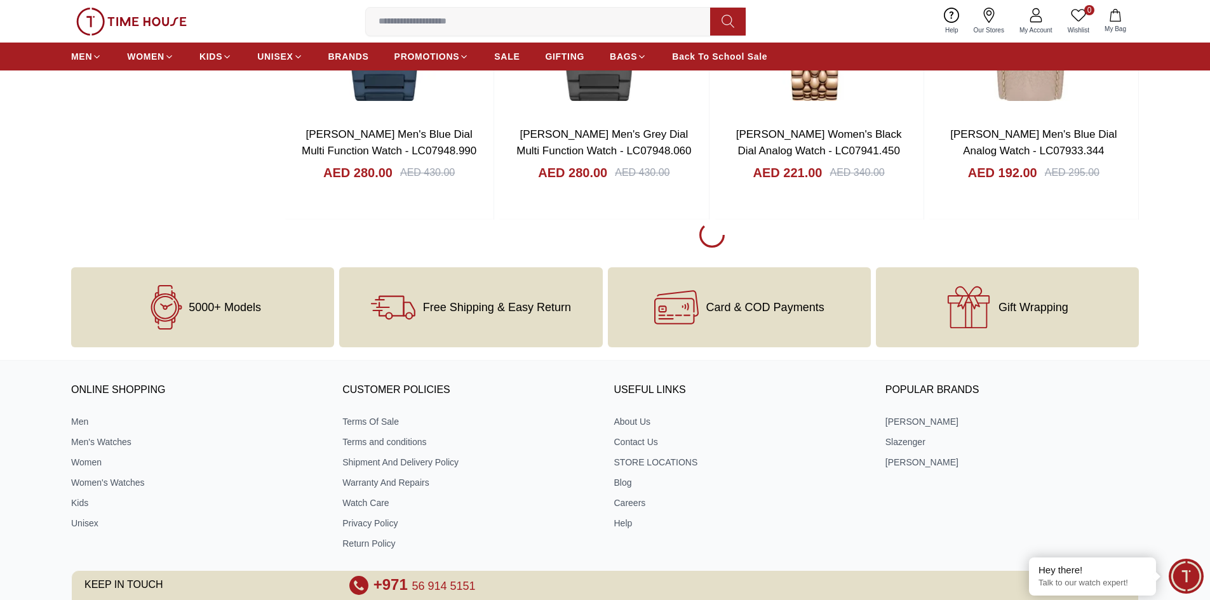
scroll to position [15763, 0]
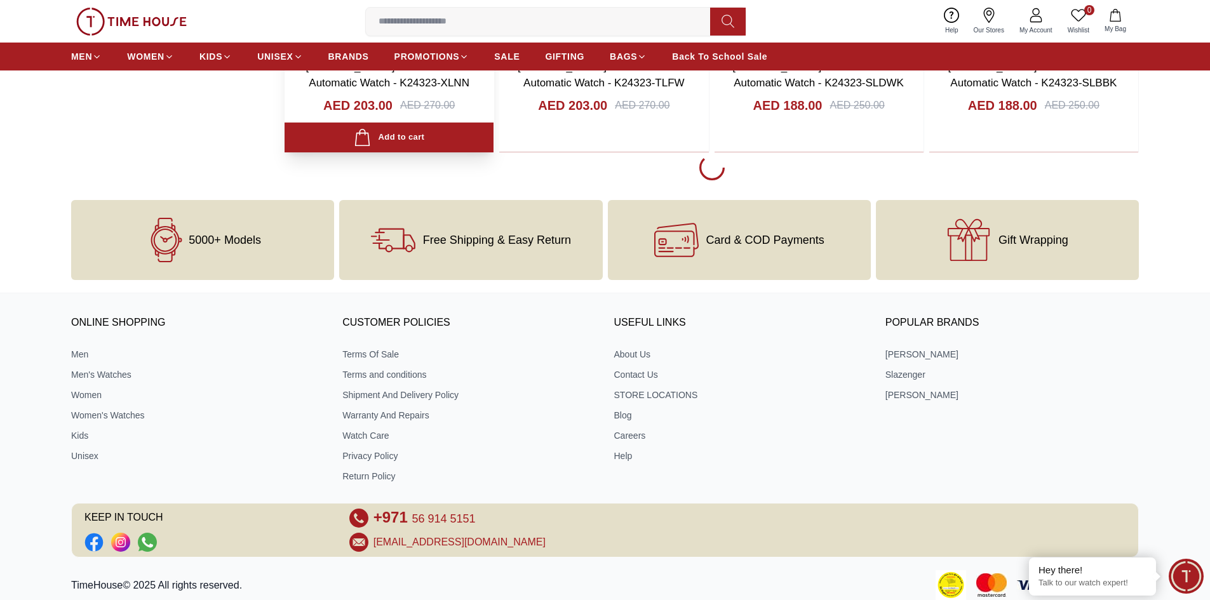
scroll to position [17605, 0]
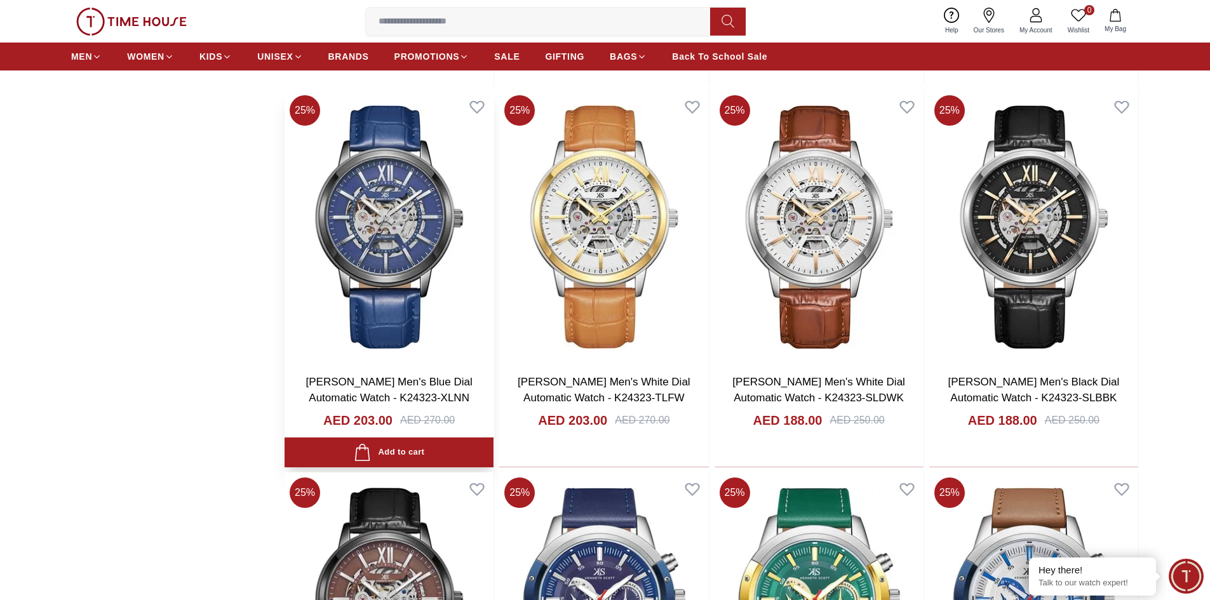
scroll to position [17287, 0]
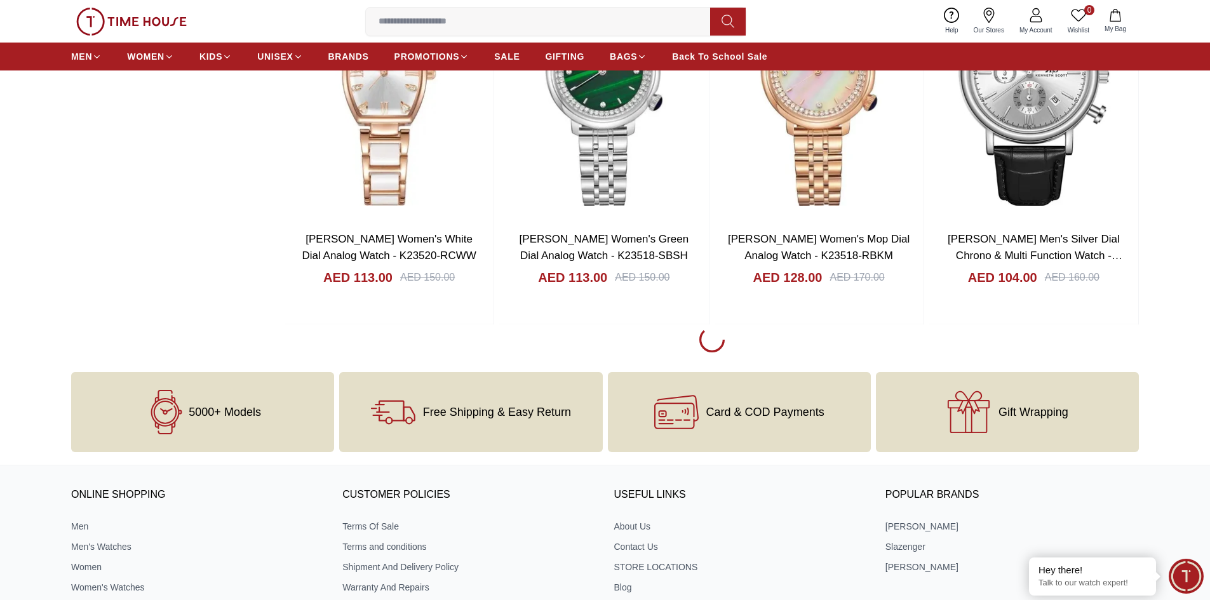
scroll to position [21288, 0]
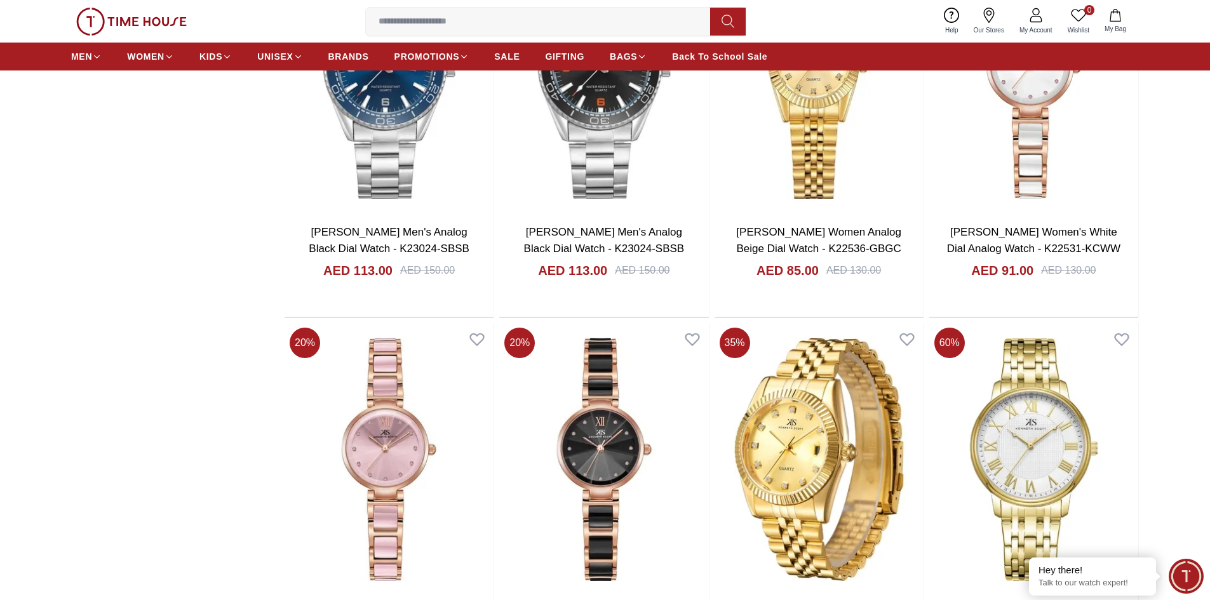
scroll to position [22939, 0]
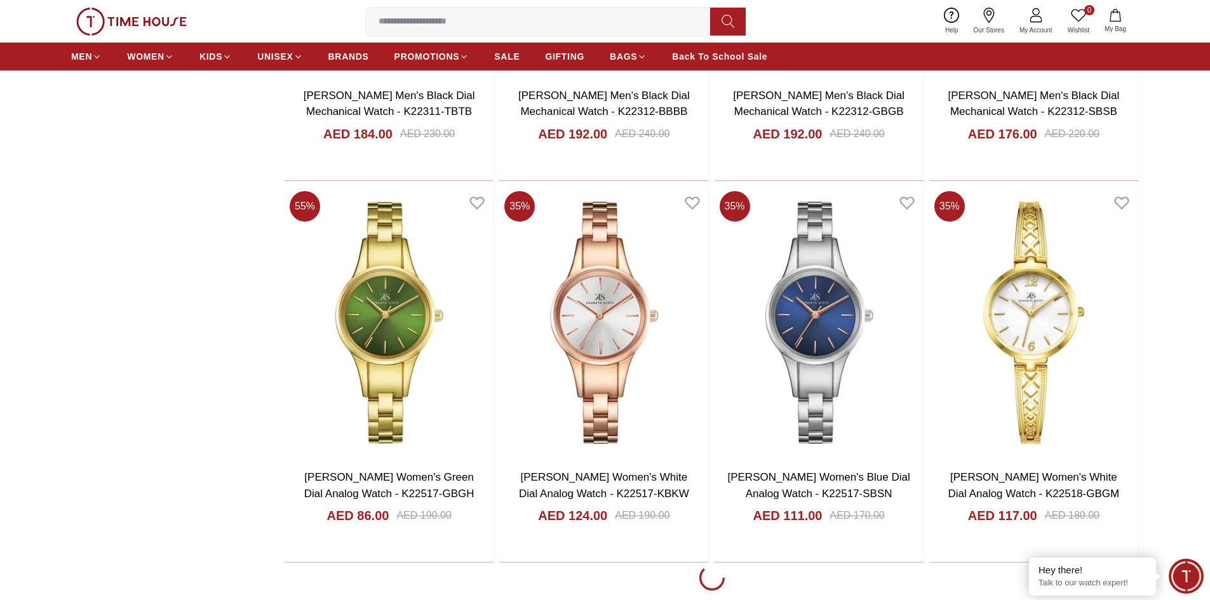
scroll to position [26749, 0]
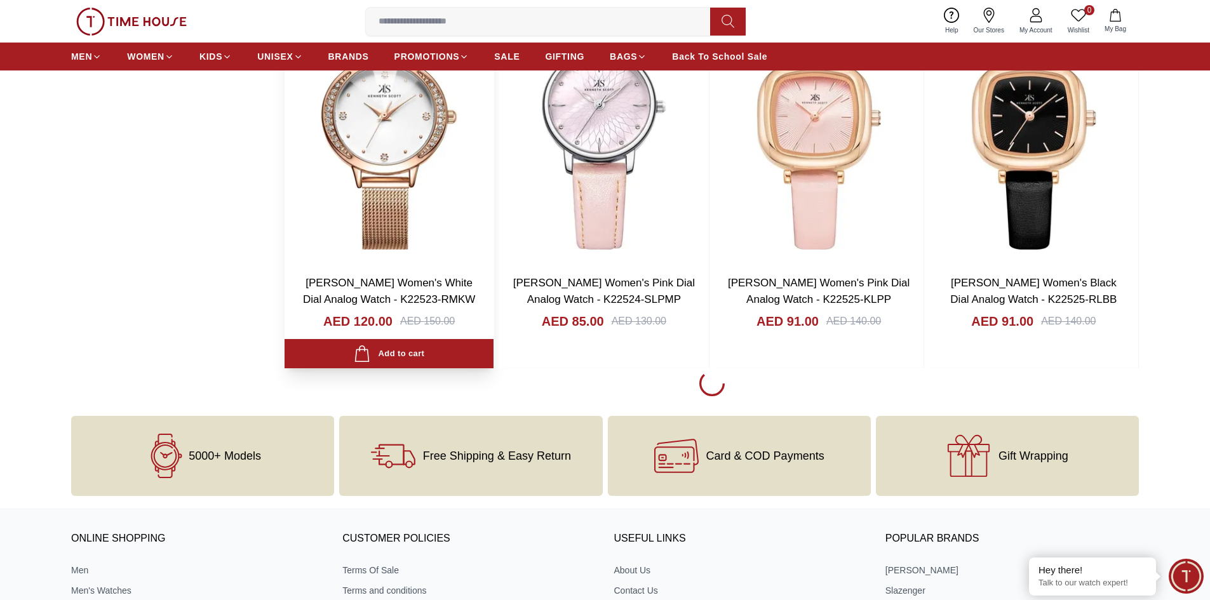
scroll to position [28782, 0]
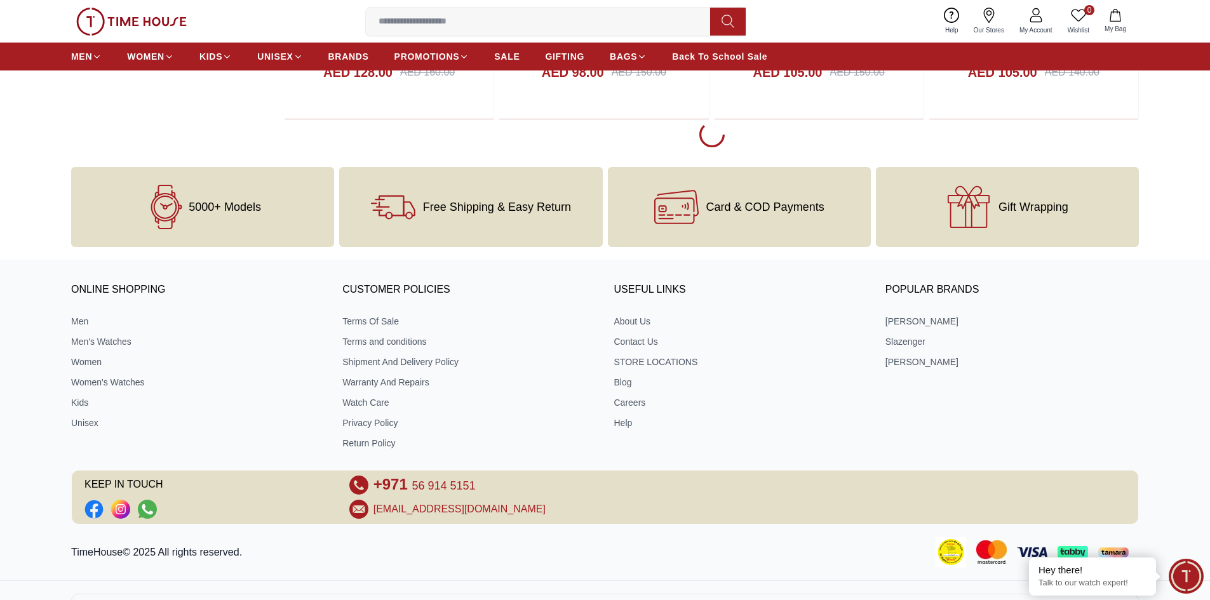
scroll to position [30935, 0]
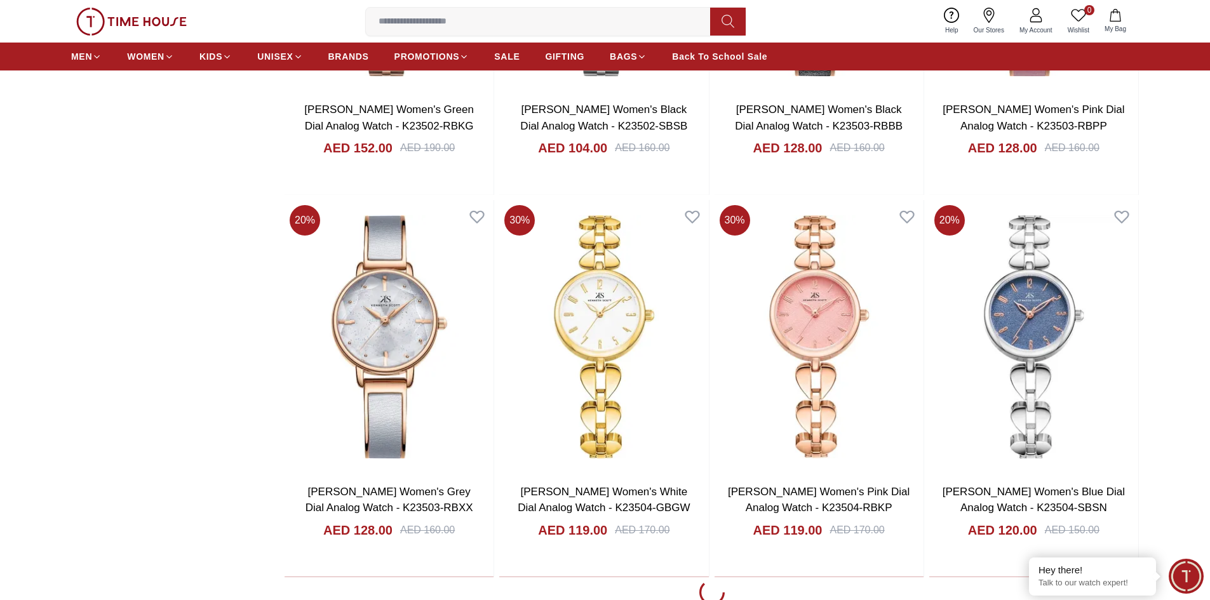
scroll to position [32465, 0]
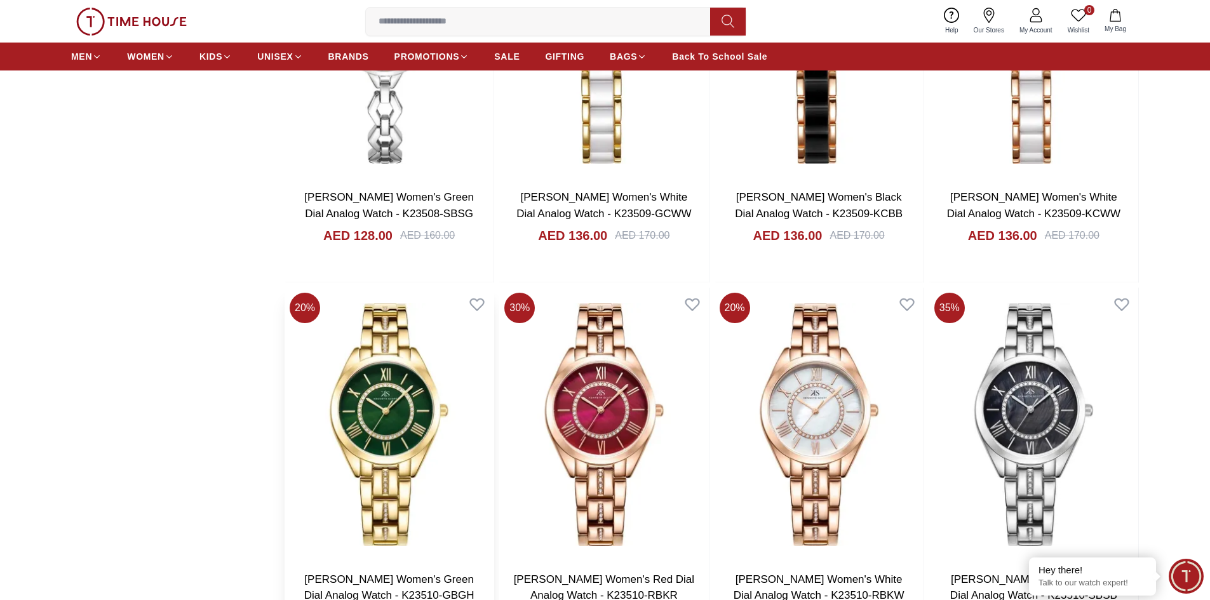
scroll to position [33989, 0]
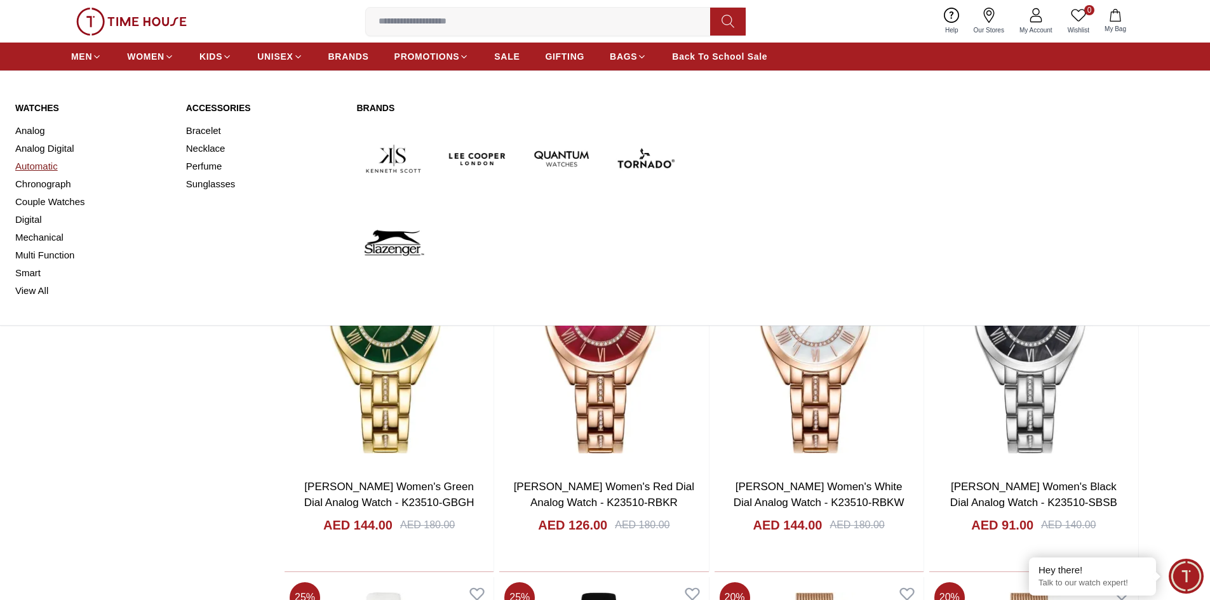
click at [46, 164] on link "Automatic" at bounding box center [93, 166] width 156 height 18
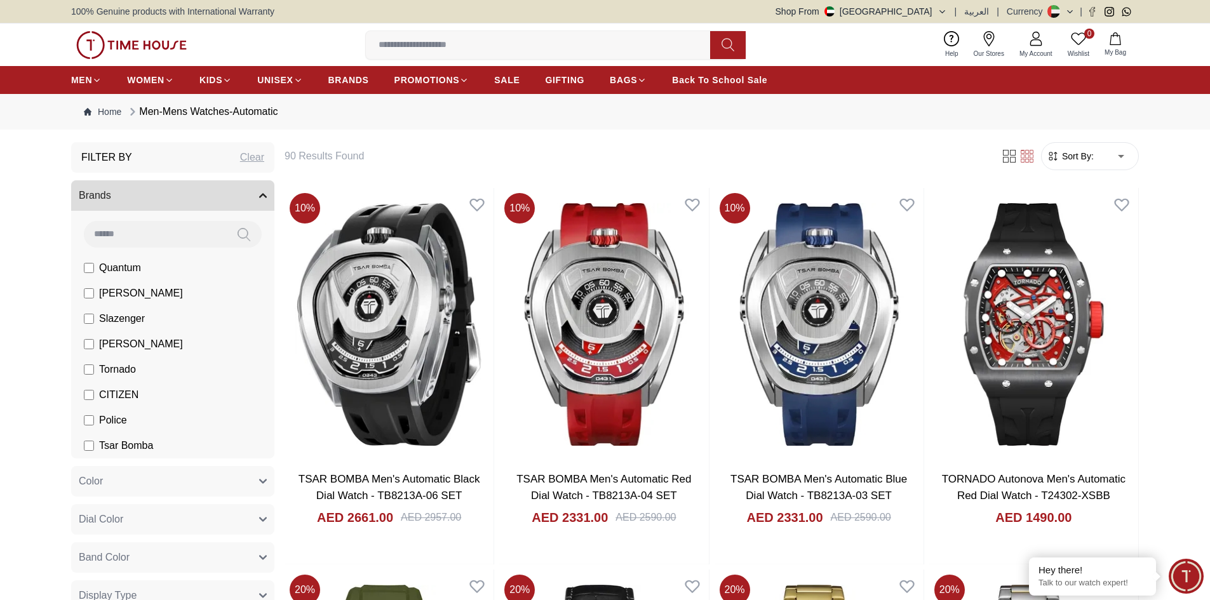
click at [1077, 151] on span "Sort By:" at bounding box center [1076, 156] width 34 height 13
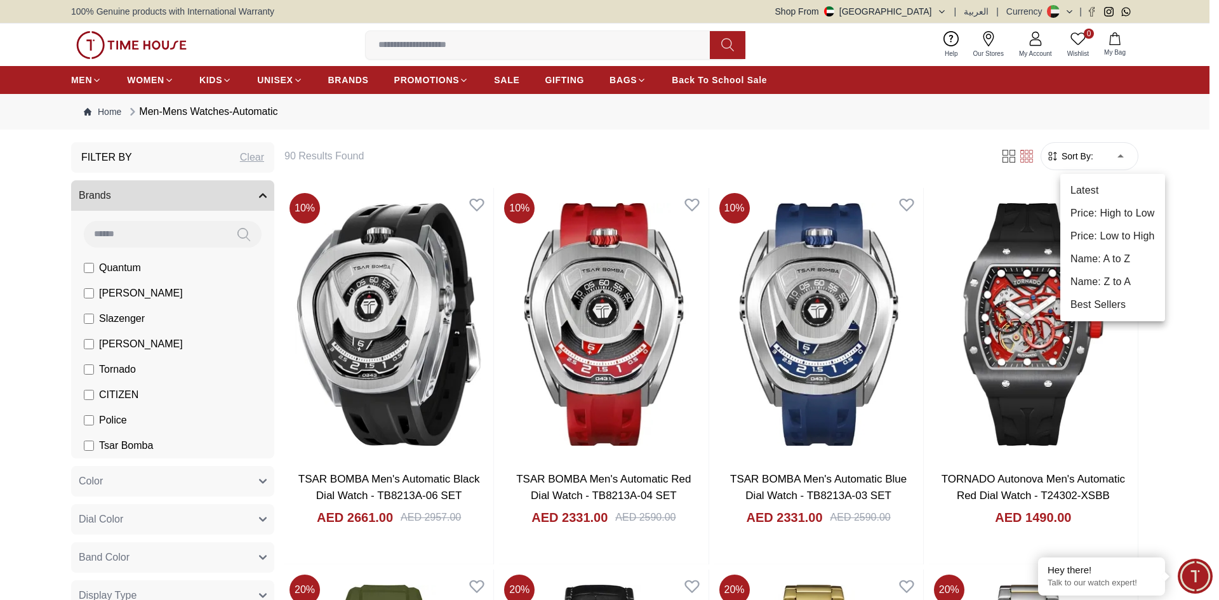
click at [1115, 232] on li "Price: Low to High" at bounding box center [1113, 236] width 105 height 23
type input "*"
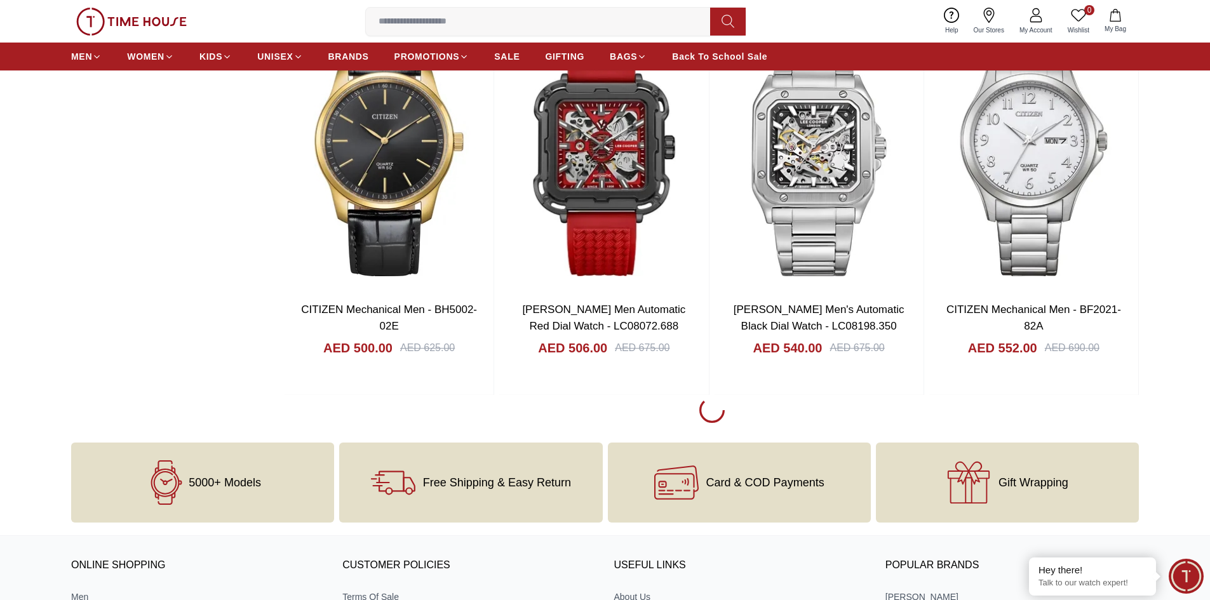
scroll to position [1715, 0]
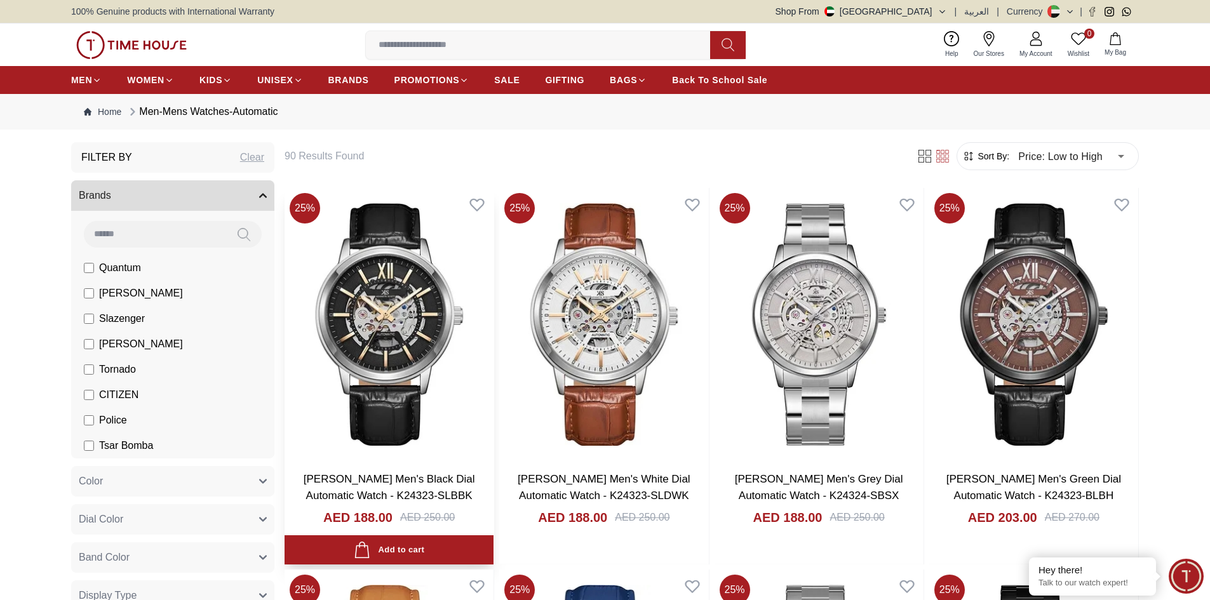
click at [391, 319] on img at bounding box center [389, 324] width 209 height 273
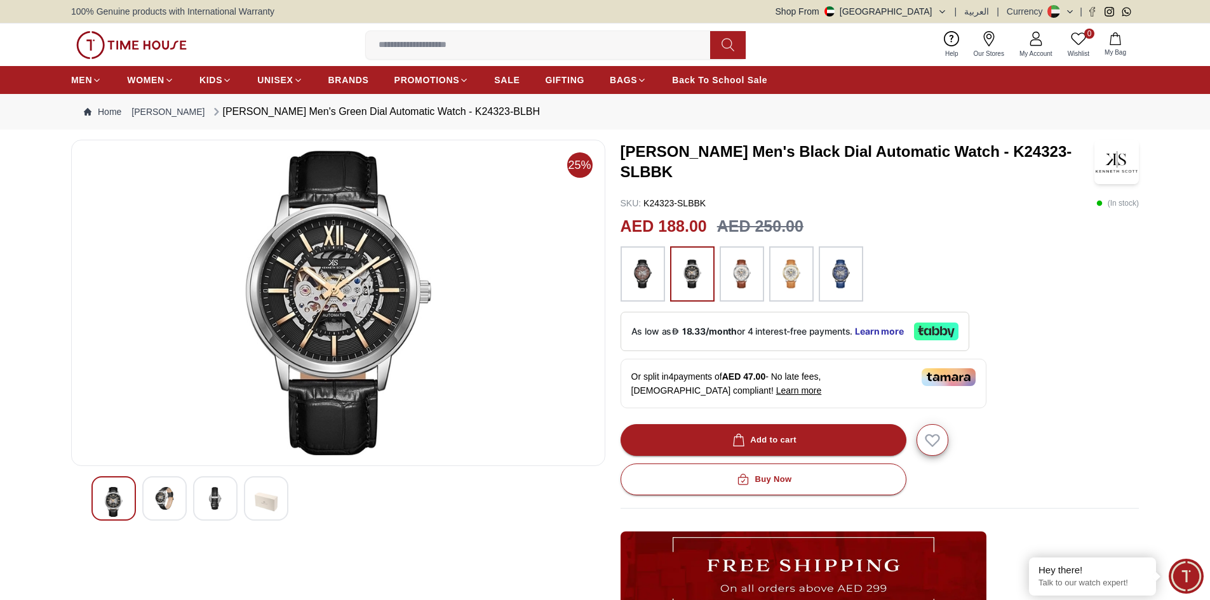
click at [215, 500] on img at bounding box center [215, 498] width 23 height 23
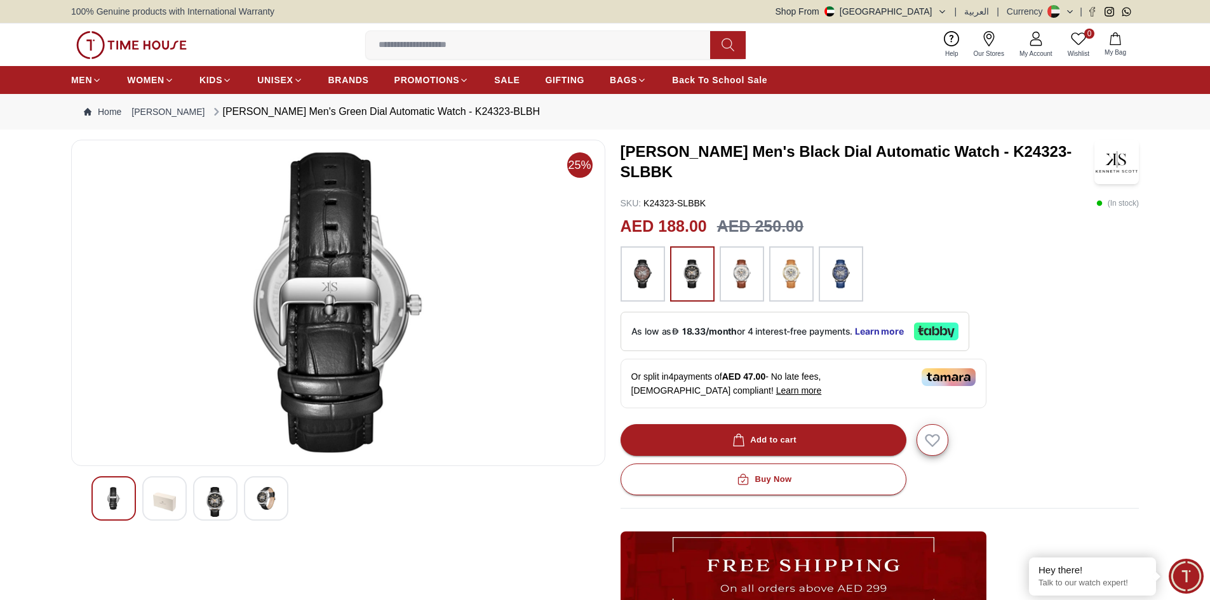
click at [154, 502] on img at bounding box center [164, 502] width 23 height 30
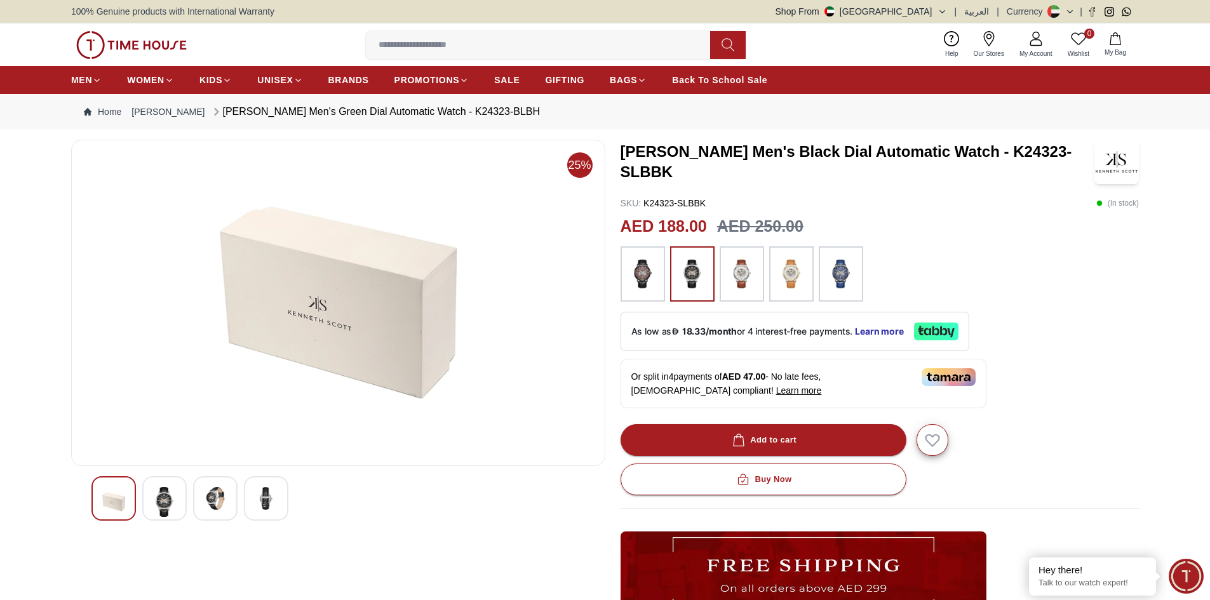
click at [260, 490] on img at bounding box center [266, 498] width 23 height 23
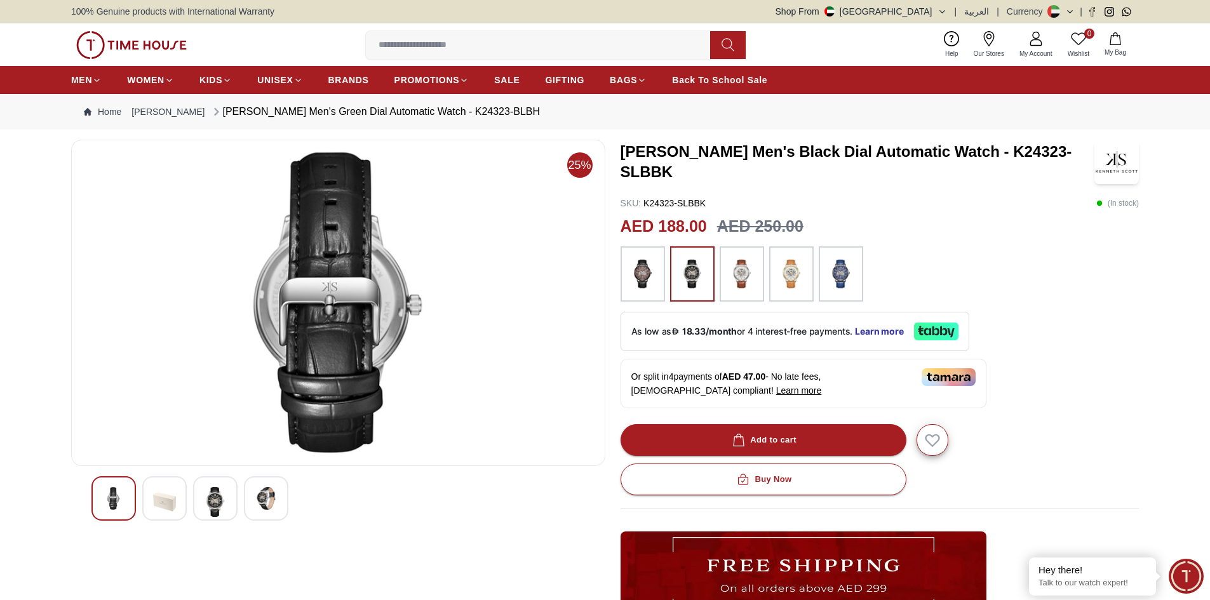
click at [215, 493] on img at bounding box center [215, 502] width 23 height 30
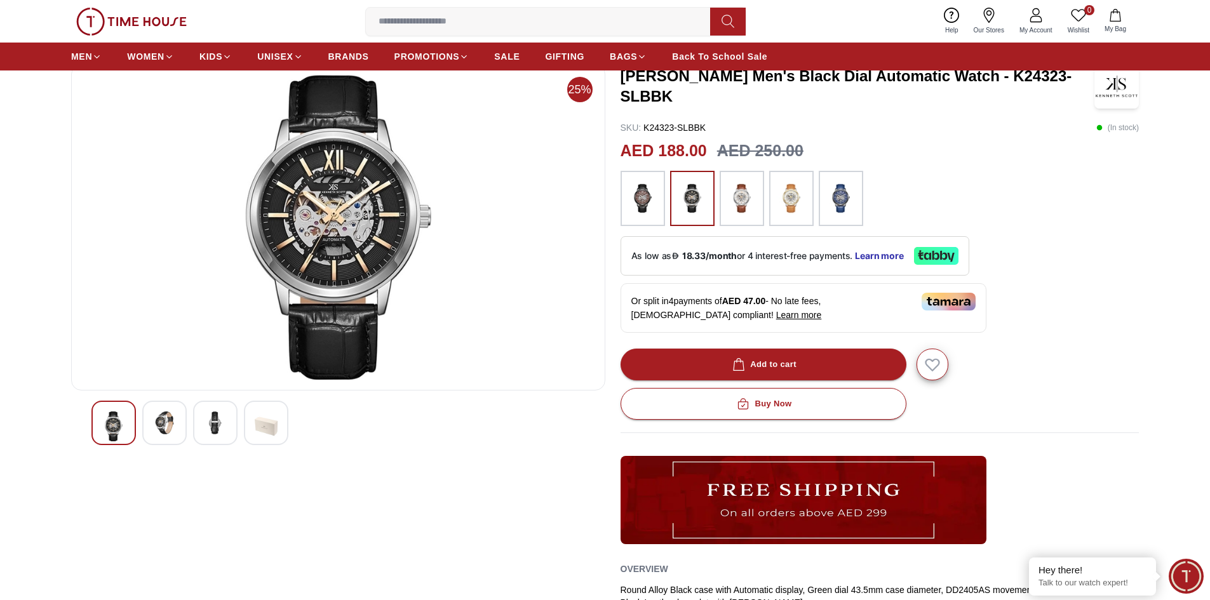
scroll to position [64, 0]
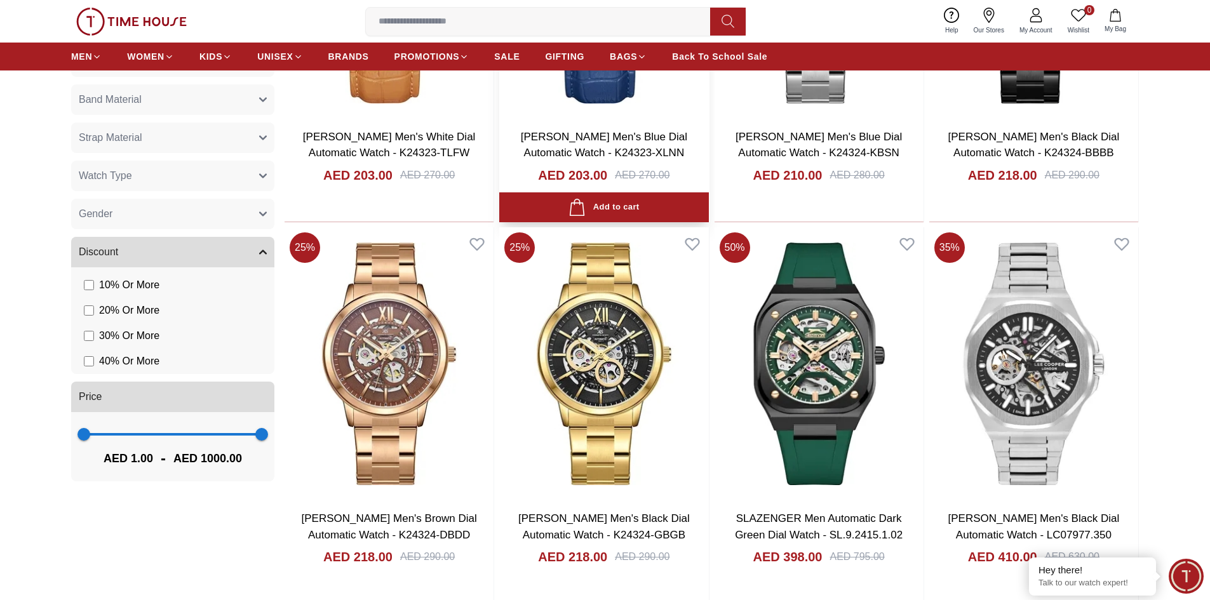
scroll to position [762, 0]
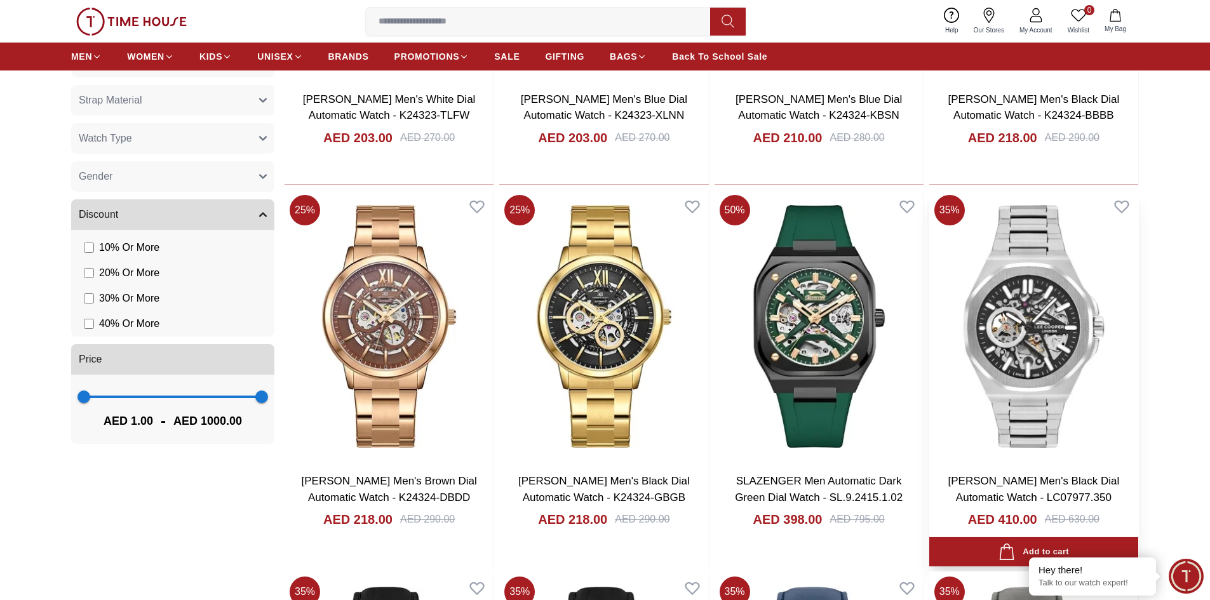
click at [1026, 338] on img at bounding box center [1033, 326] width 209 height 273
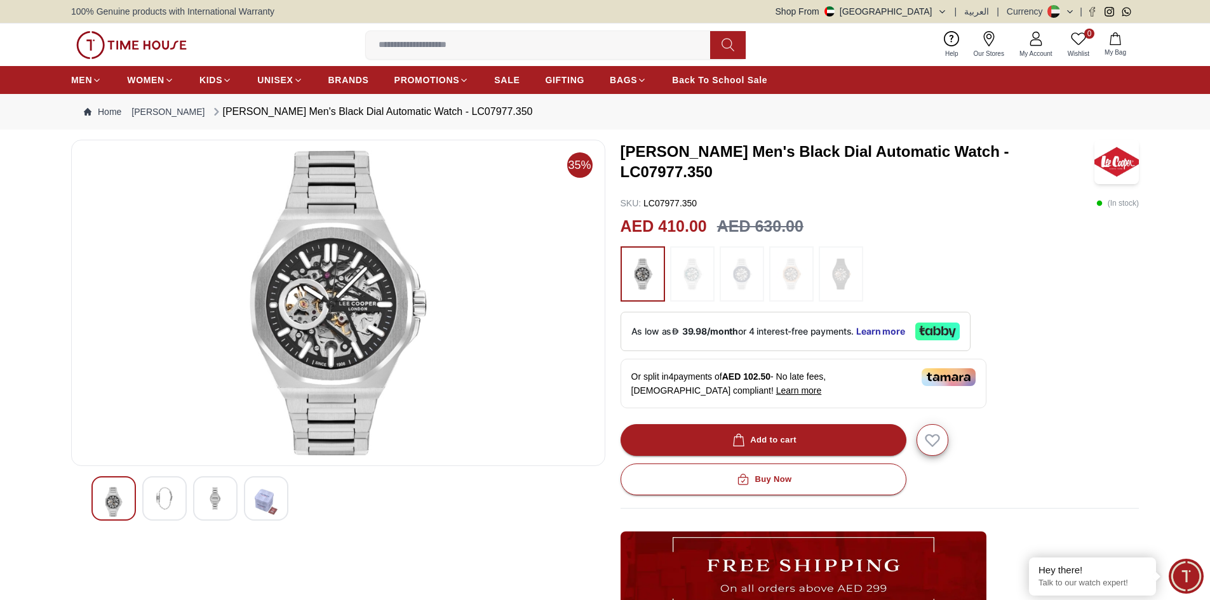
click at [161, 506] on img at bounding box center [164, 498] width 23 height 23
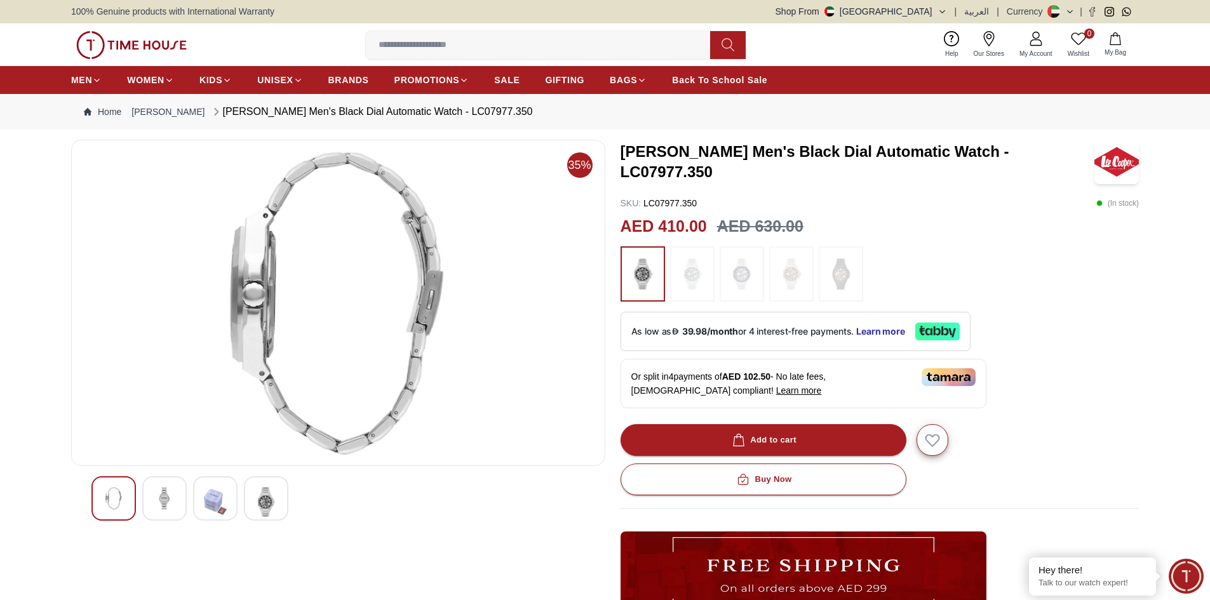
click at [234, 505] on div at bounding box center [215, 498] width 44 height 44
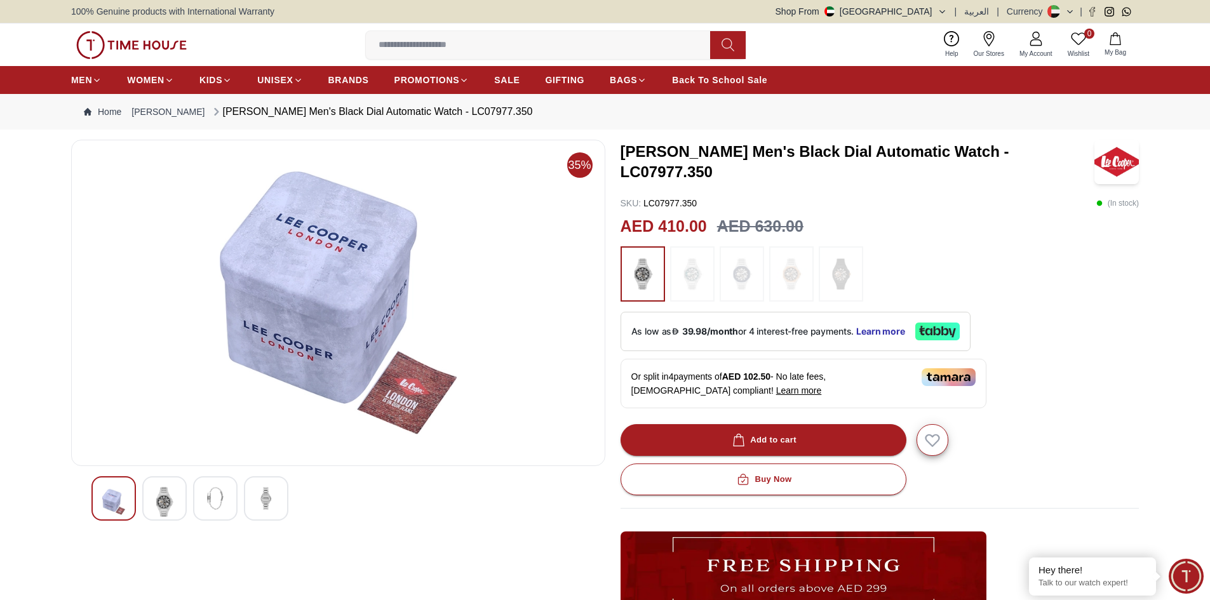
click at [261, 506] on img at bounding box center [266, 498] width 23 height 23
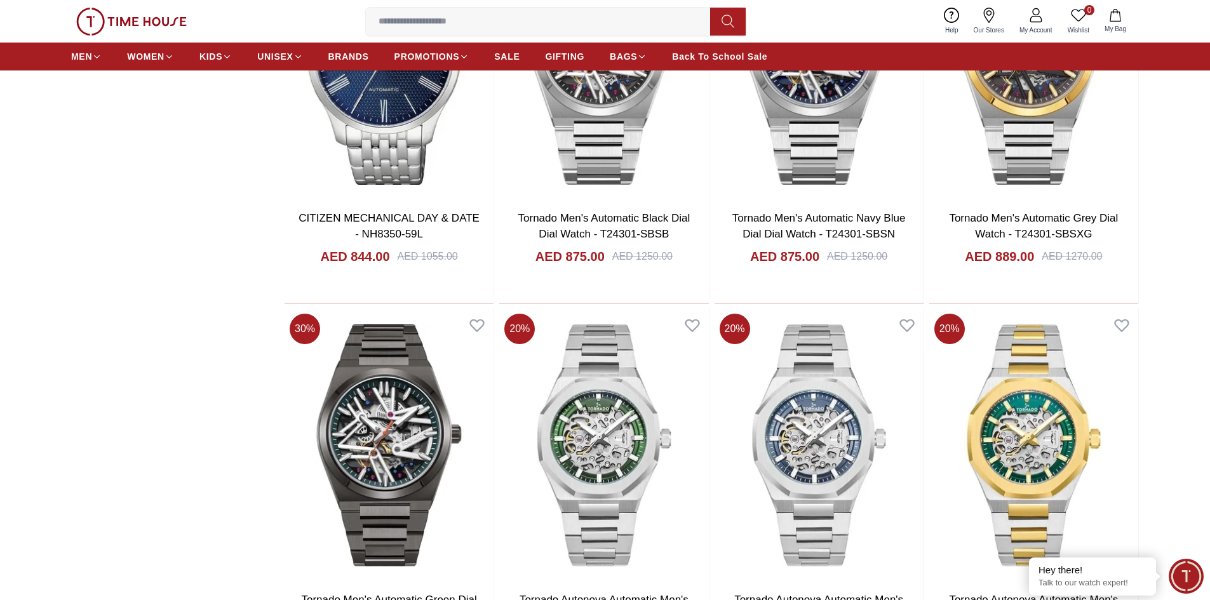
scroll to position [4106, 0]
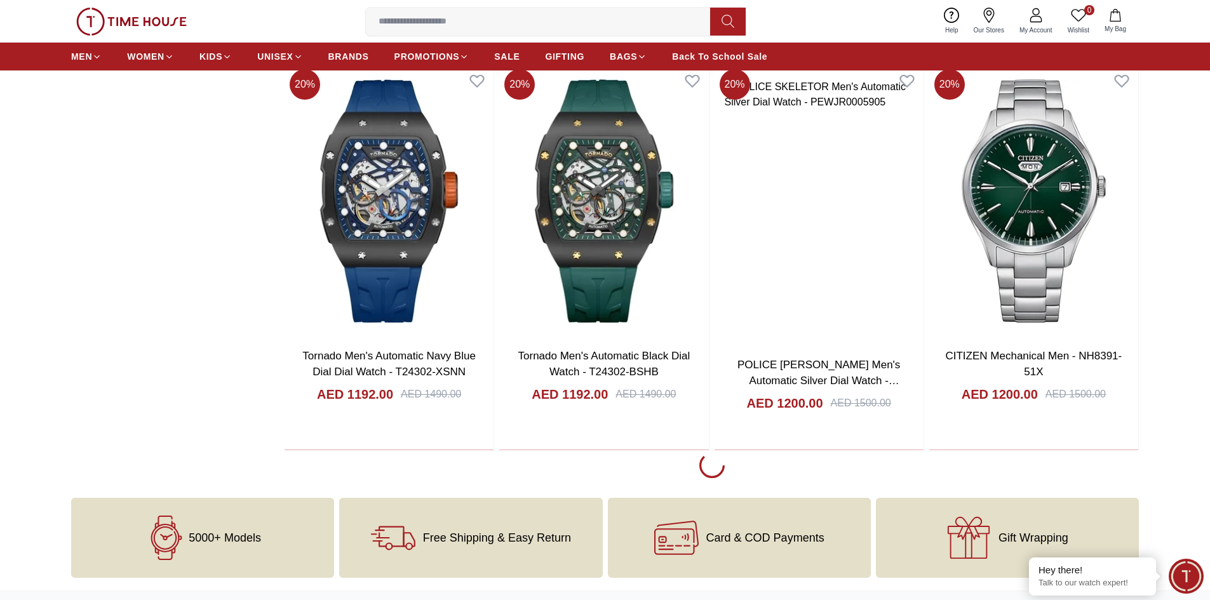
scroll to position [5630, 0]
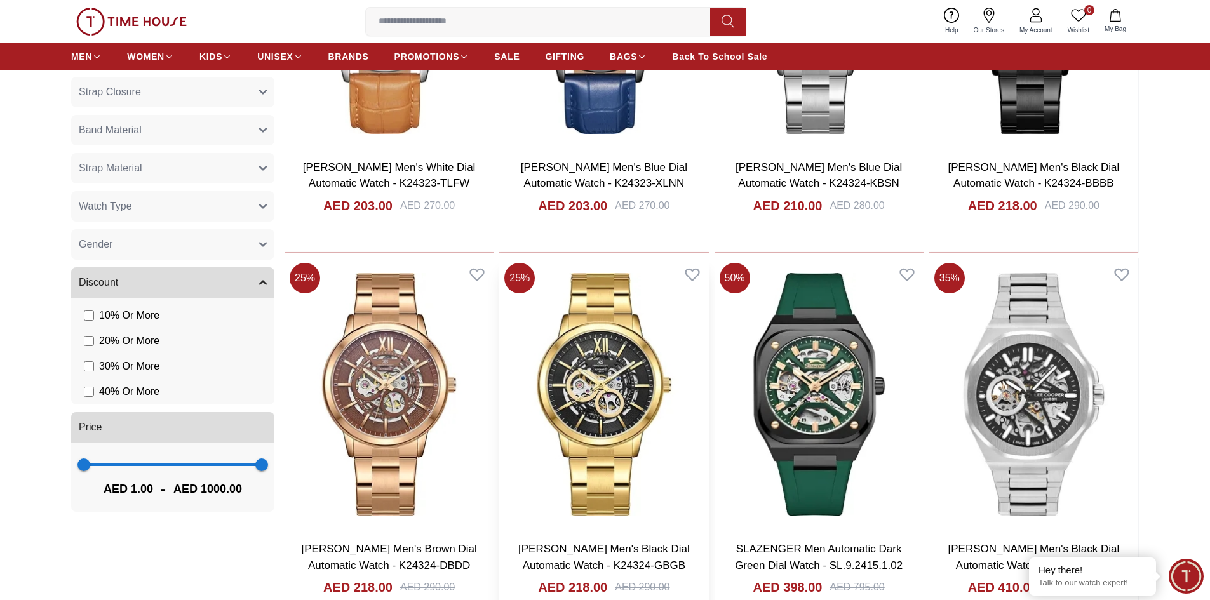
scroll to position [826, 0]
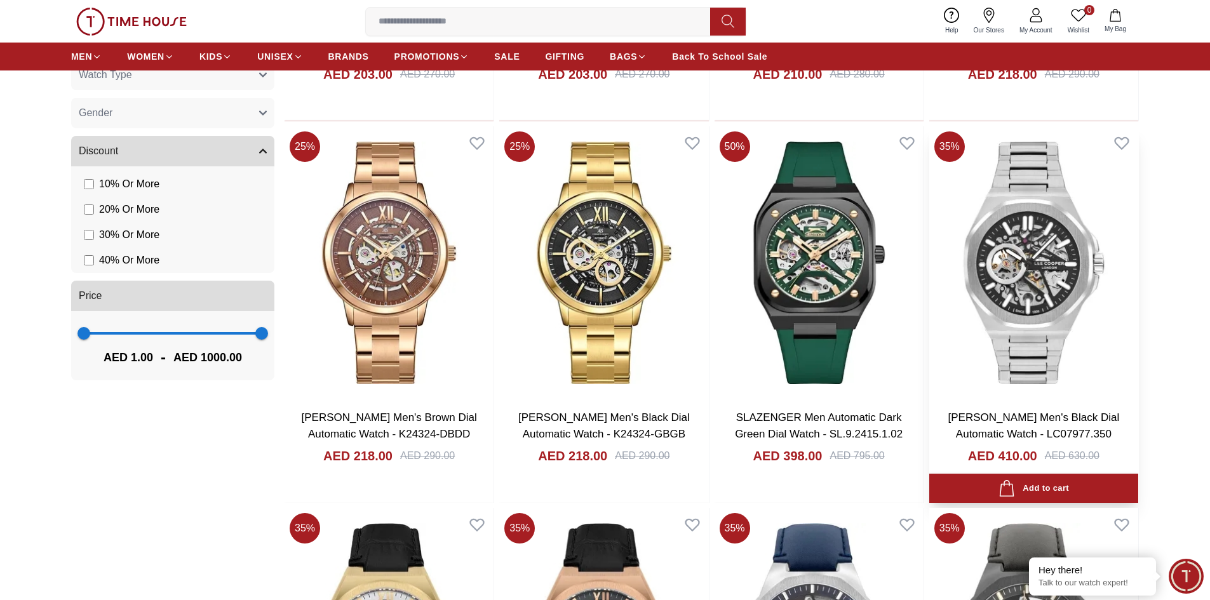
click at [1012, 259] on img at bounding box center [1033, 262] width 209 height 273
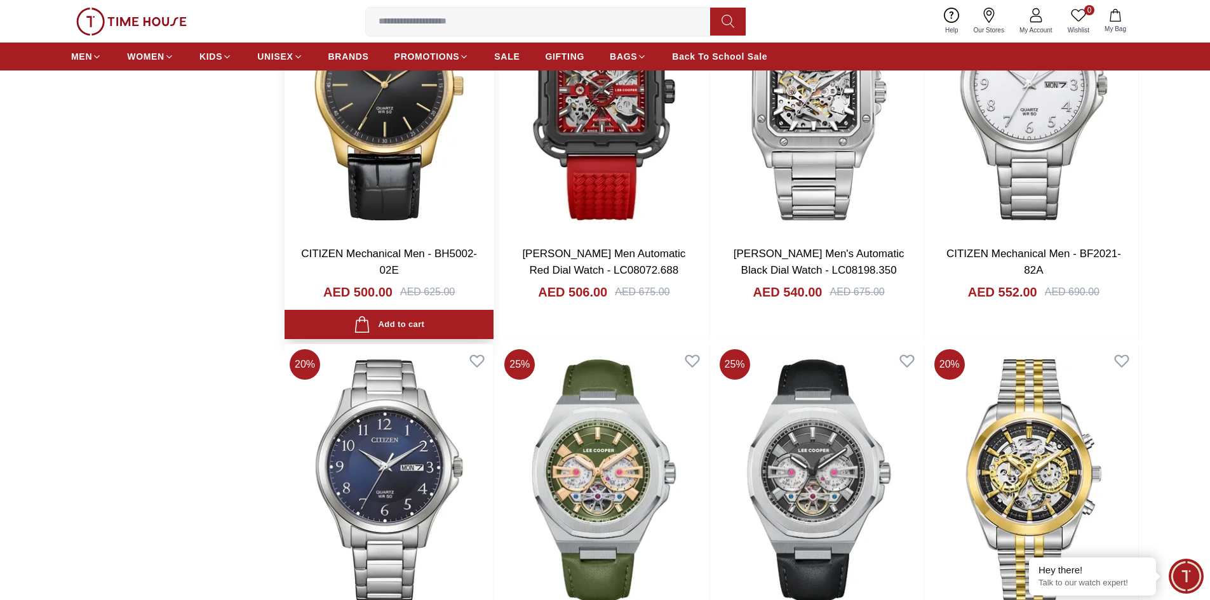
scroll to position [1884, 0]
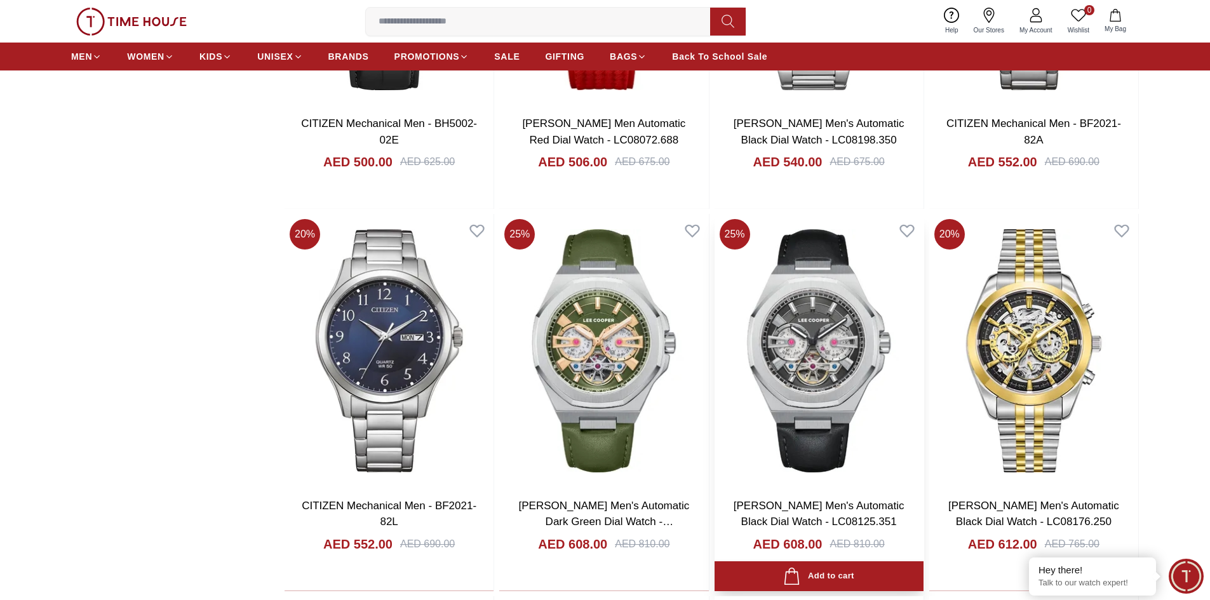
click at [818, 365] on img at bounding box center [818, 350] width 209 height 273
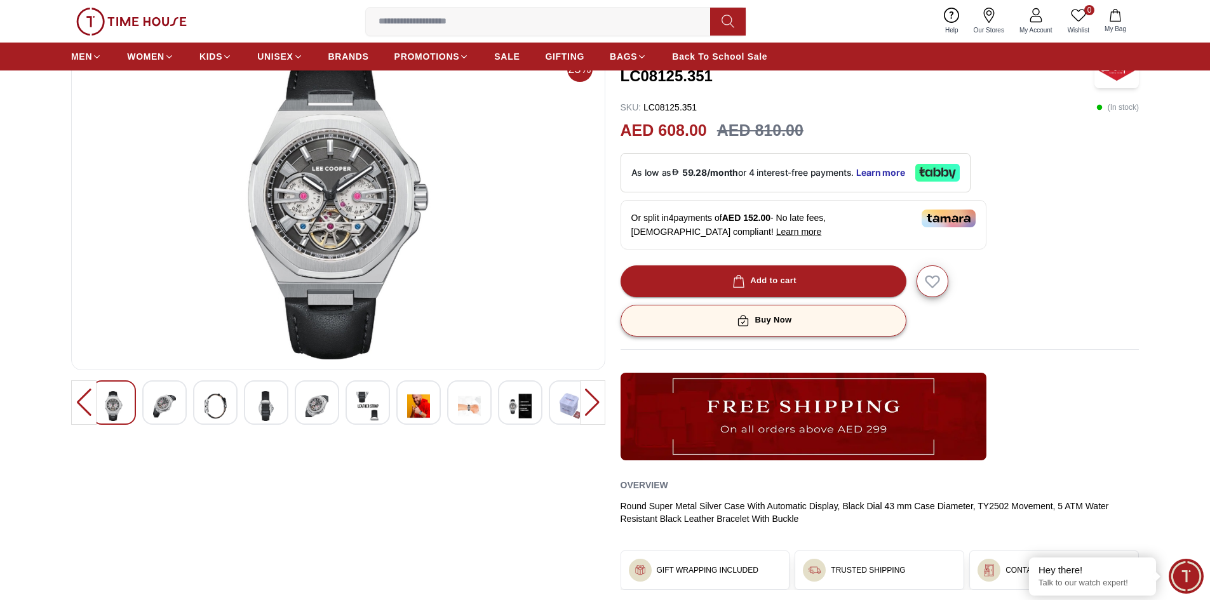
scroll to position [64, 0]
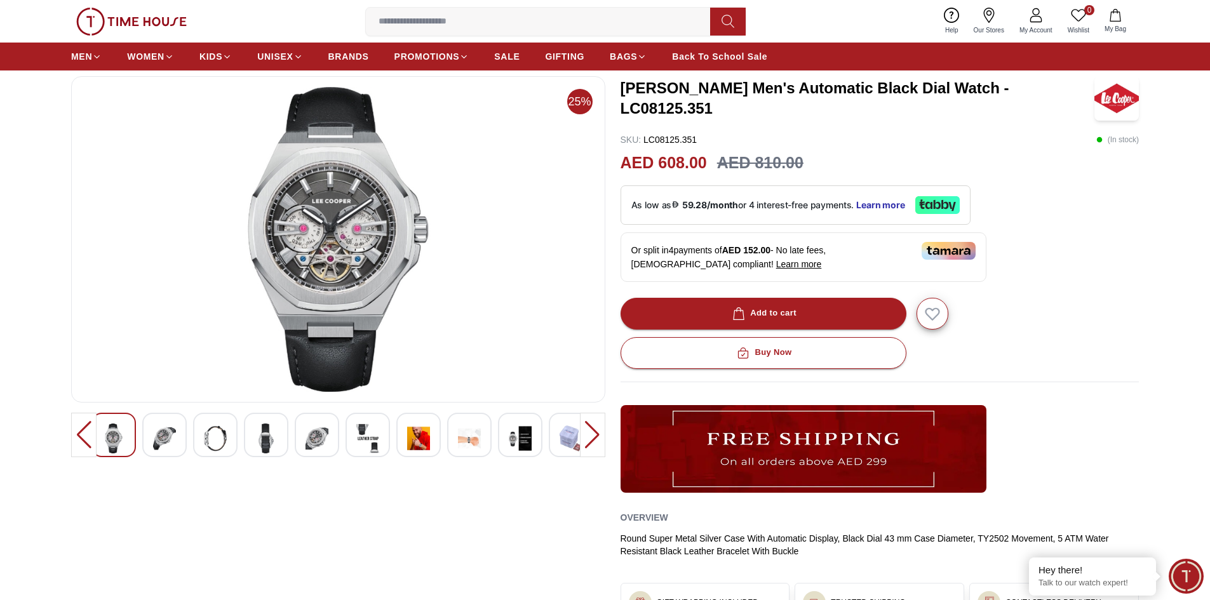
click at [168, 447] on img at bounding box center [164, 439] width 23 height 30
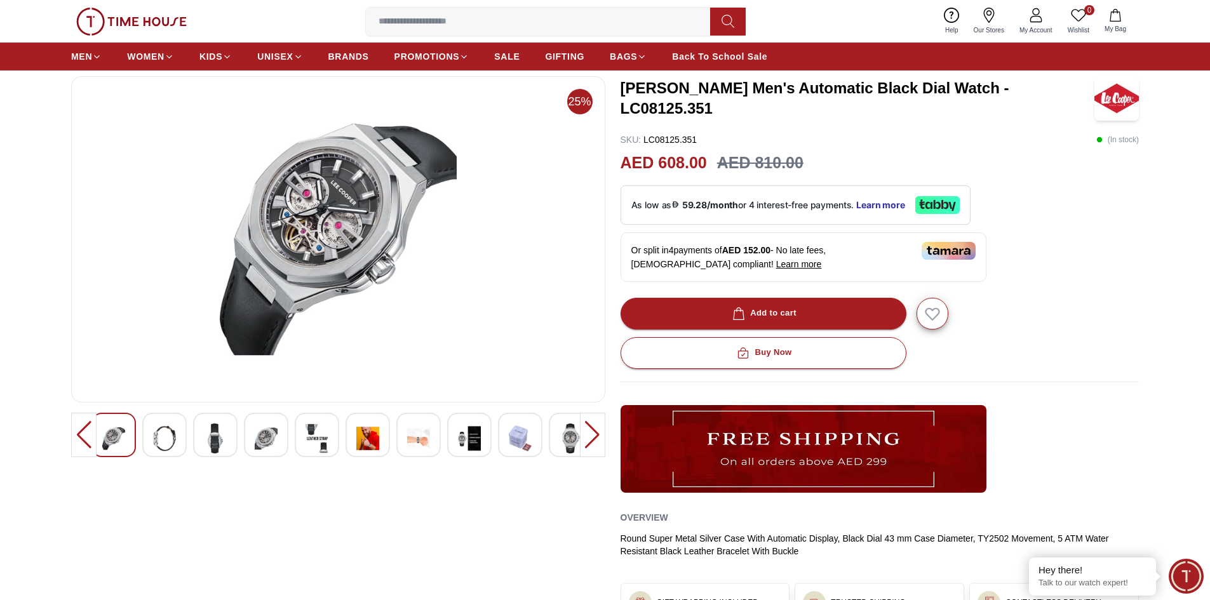
click at [171, 447] on img at bounding box center [164, 439] width 23 height 30
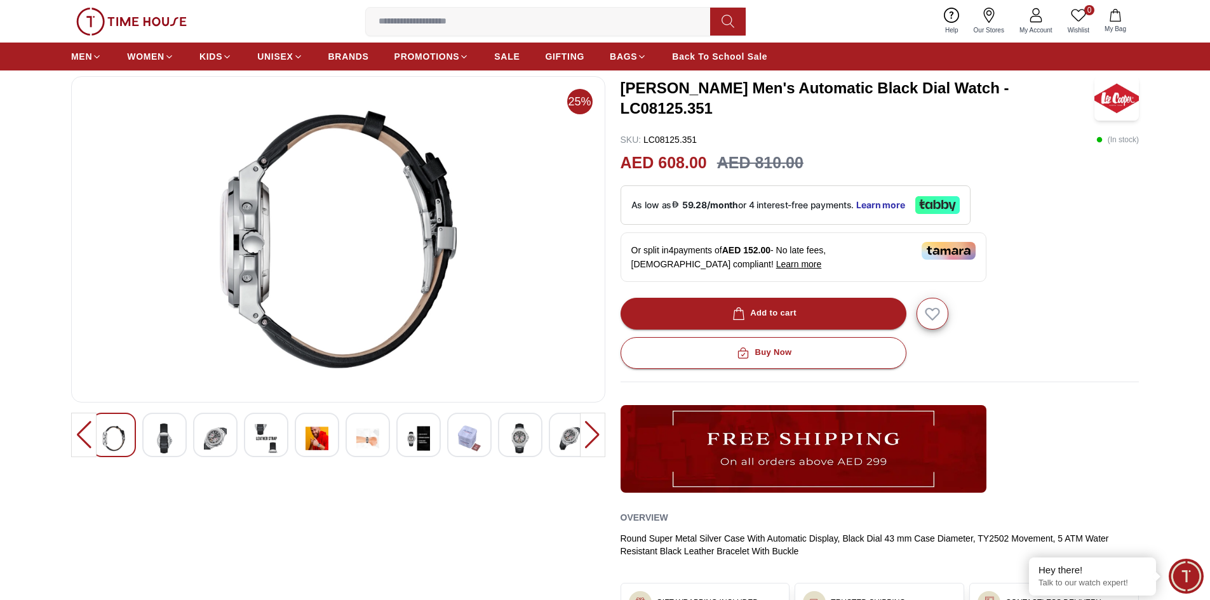
click at [590, 438] on div at bounding box center [592, 435] width 25 height 44
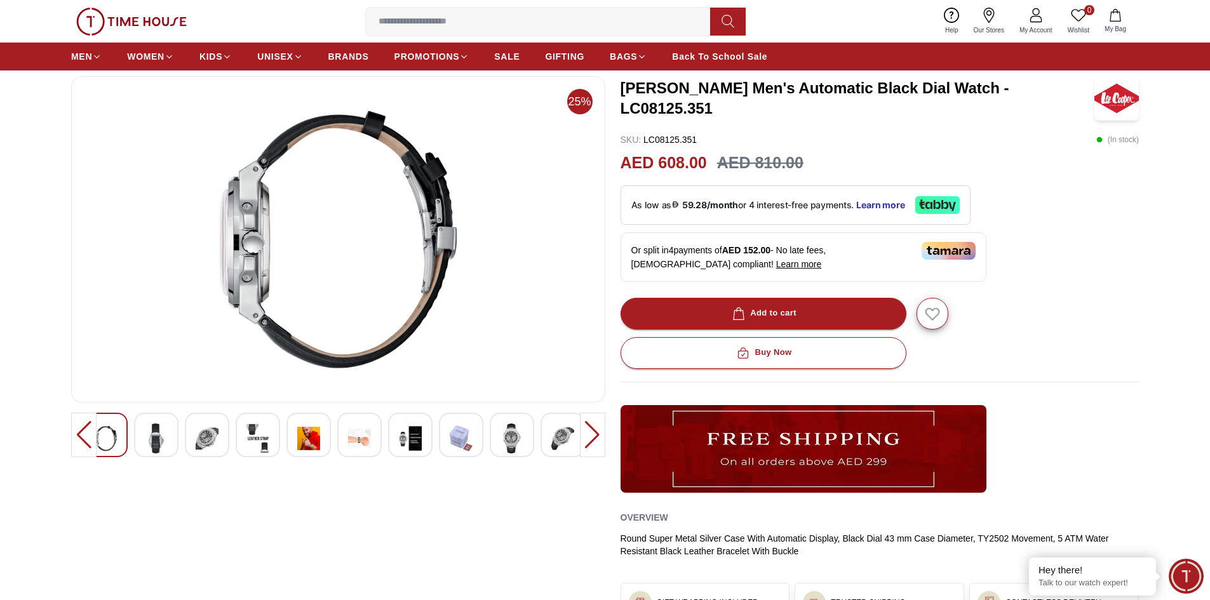
click at [589, 439] on div at bounding box center [592, 435] width 25 height 44
click at [142, 431] on div at bounding box center [156, 435] width 44 height 44
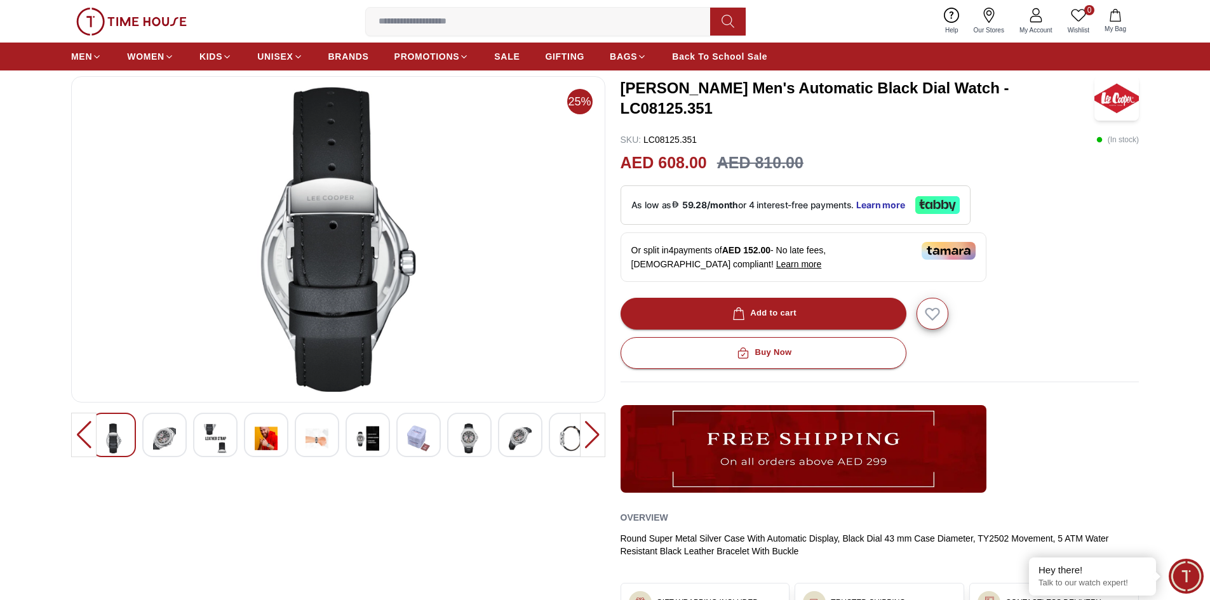
click at [156, 435] on img at bounding box center [164, 439] width 23 height 30
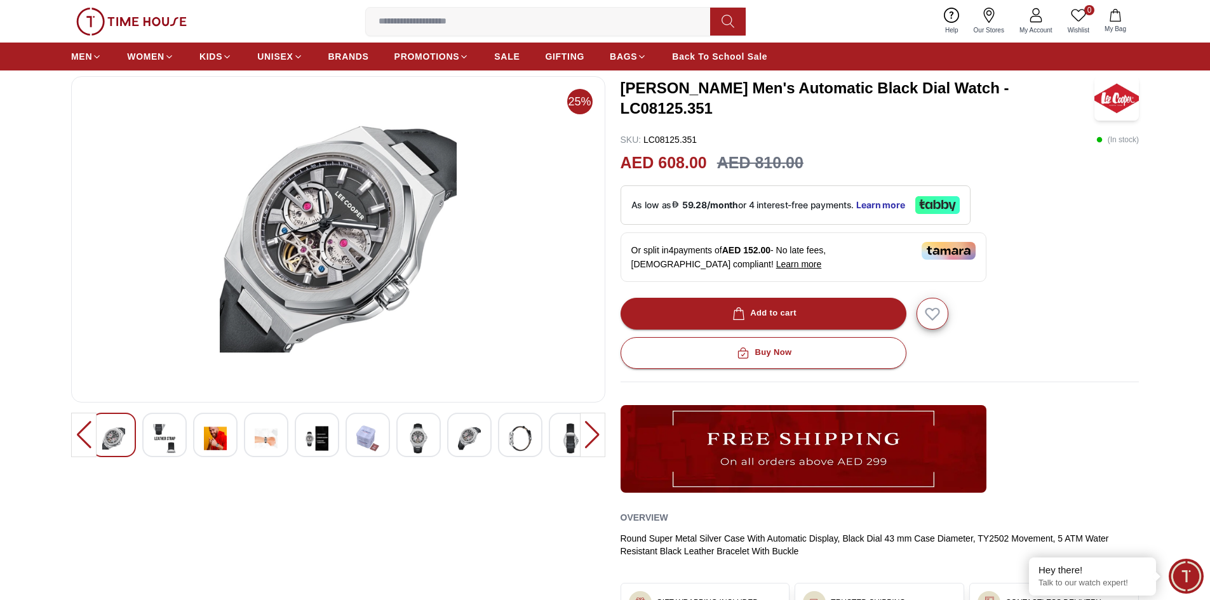
click at [156, 435] on img at bounding box center [164, 439] width 23 height 30
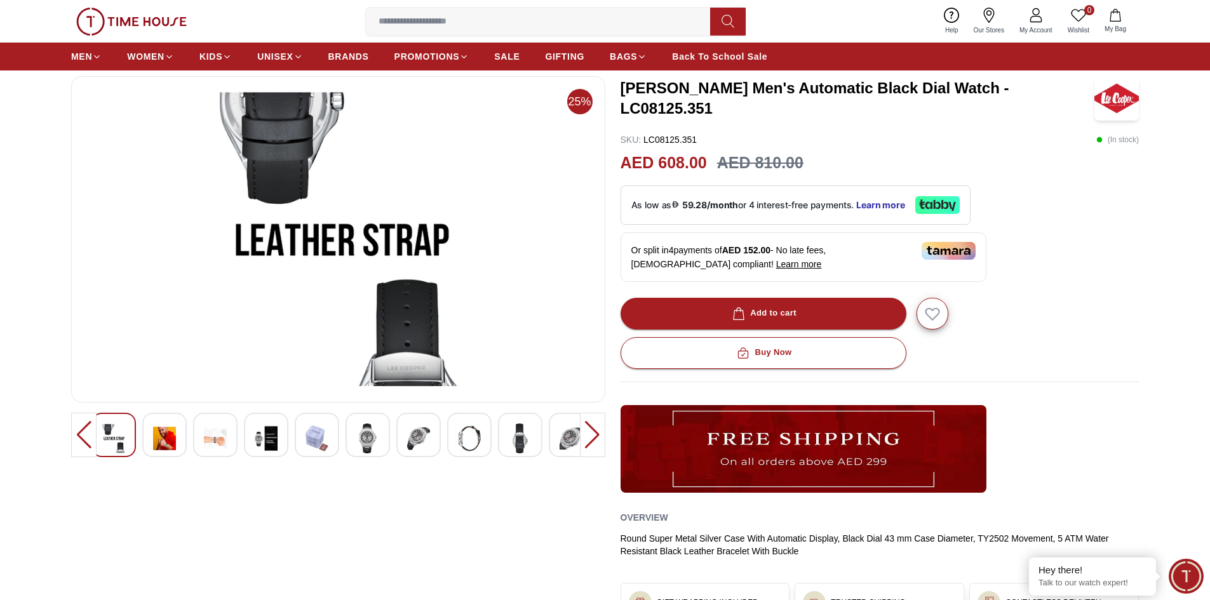
click at [156, 435] on img at bounding box center [164, 439] width 23 height 30
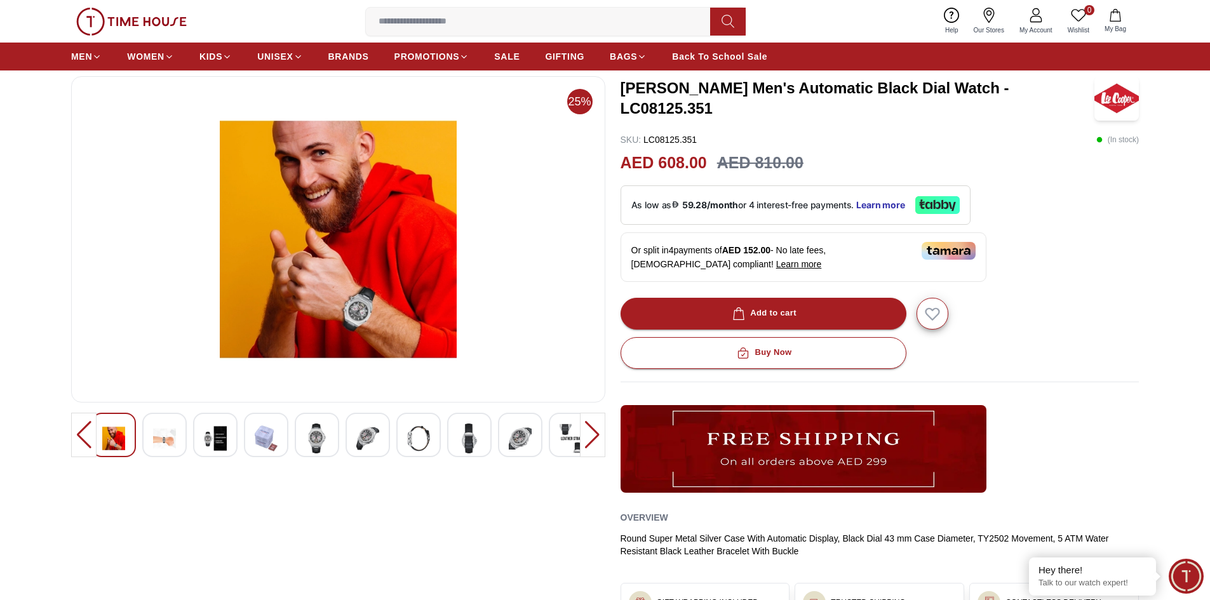
click at [156, 435] on img at bounding box center [164, 439] width 23 height 30
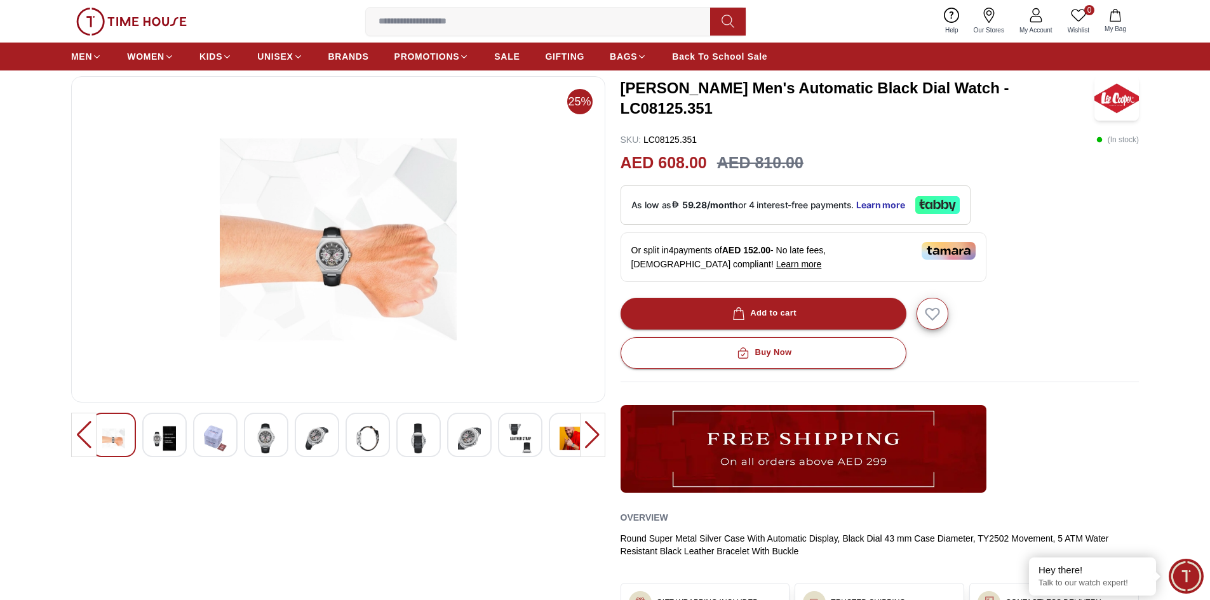
click at [156, 435] on img at bounding box center [164, 439] width 23 height 30
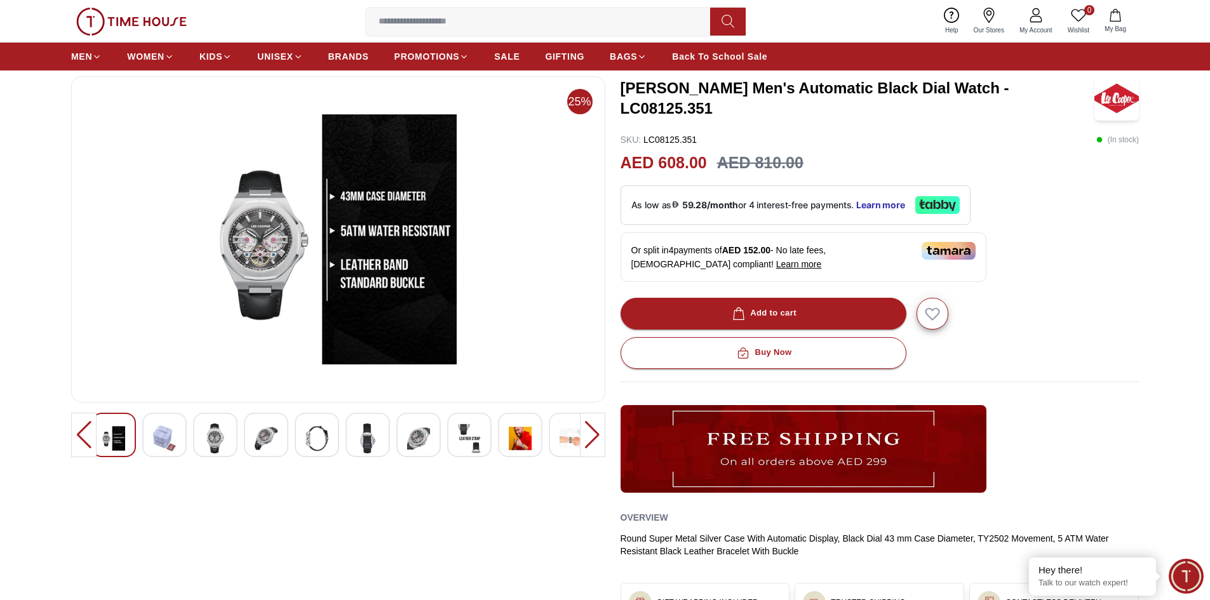
click at [156, 435] on img at bounding box center [164, 439] width 23 height 30
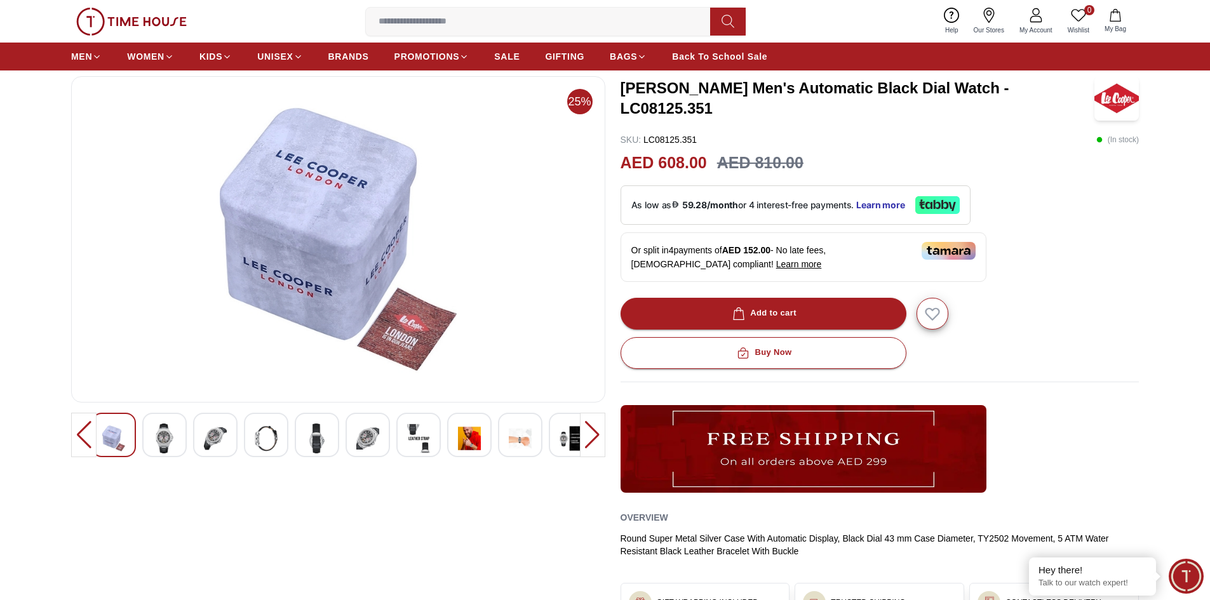
click at [156, 435] on img at bounding box center [164, 439] width 23 height 30
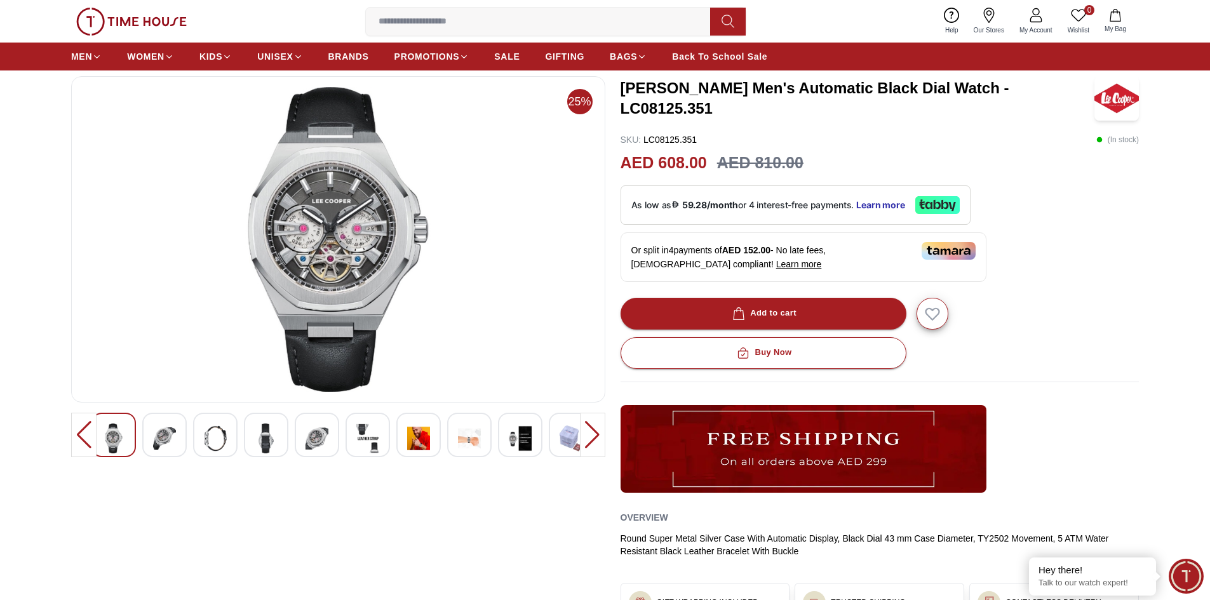
click at [156, 435] on img at bounding box center [164, 439] width 23 height 30
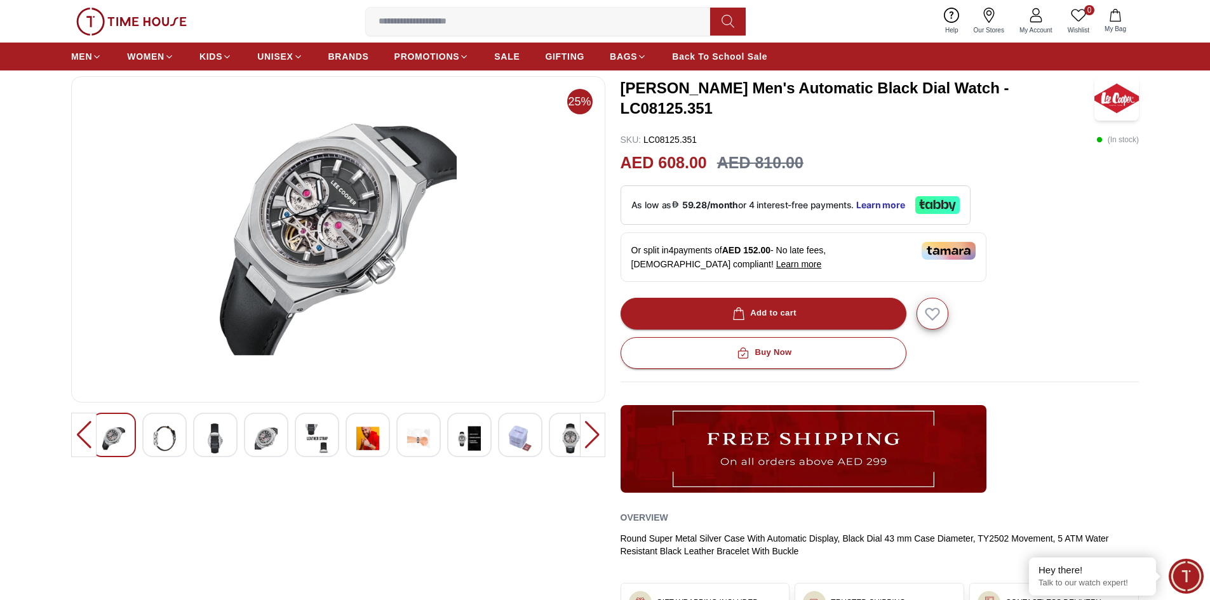
click at [156, 435] on img at bounding box center [164, 439] width 23 height 30
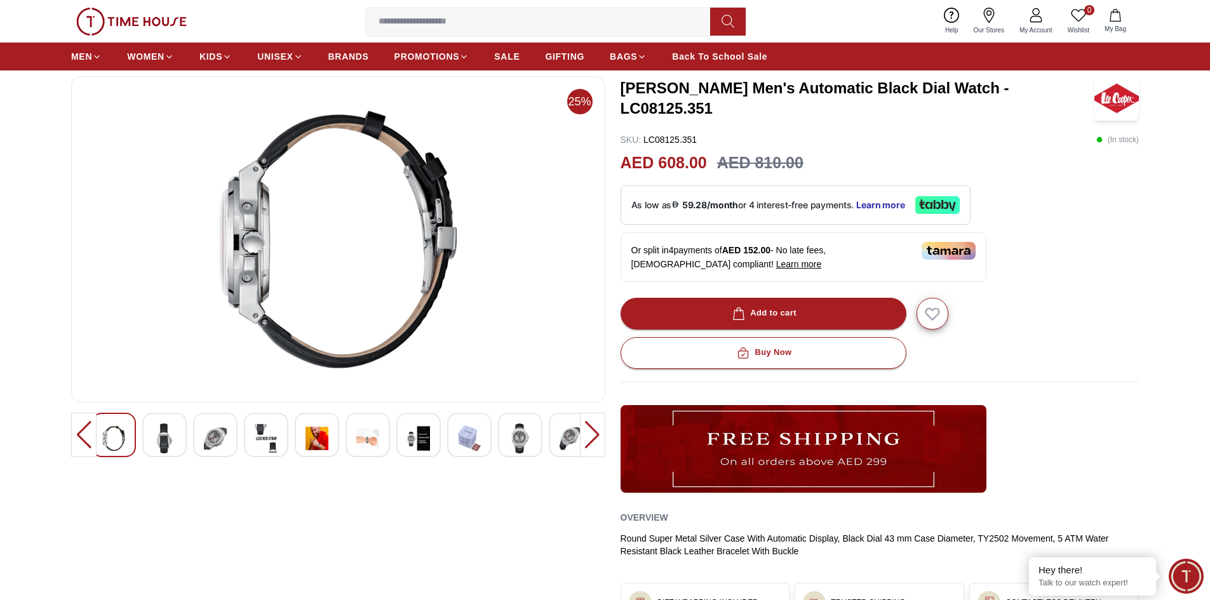
click at [156, 435] on img at bounding box center [164, 439] width 23 height 30
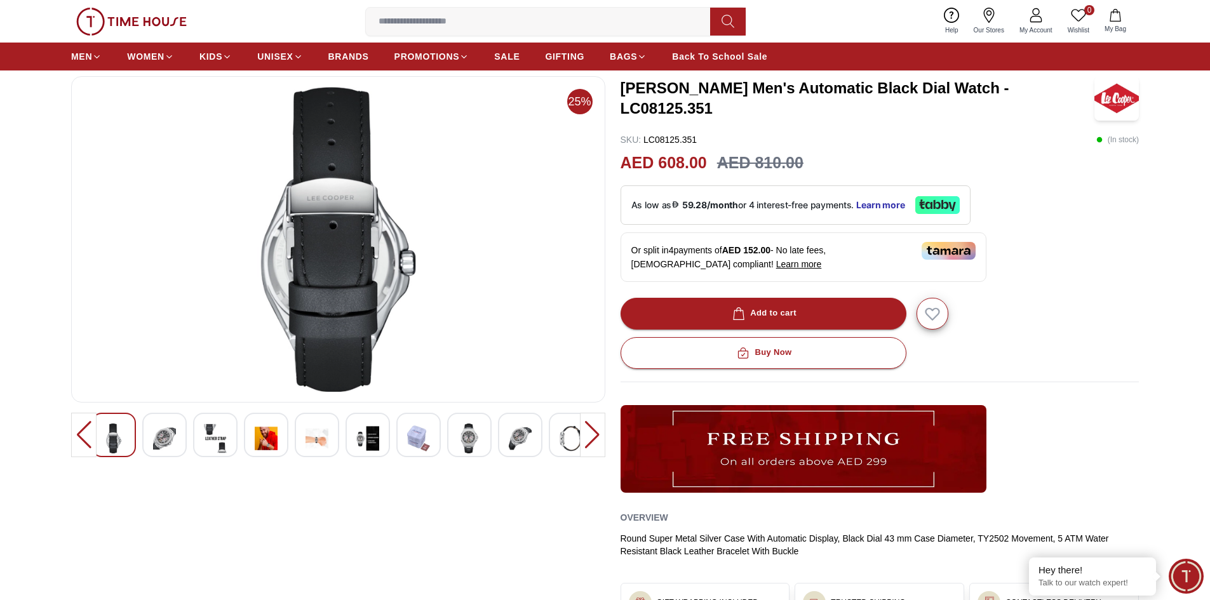
click at [156, 435] on img at bounding box center [164, 439] width 23 height 30
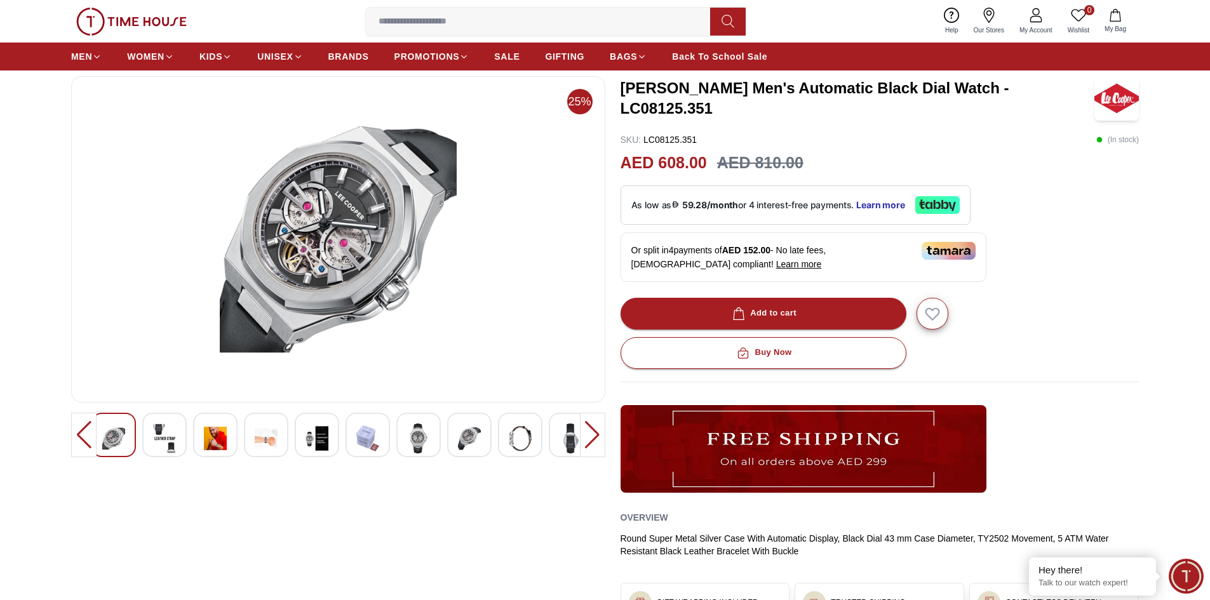
click at [156, 435] on img at bounding box center [164, 439] width 23 height 30
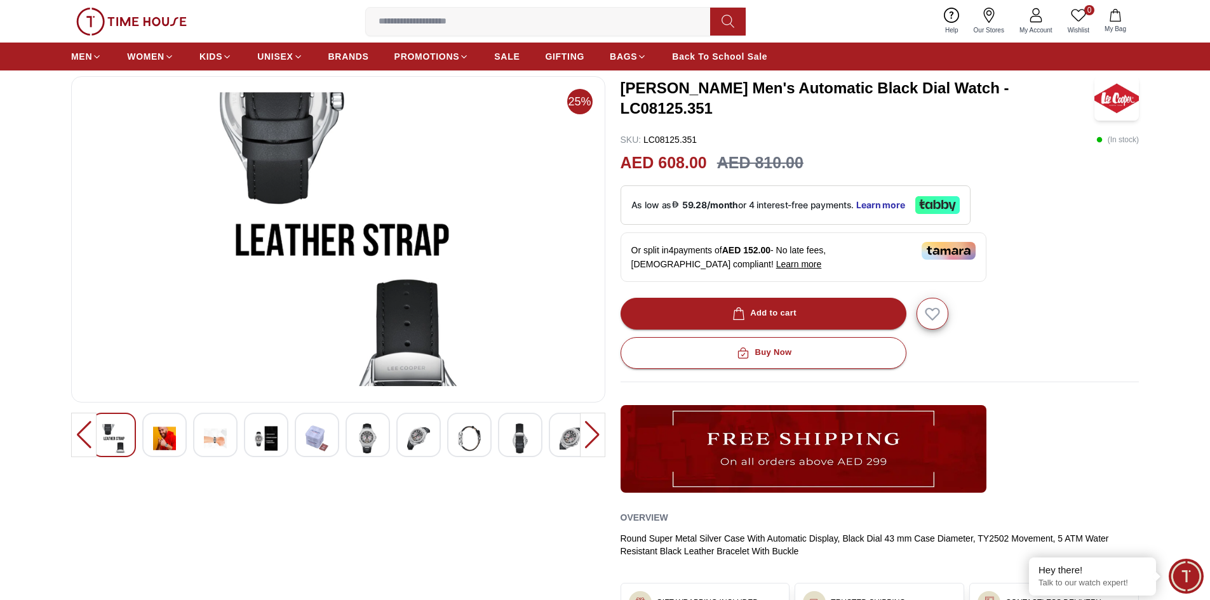
click at [156, 435] on img at bounding box center [164, 439] width 23 height 30
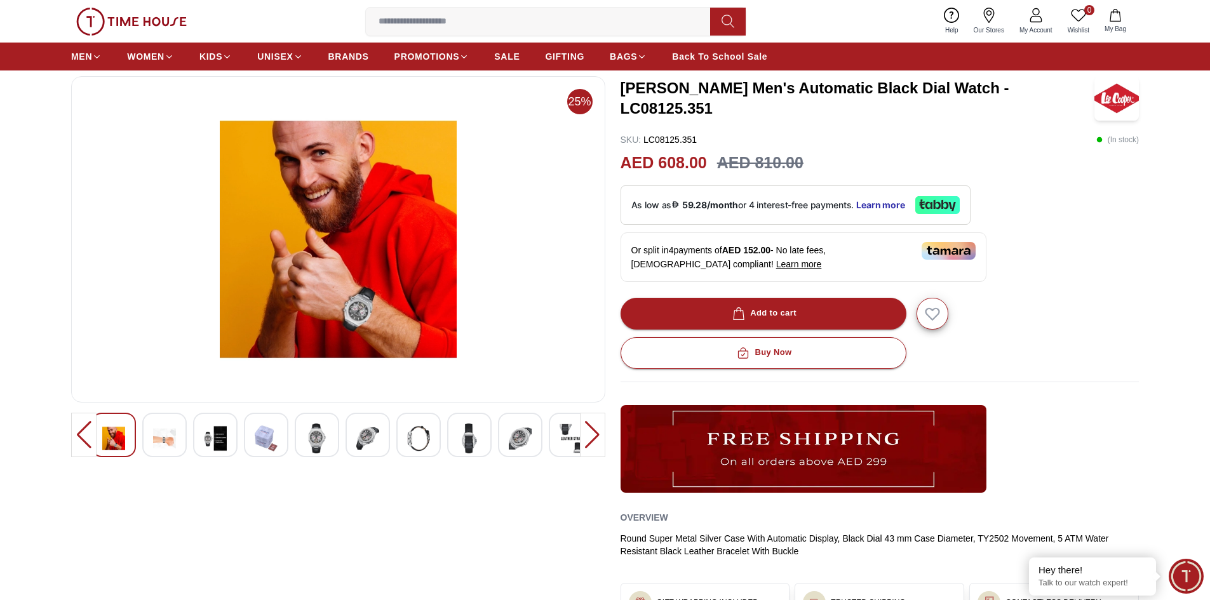
click at [156, 435] on img at bounding box center [164, 439] width 23 height 30
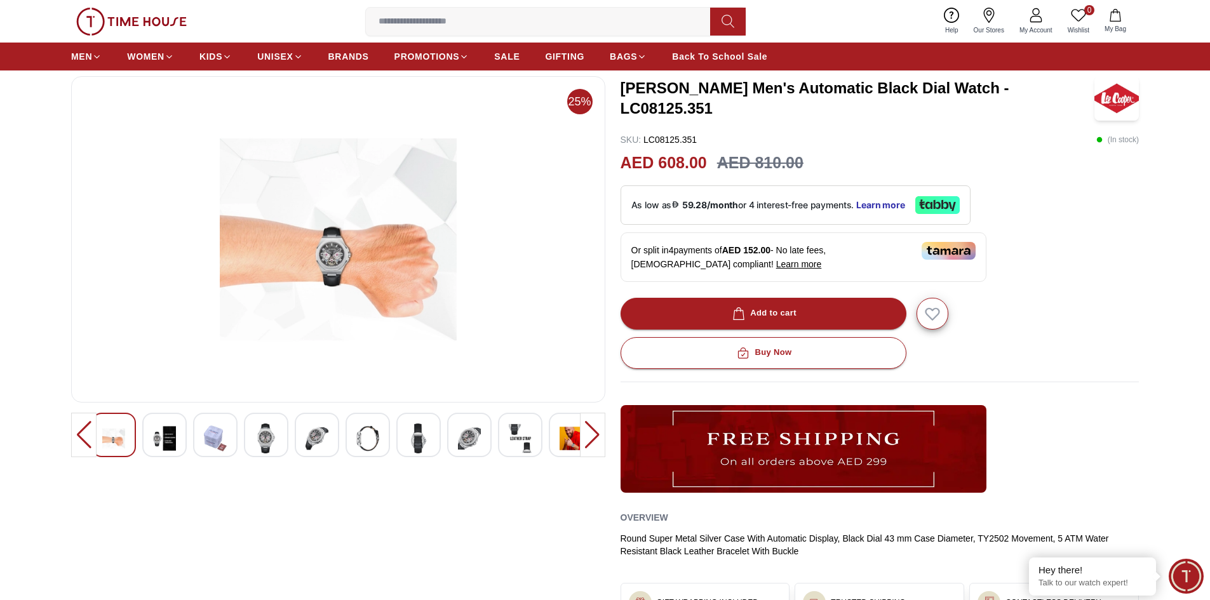
click at [156, 435] on img at bounding box center [164, 439] width 23 height 30
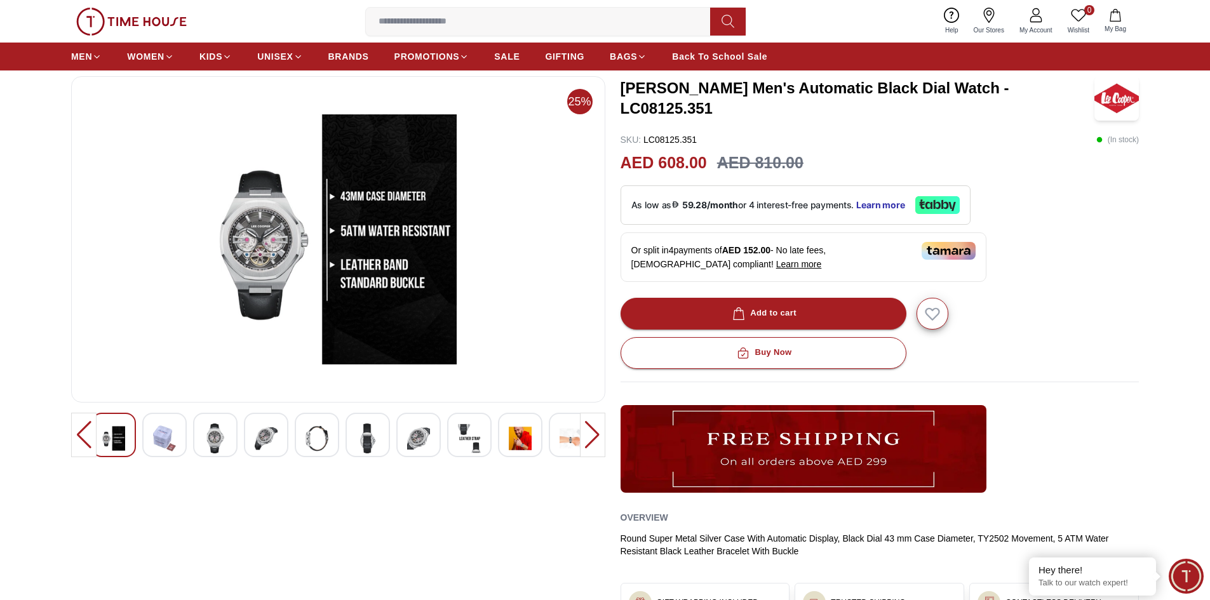
click at [156, 435] on img at bounding box center [164, 439] width 23 height 30
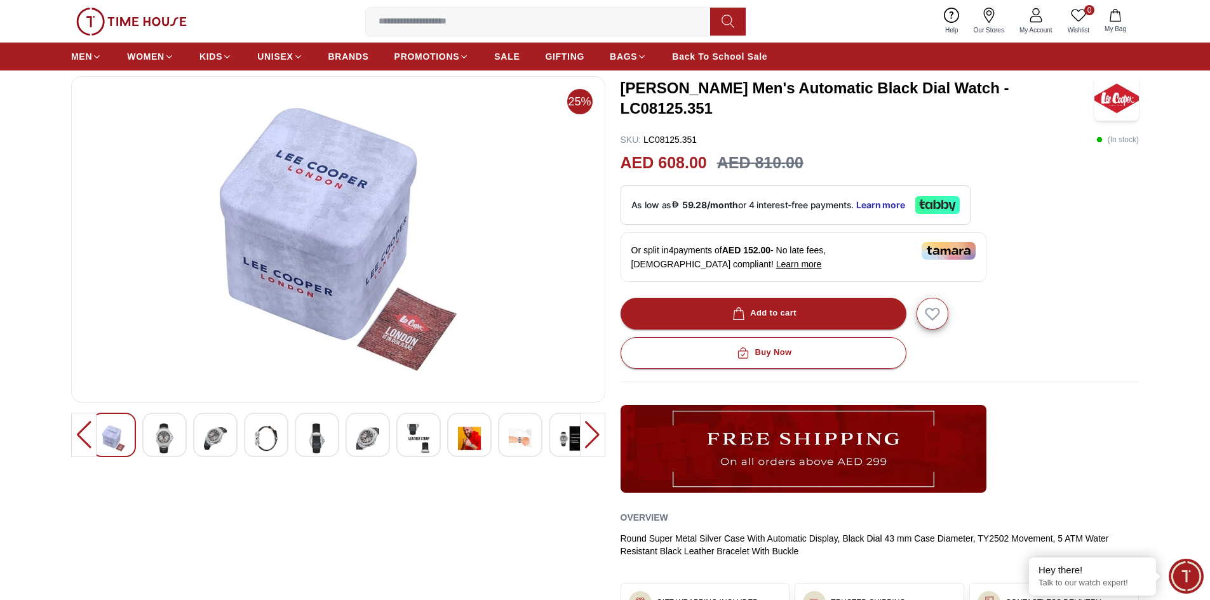
click at [156, 435] on img at bounding box center [164, 439] width 23 height 30
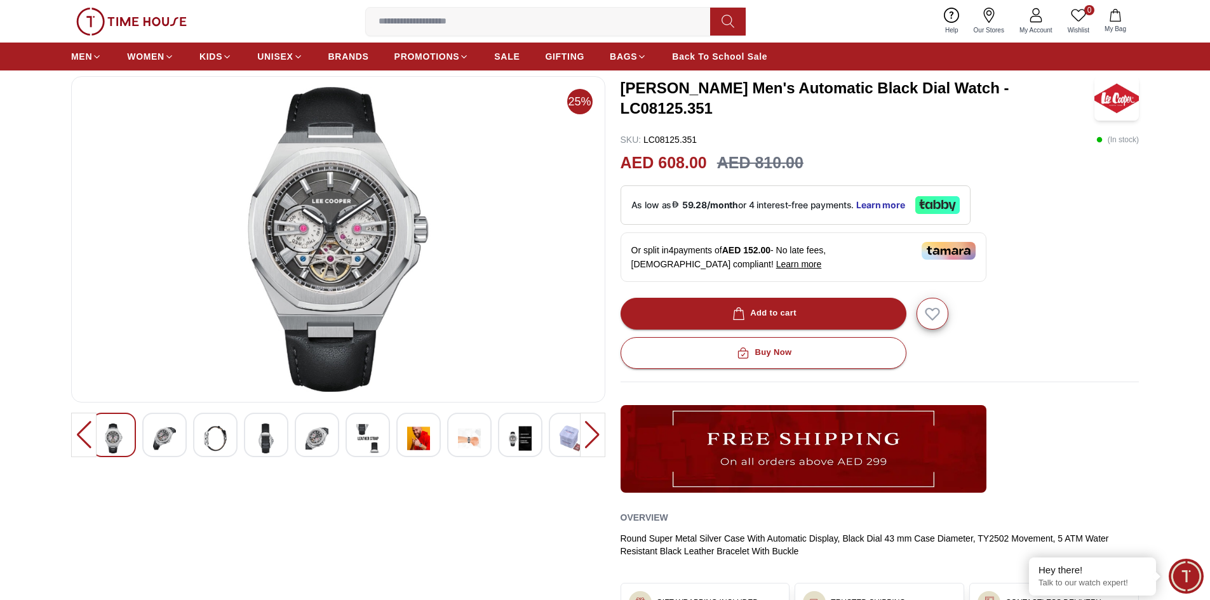
click at [156, 435] on img at bounding box center [164, 439] width 23 height 30
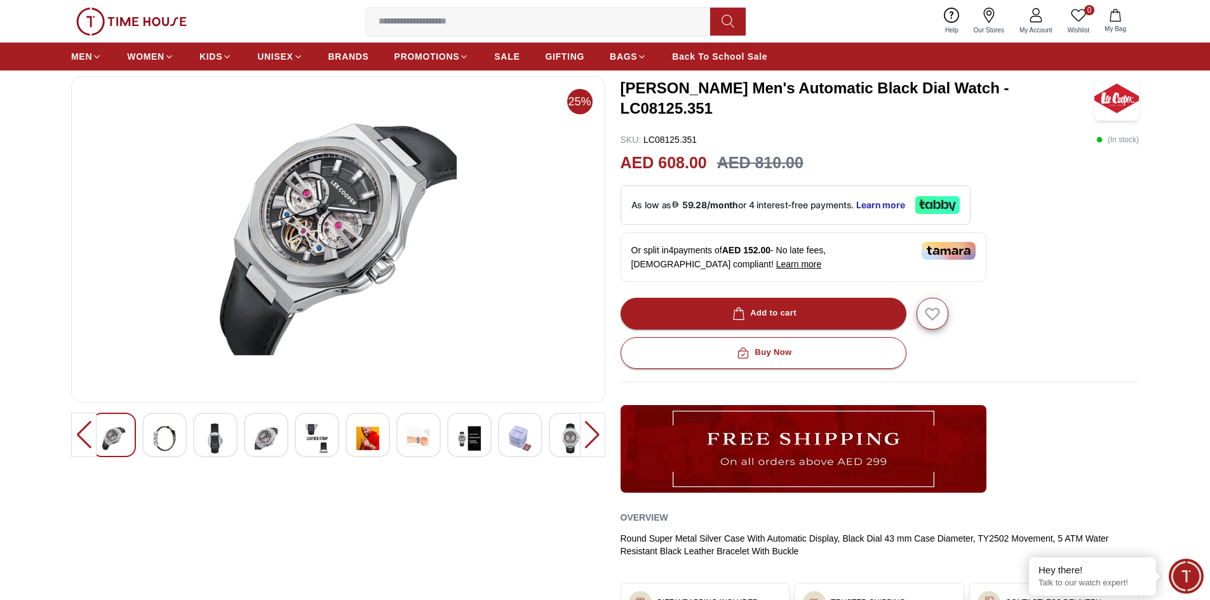
click at [156, 435] on img at bounding box center [164, 439] width 23 height 30
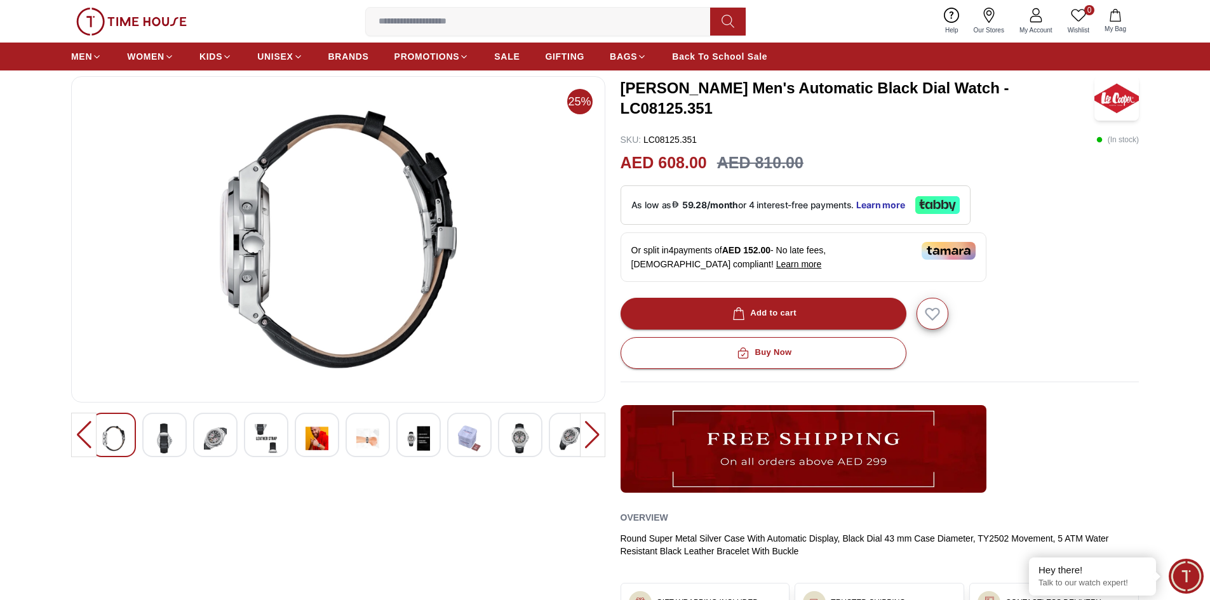
click at [156, 435] on img at bounding box center [164, 439] width 23 height 30
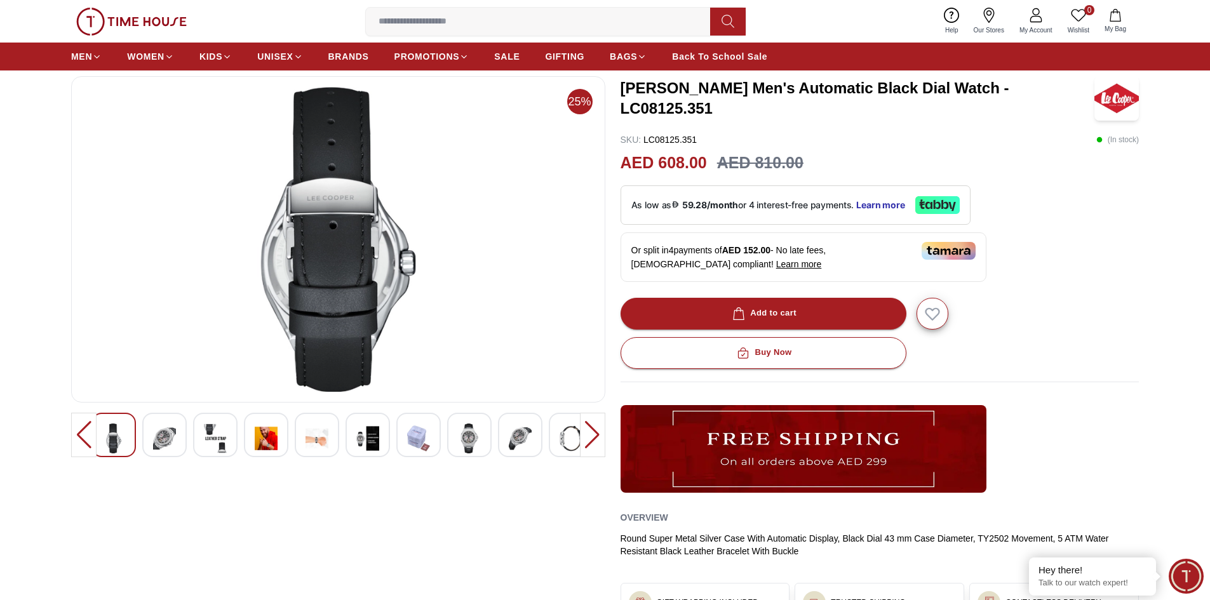
click at [156, 435] on img at bounding box center [164, 439] width 23 height 30
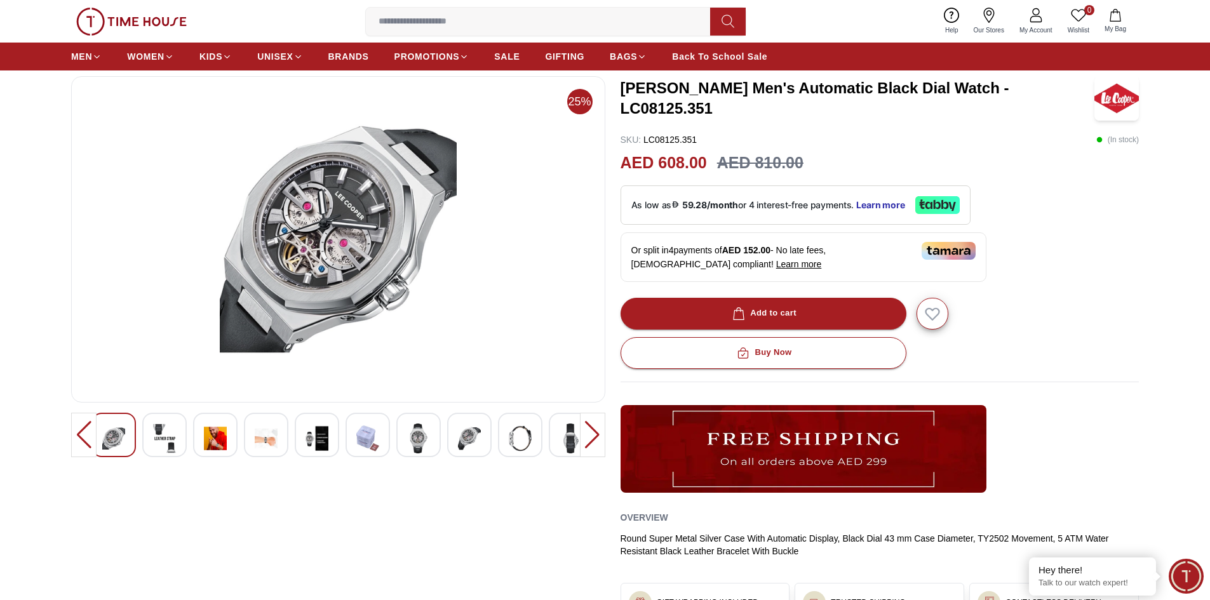
click at [156, 435] on img at bounding box center [164, 439] width 23 height 30
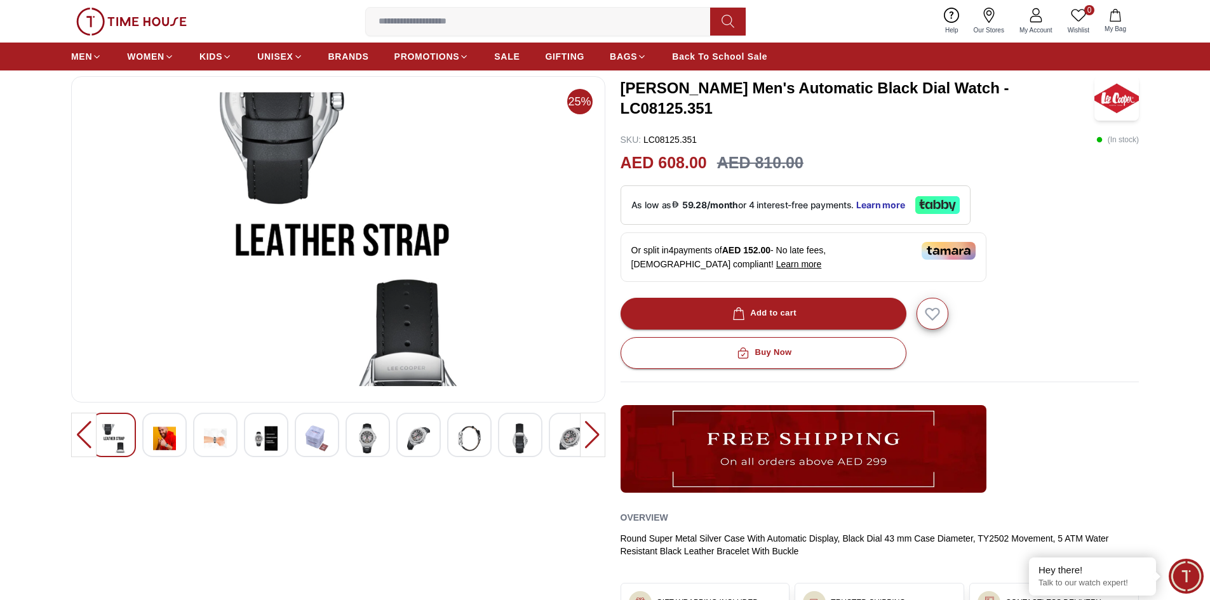
click at [156, 435] on img at bounding box center [164, 439] width 23 height 30
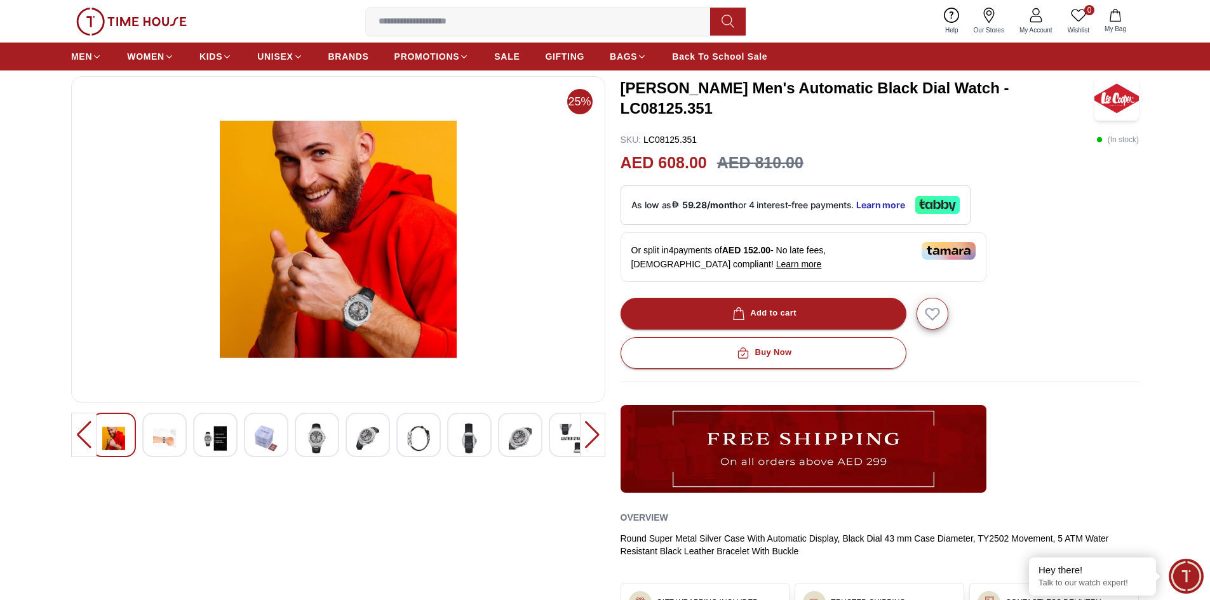
click at [156, 435] on img at bounding box center [164, 439] width 23 height 30
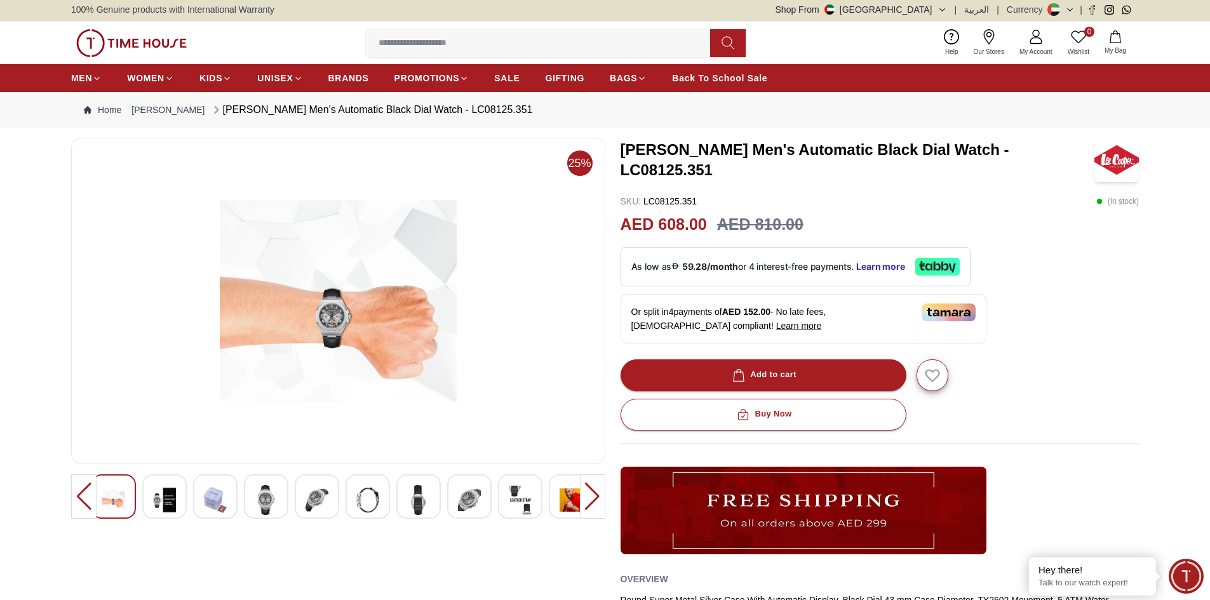
scroll to position [0, 0]
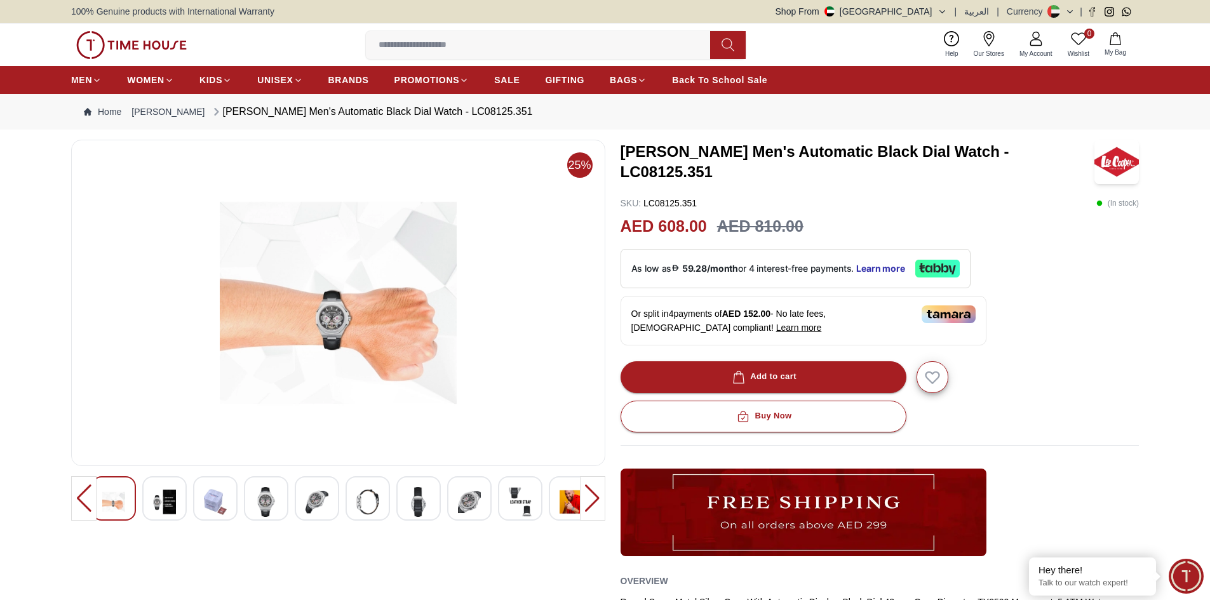
click at [270, 507] on img at bounding box center [266, 502] width 23 height 30
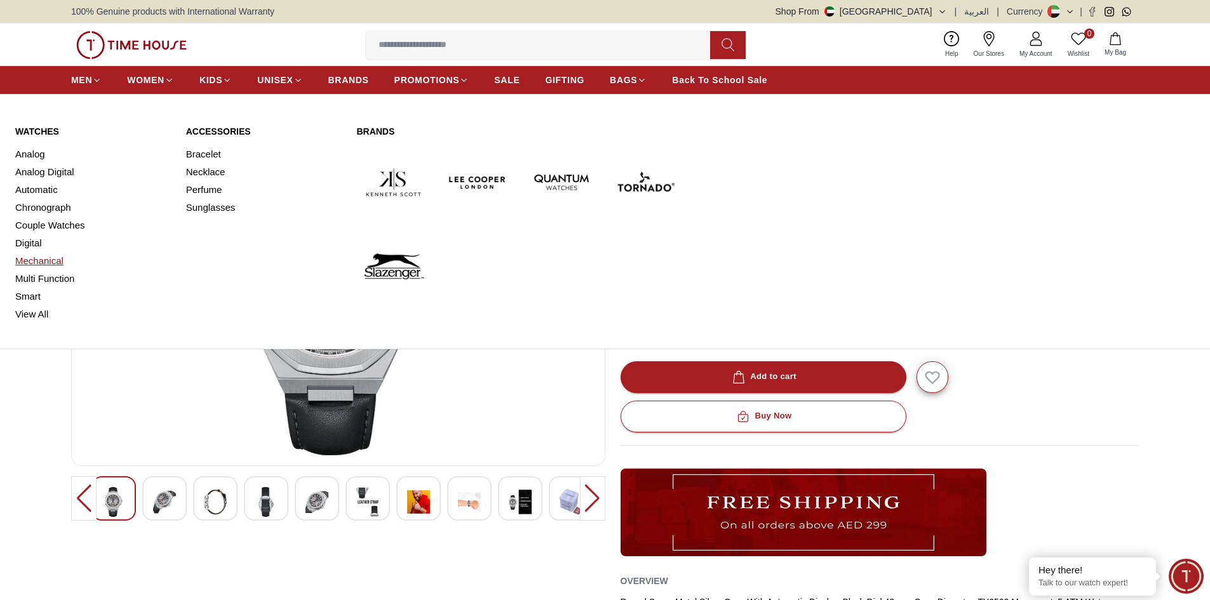
click at [36, 258] on link "Mechanical" at bounding box center [93, 261] width 156 height 18
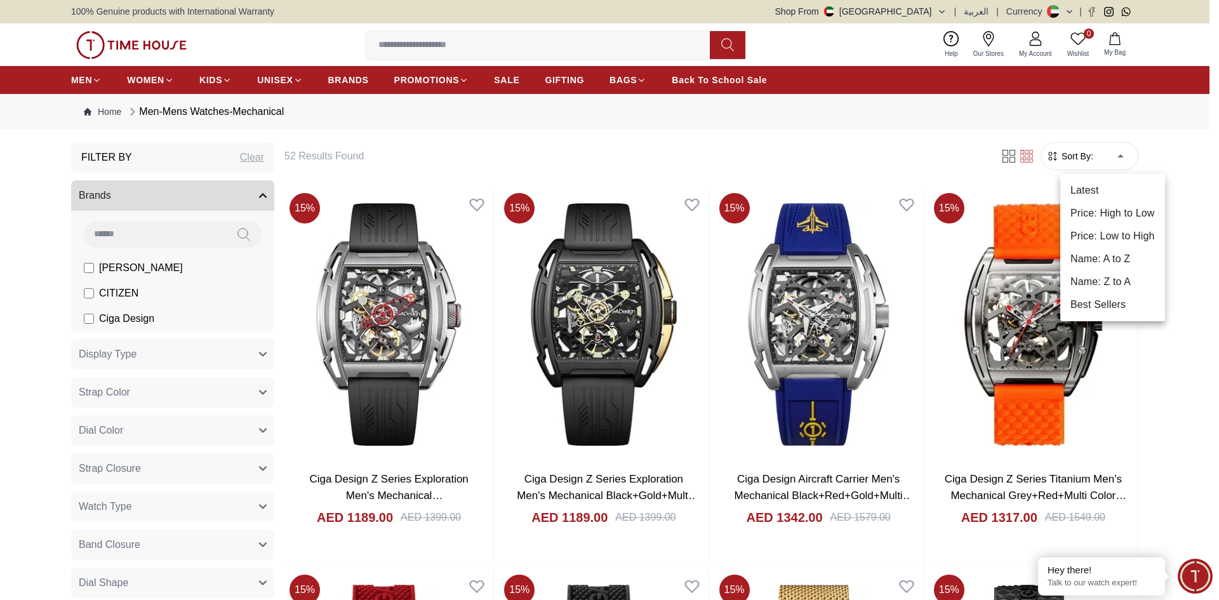
click at [1112, 236] on li "Price: Low to High" at bounding box center [1113, 236] width 105 height 23
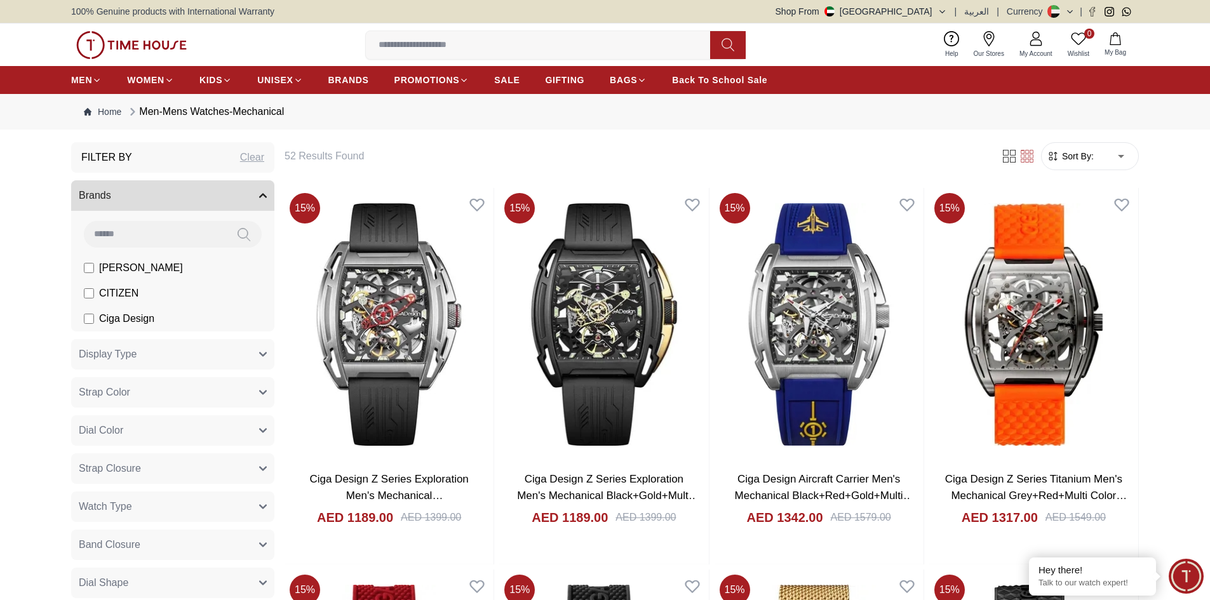
type input "*"
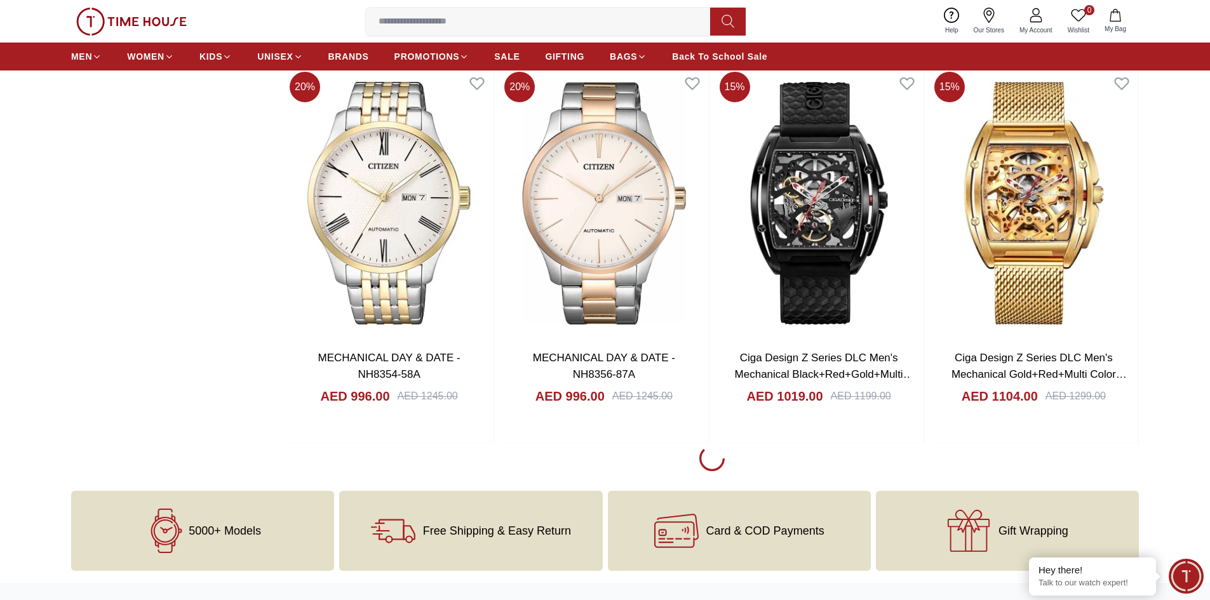
scroll to position [1651, 0]
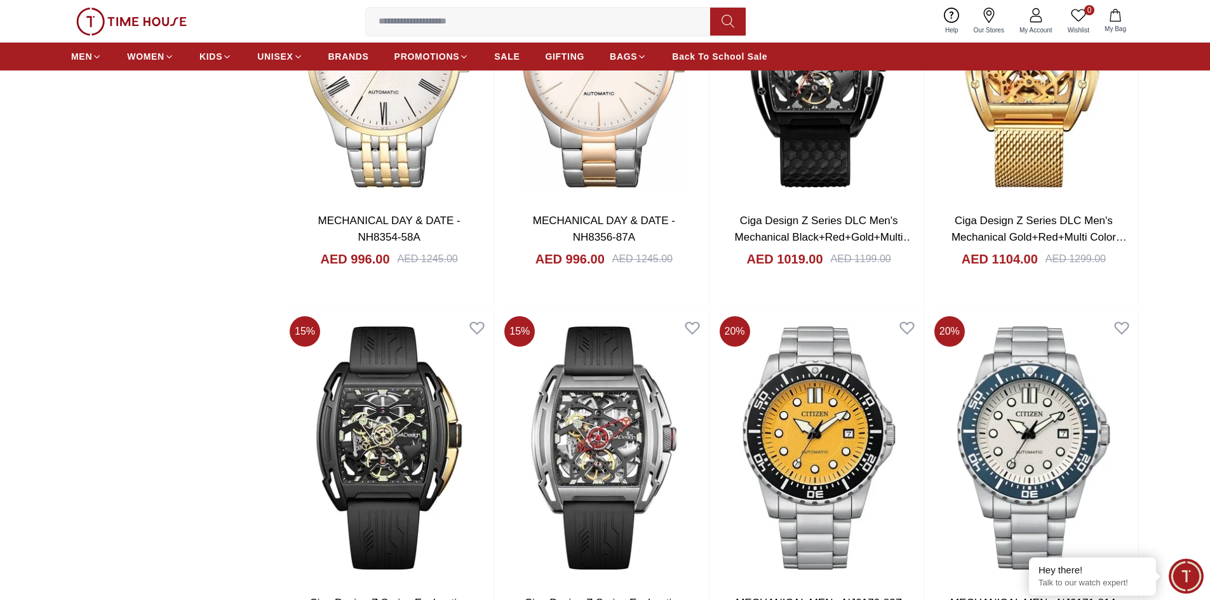
scroll to position [1842, 0]
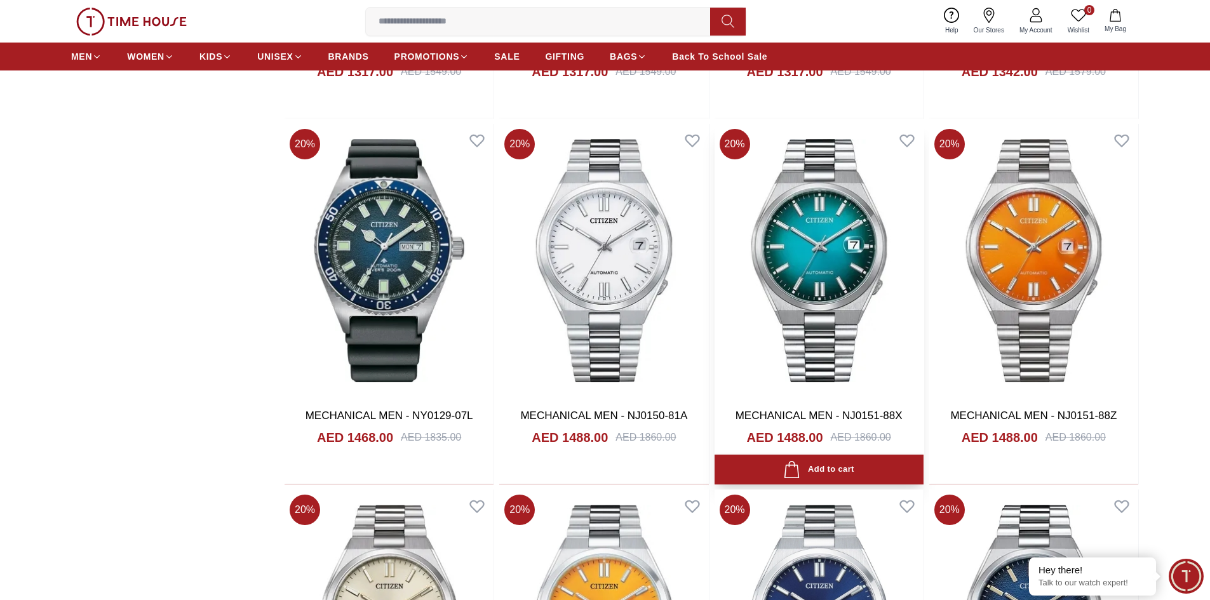
scroll to position [2667, 0]
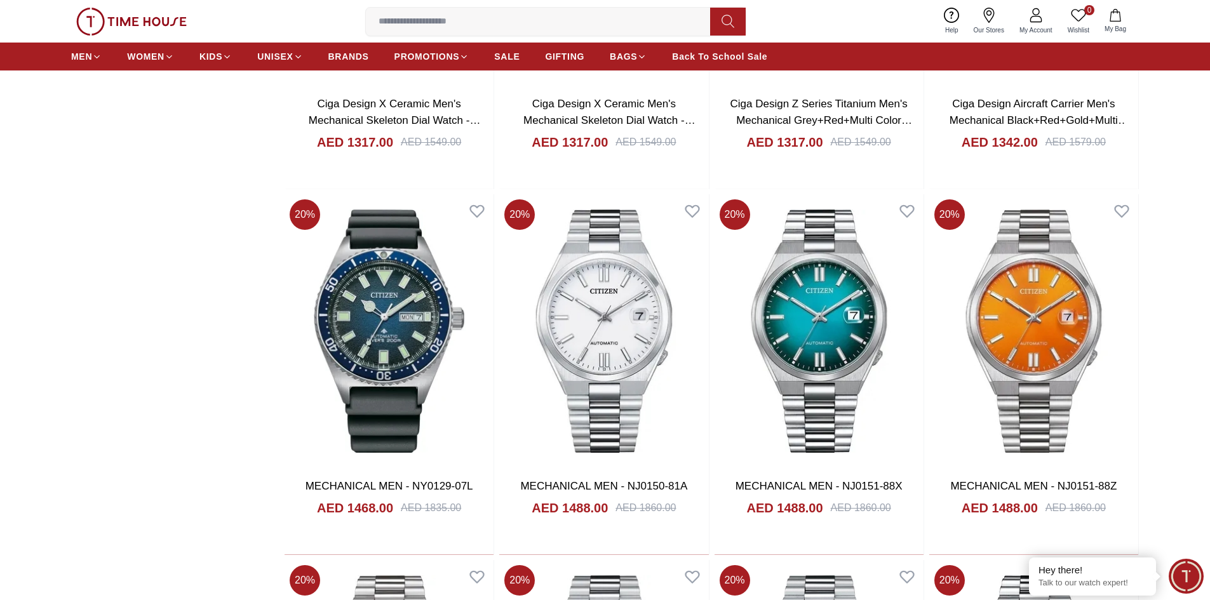
scroll to position [1842, 0]
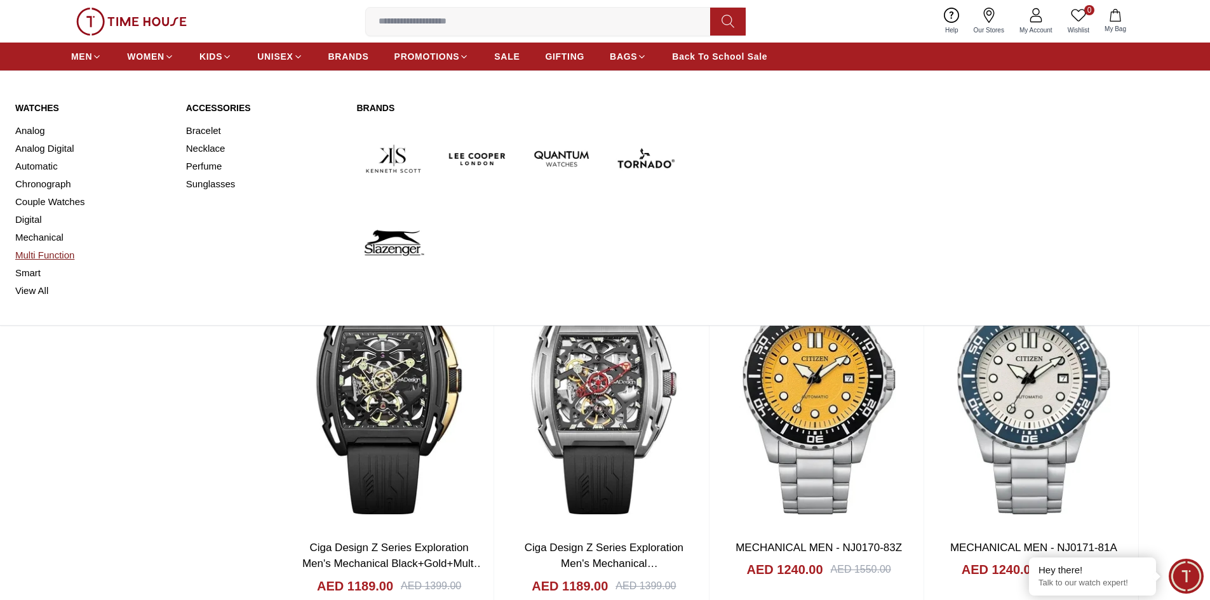
click at [44, 250] on link "Multi Function" at bounding box center [93, 255] width 156 height 18
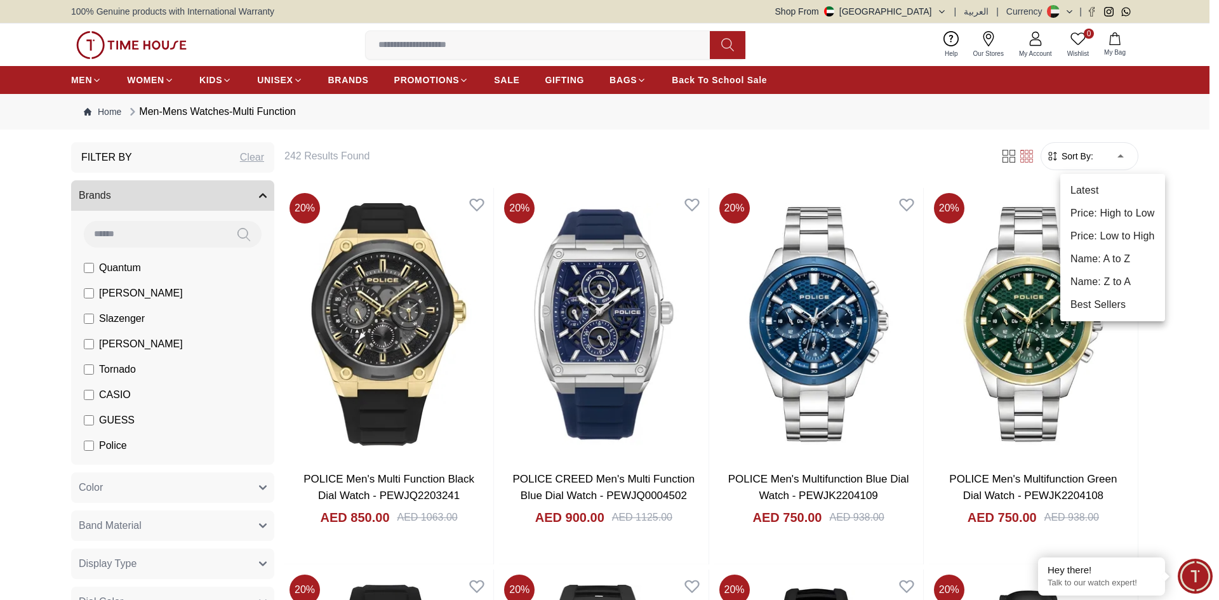
click at [1109, 239] on li "Price: Low to High" at bounding box center [1113, 236] width 105 height 23
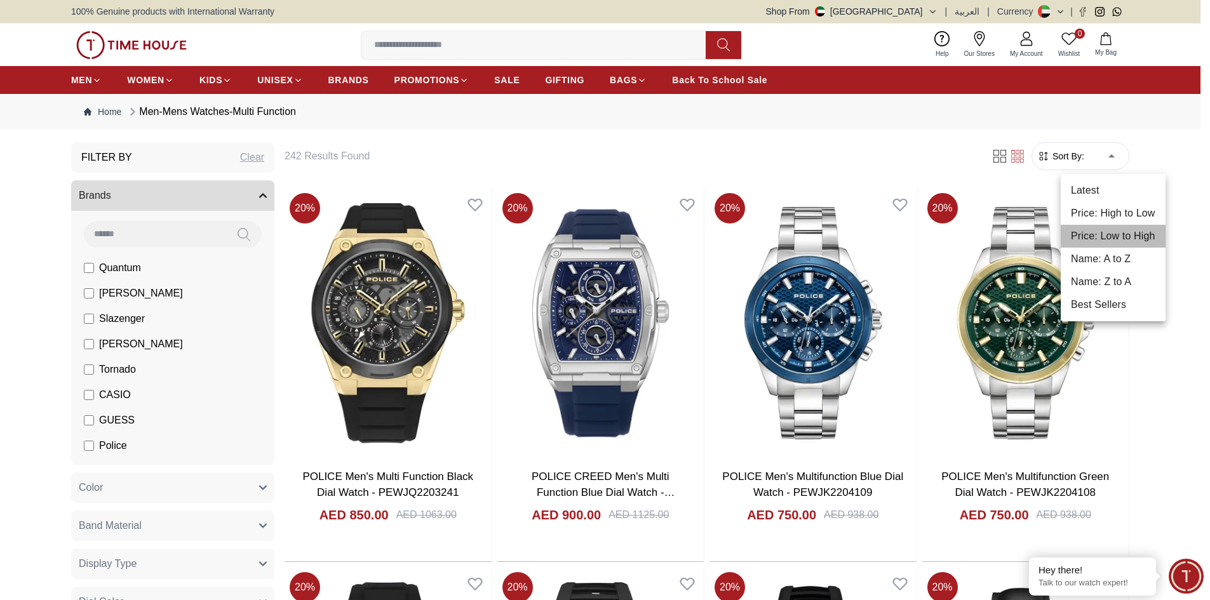
type input "*"
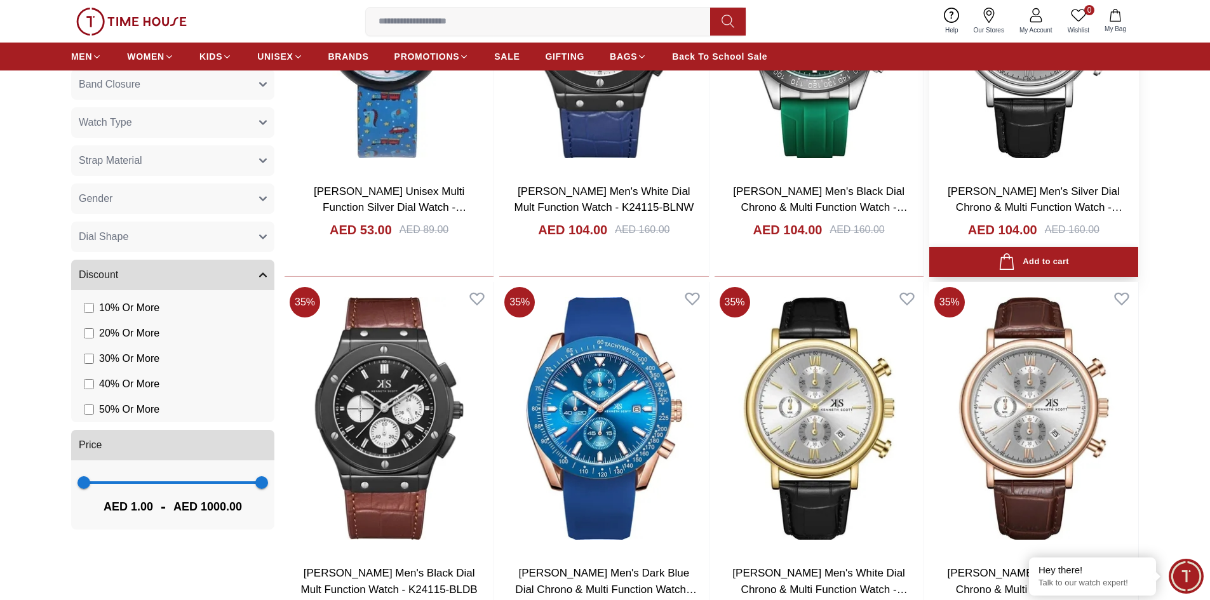
scroll to position [699, 0]
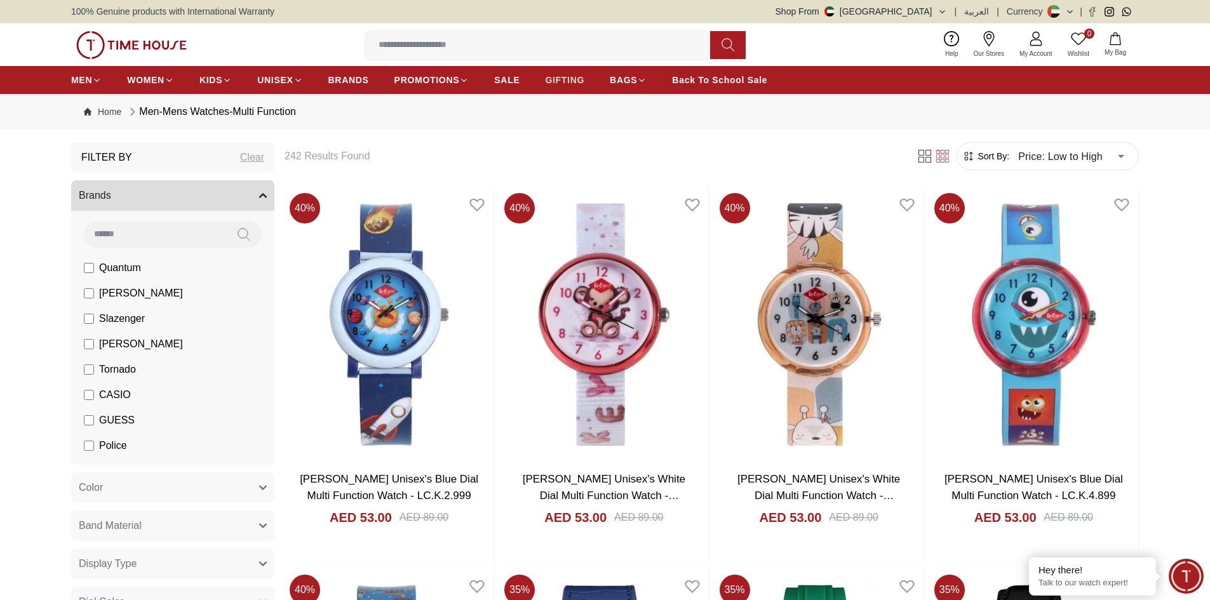
click at [567, 78] on span "GIFTING" at bounding box center [564, 80] width 39 height 13
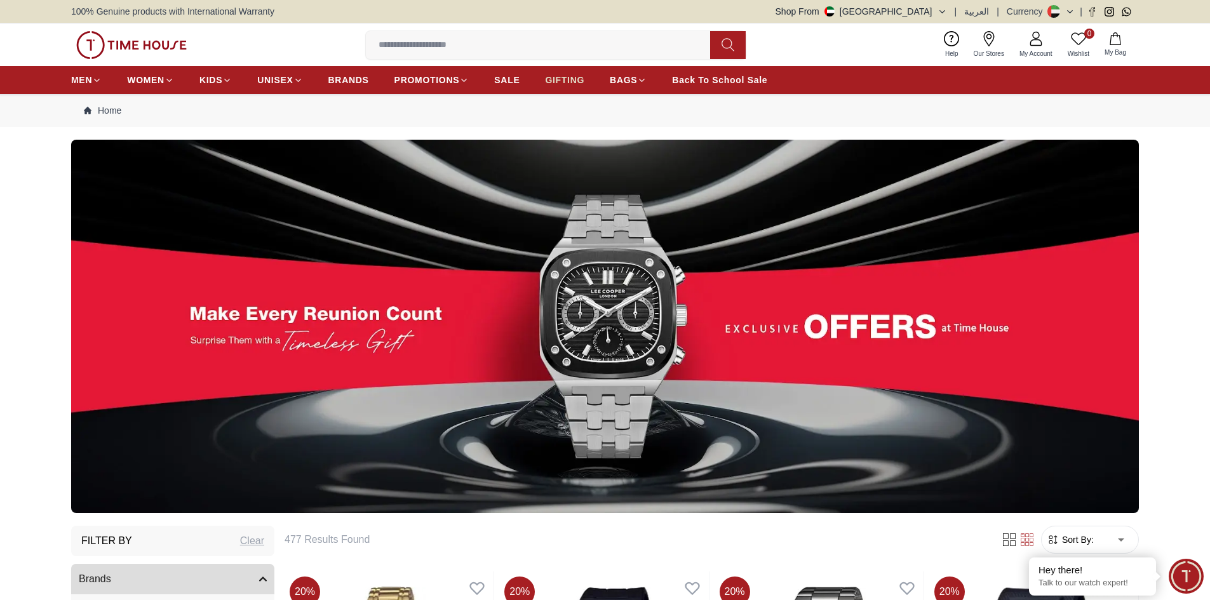
click at [557, 71] on link "GIFTING" at bounding box center [564, 80] width 39 height 23
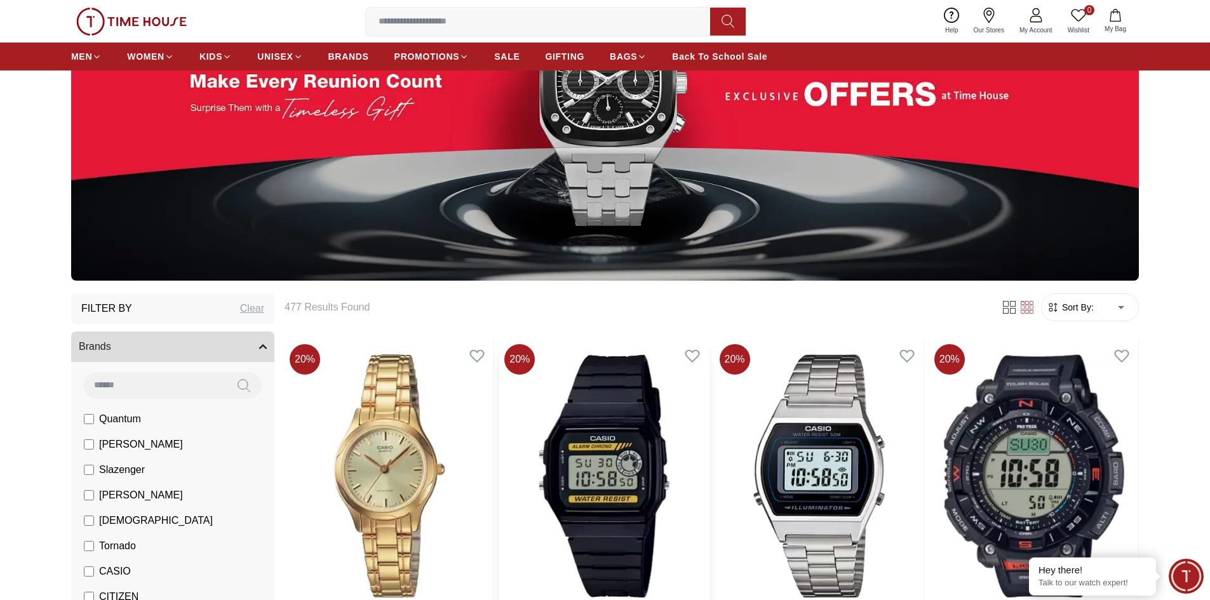
scroll to position [254, 0]
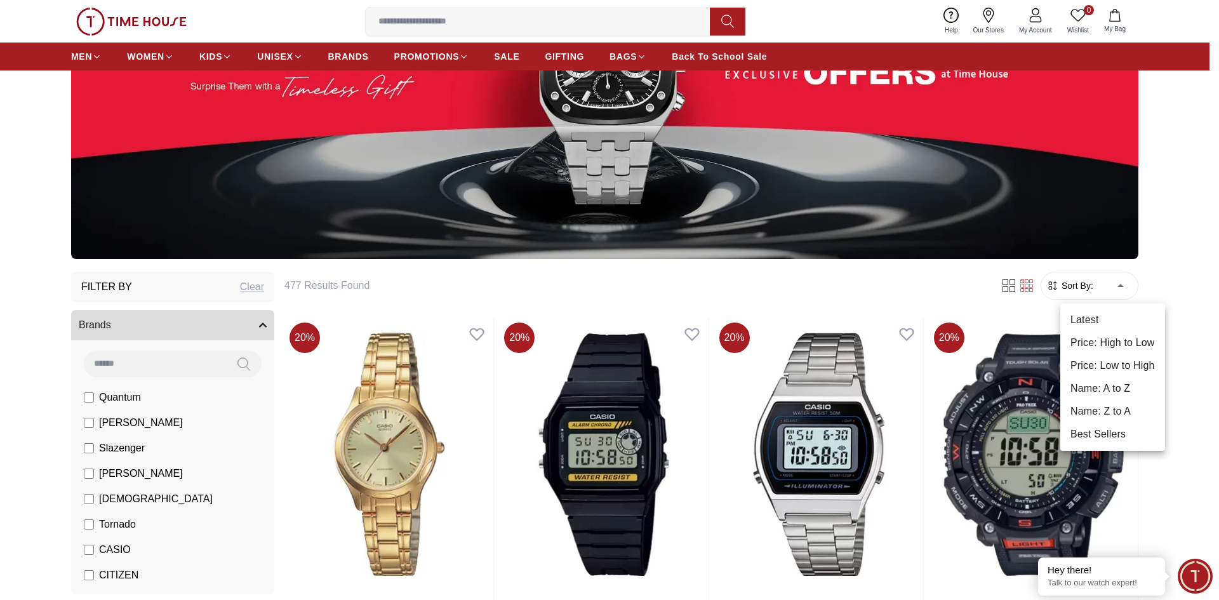
click at [1130, 368] on li "Price: Low to High" at bounding box center [1113, 365] width 105 height 23
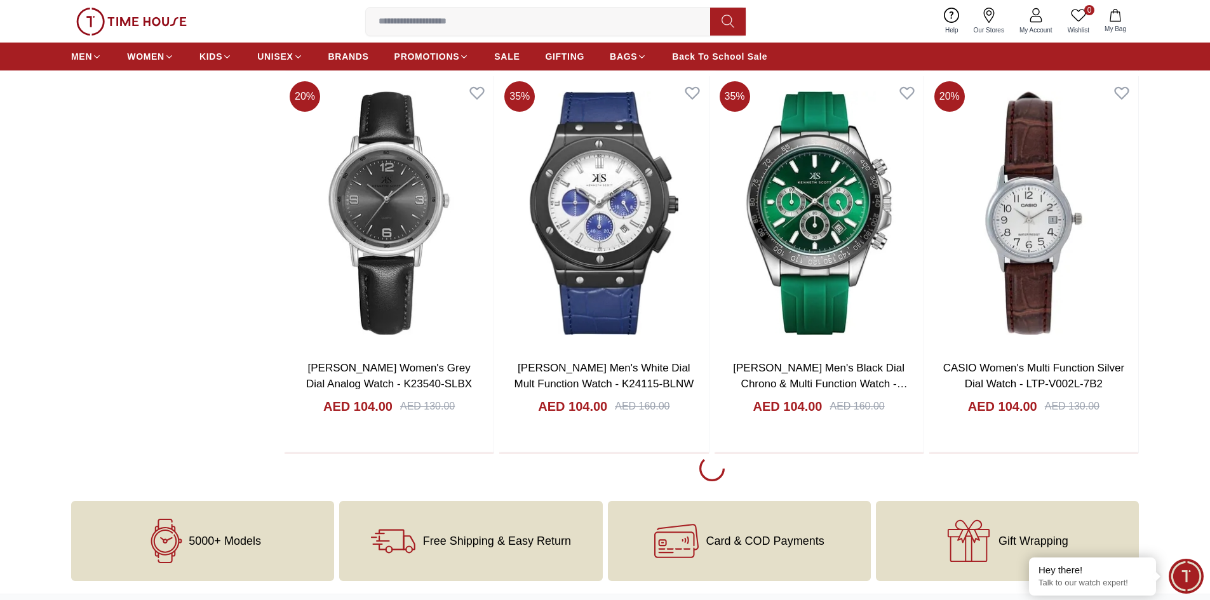
scroll to position [2096, 0]
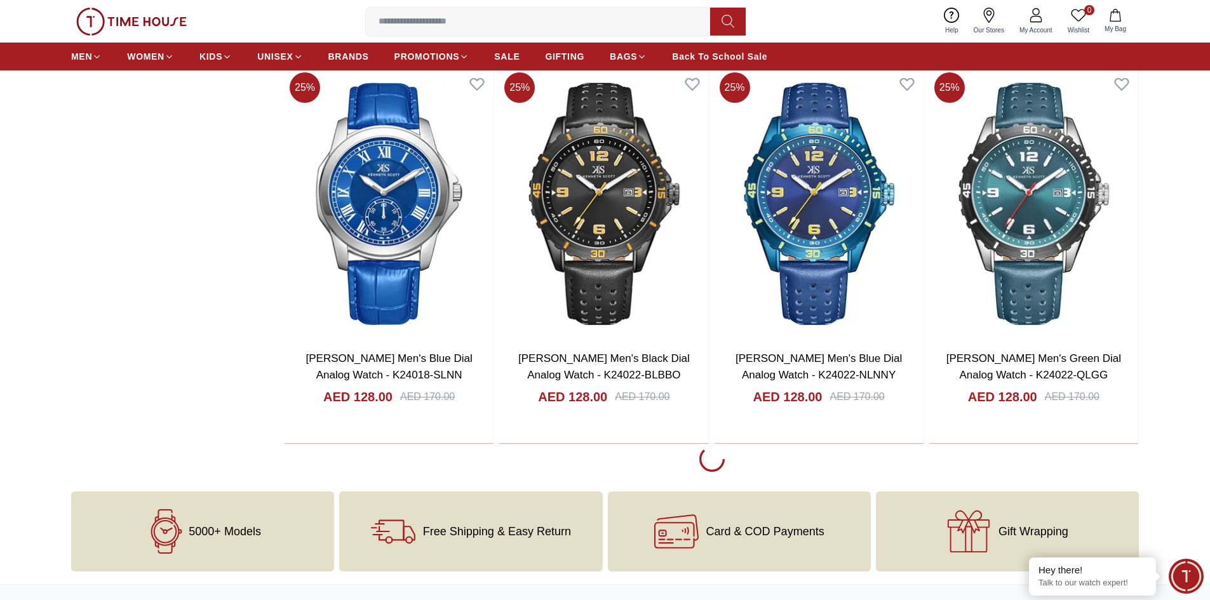
scroll to position [6097, 0]
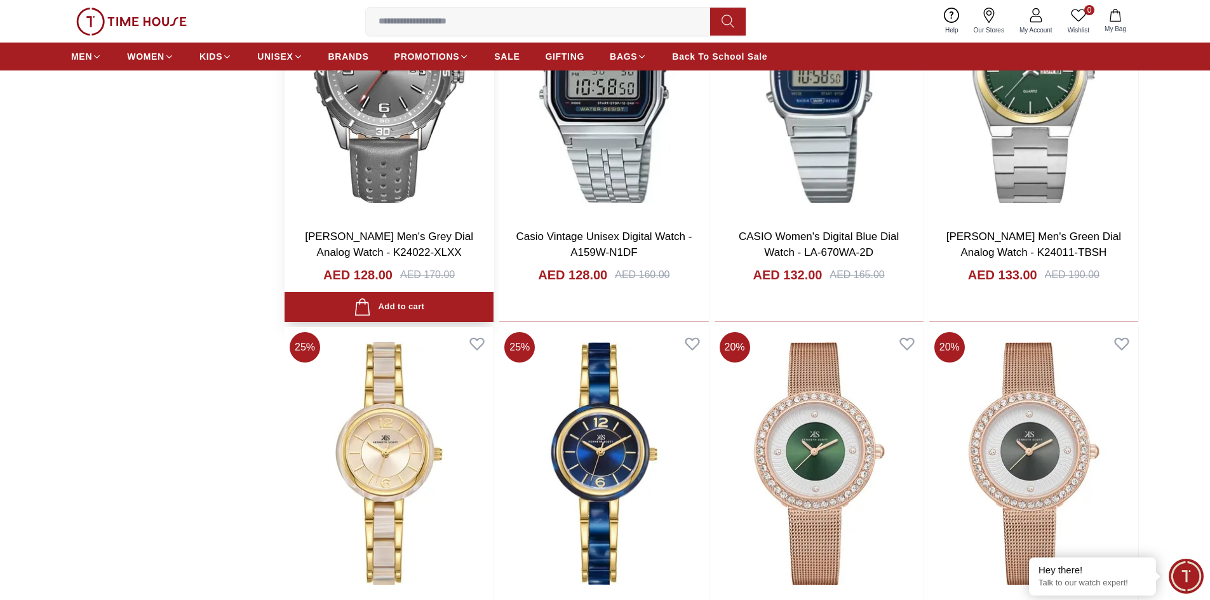
scroll to position [6414, 0]
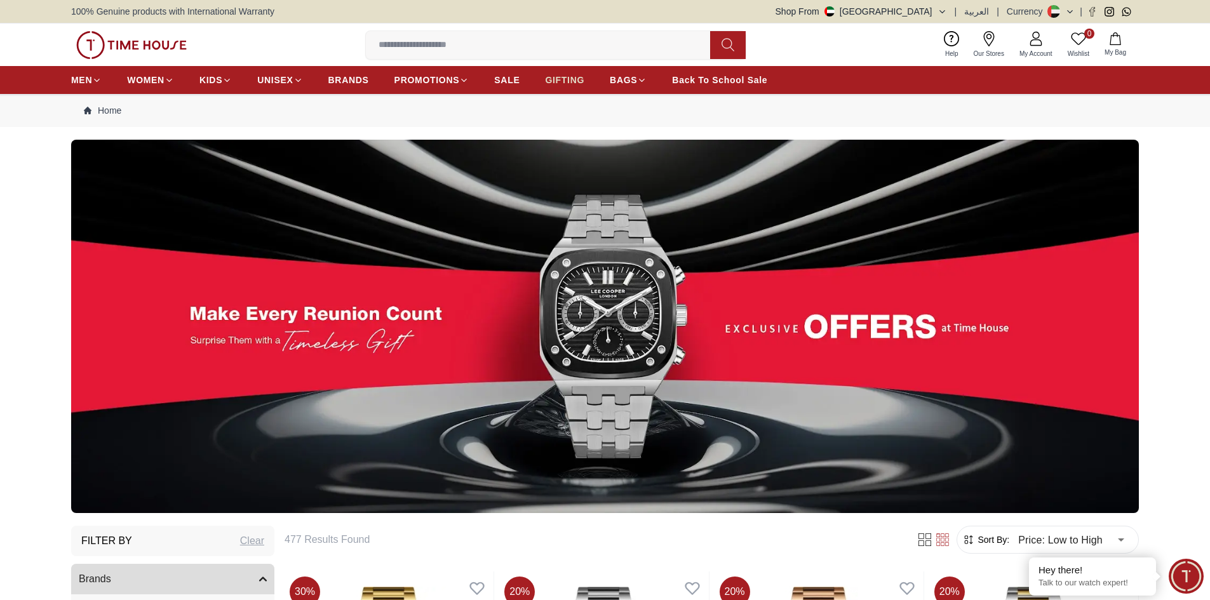
click at [568, 81] on span "GIFTING" at bounding box center [564, 80] width 39 height 13
type input "******"
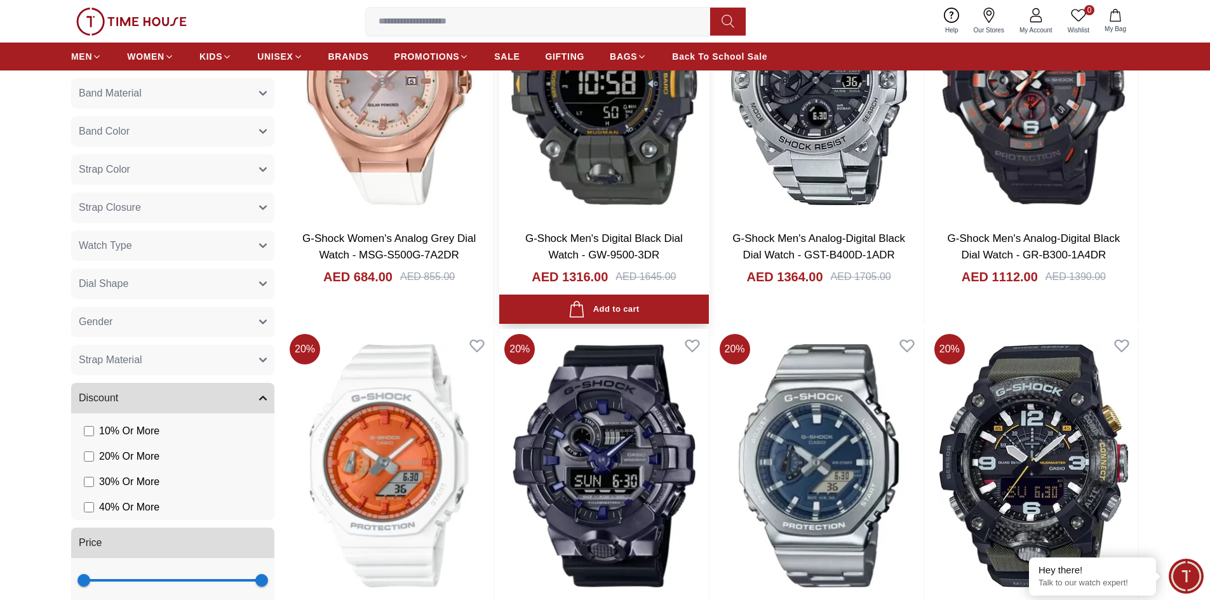
scroll to position [953, 0]
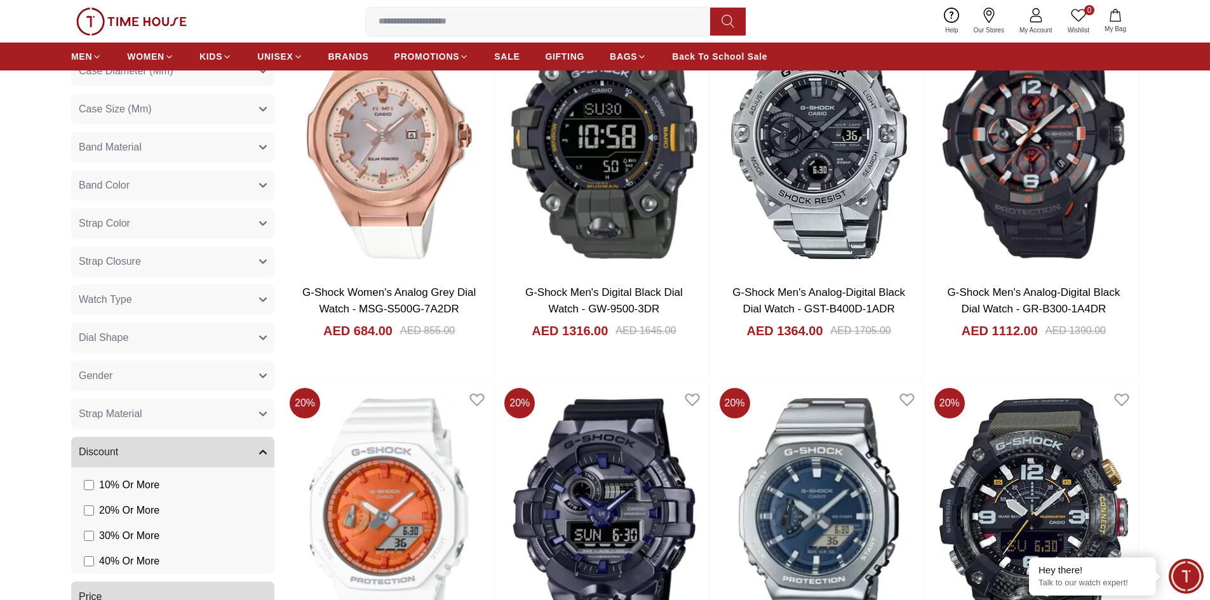
click at [469, 18] on input at bounding box center [543, 21] width 354 height 25
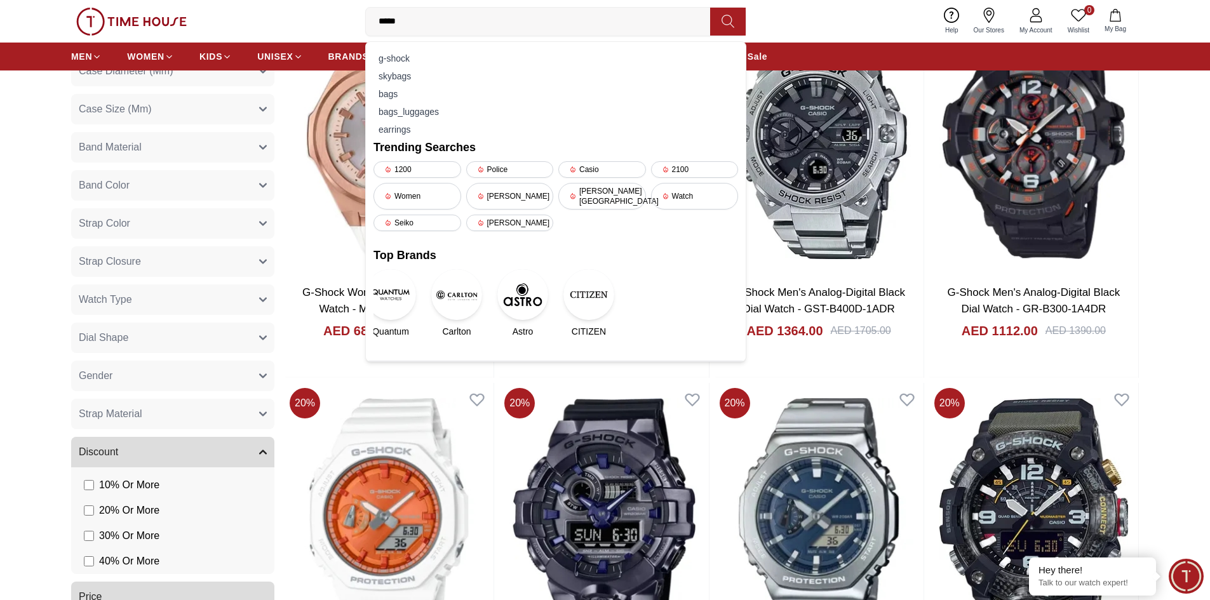
type input "******"
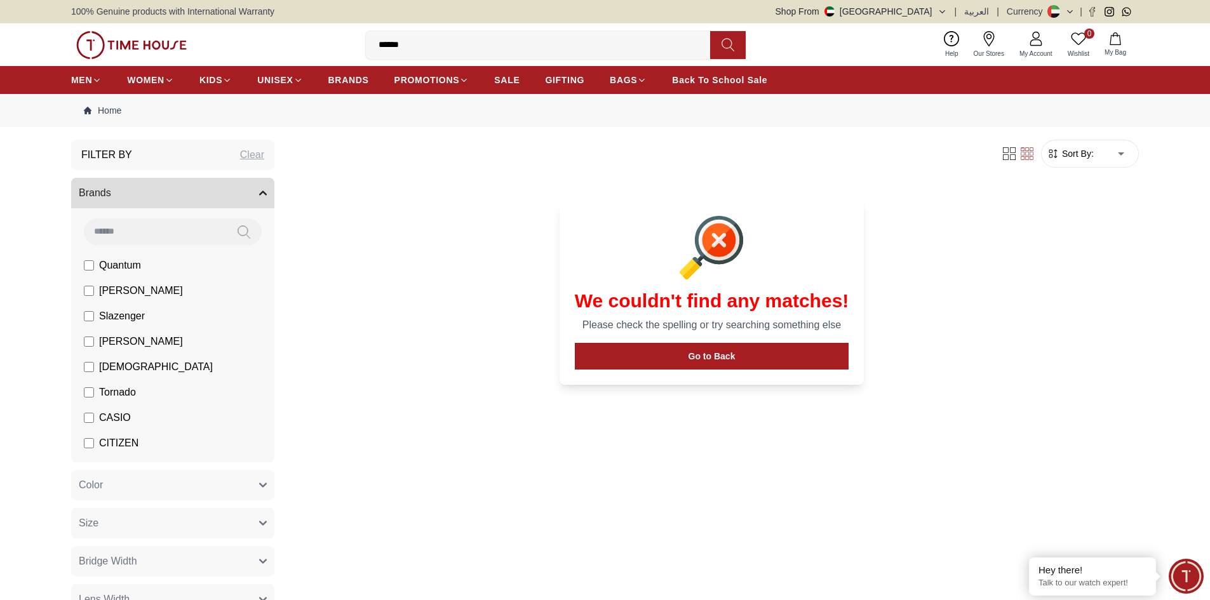
click at [384, 44] on input "******" at bounding box center [543, 44] width 354 height 25
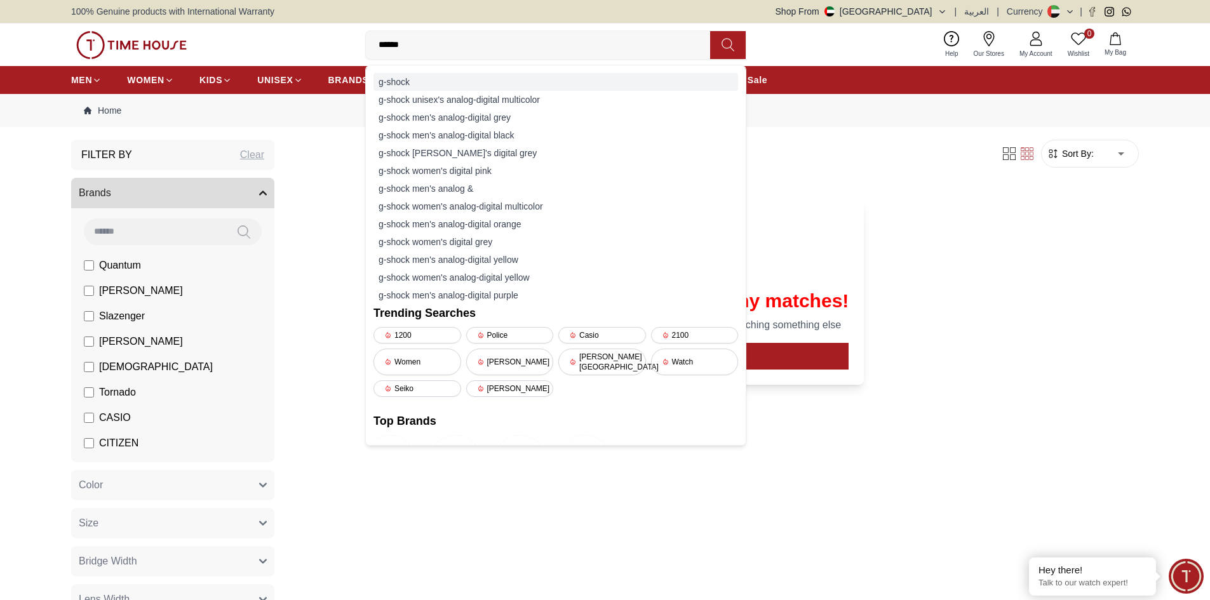
click at [392, 79] on div "g-shock" at bounding box center [555, 82] width 365 height 18
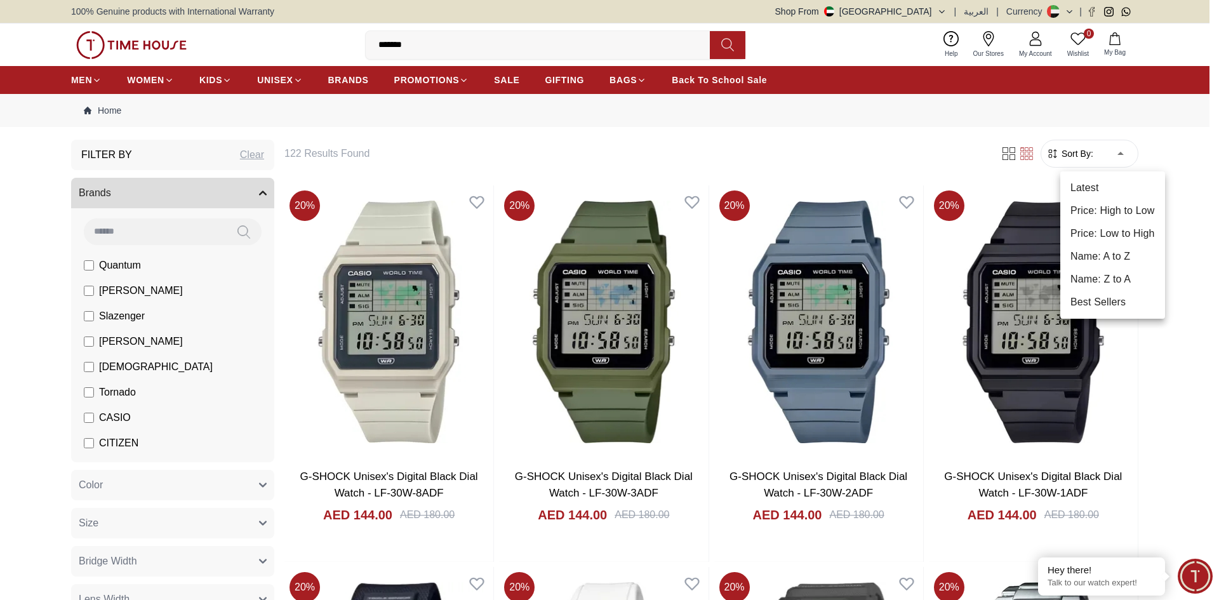
click at [1122, 236] on li "Price: Low to High" at bounding box center [1113, 233] width 105 height 23
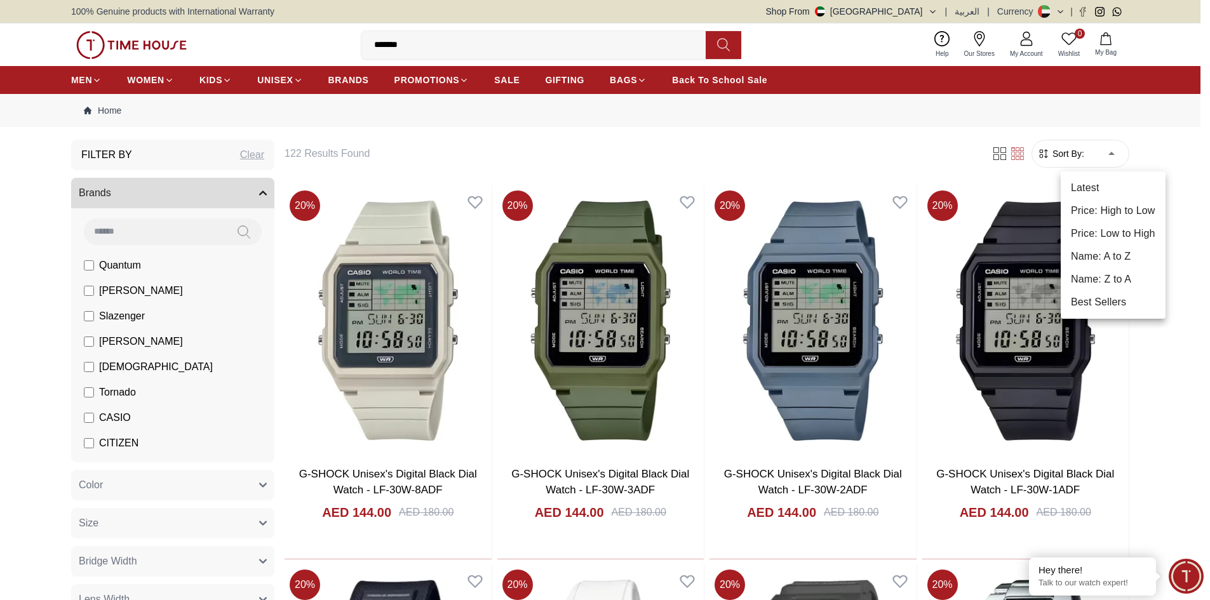
type input "*"
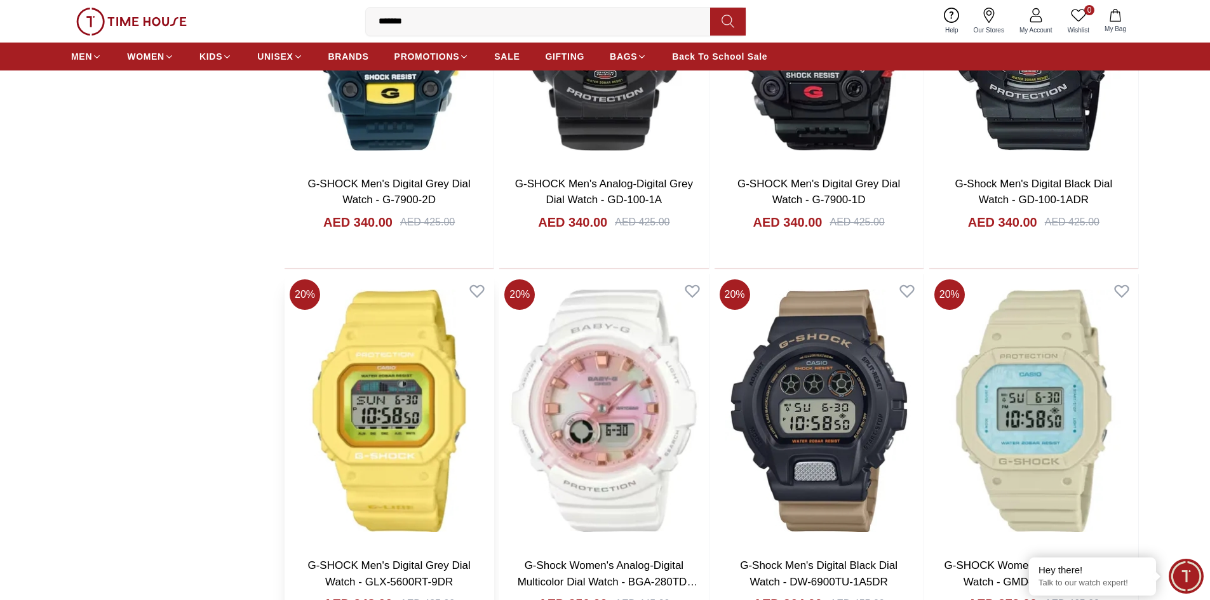
scroll to position [1651, 0]
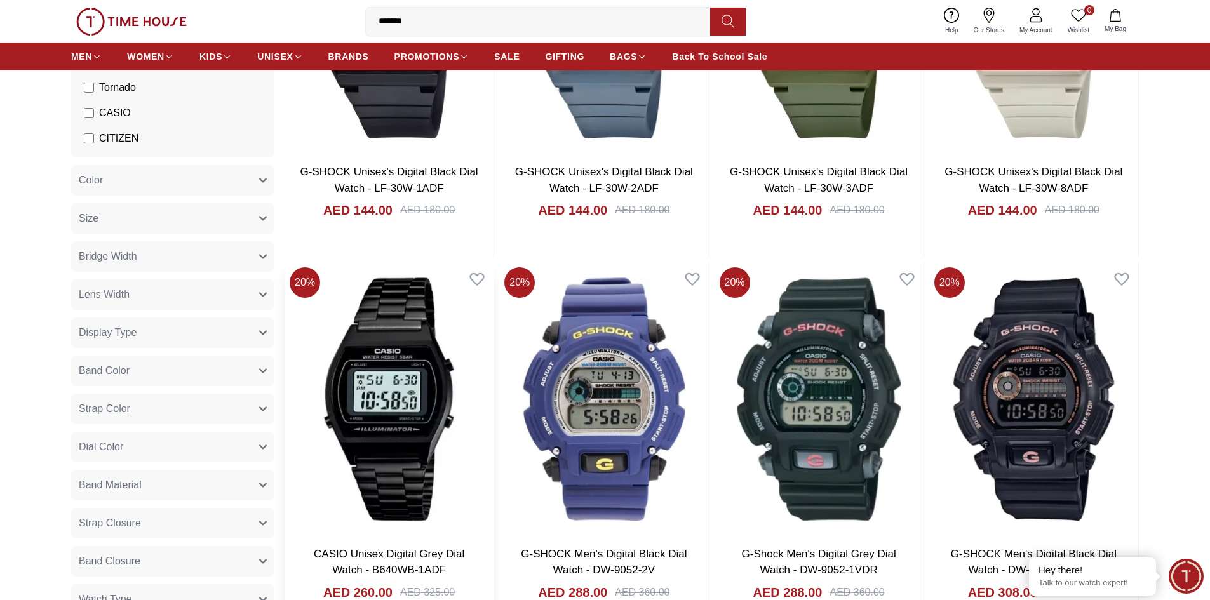
scroll to position [381, 0]
